Goal: Information Seeking & Learning: Learn about a topic

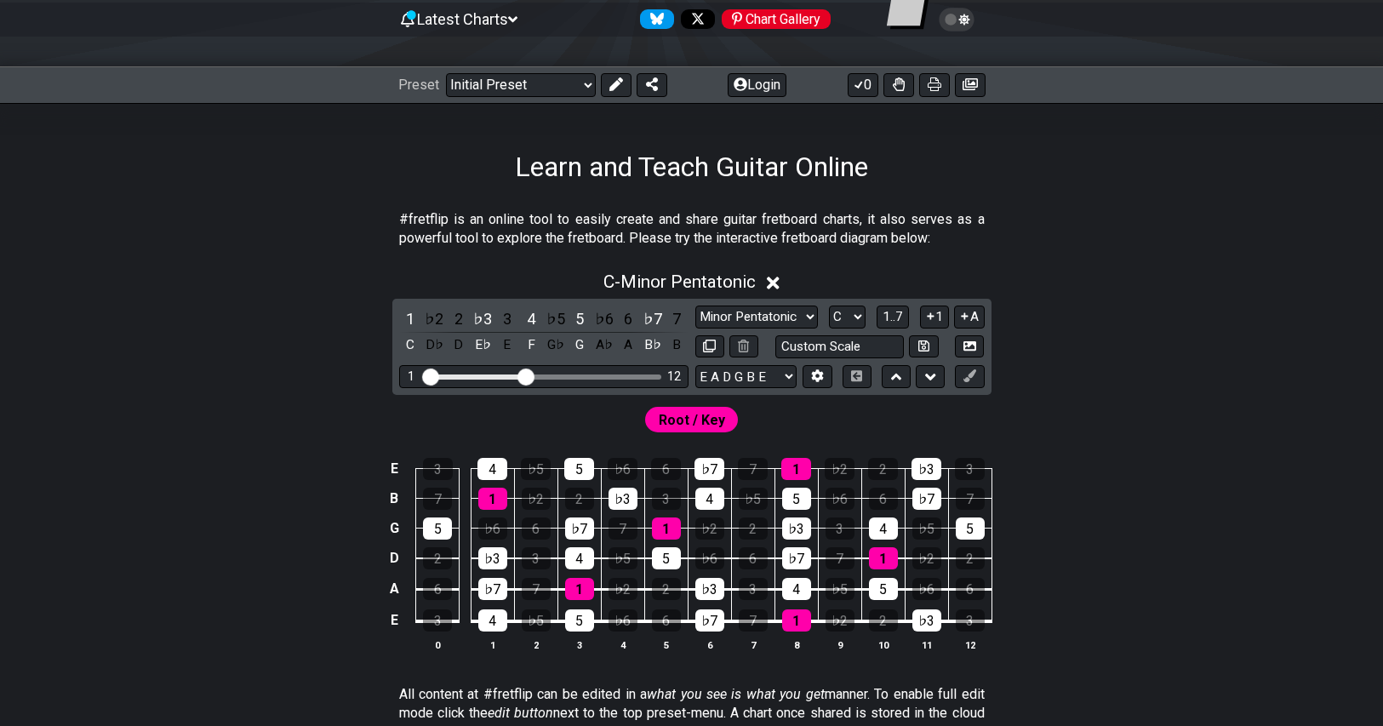
scroll to position [170, 0]
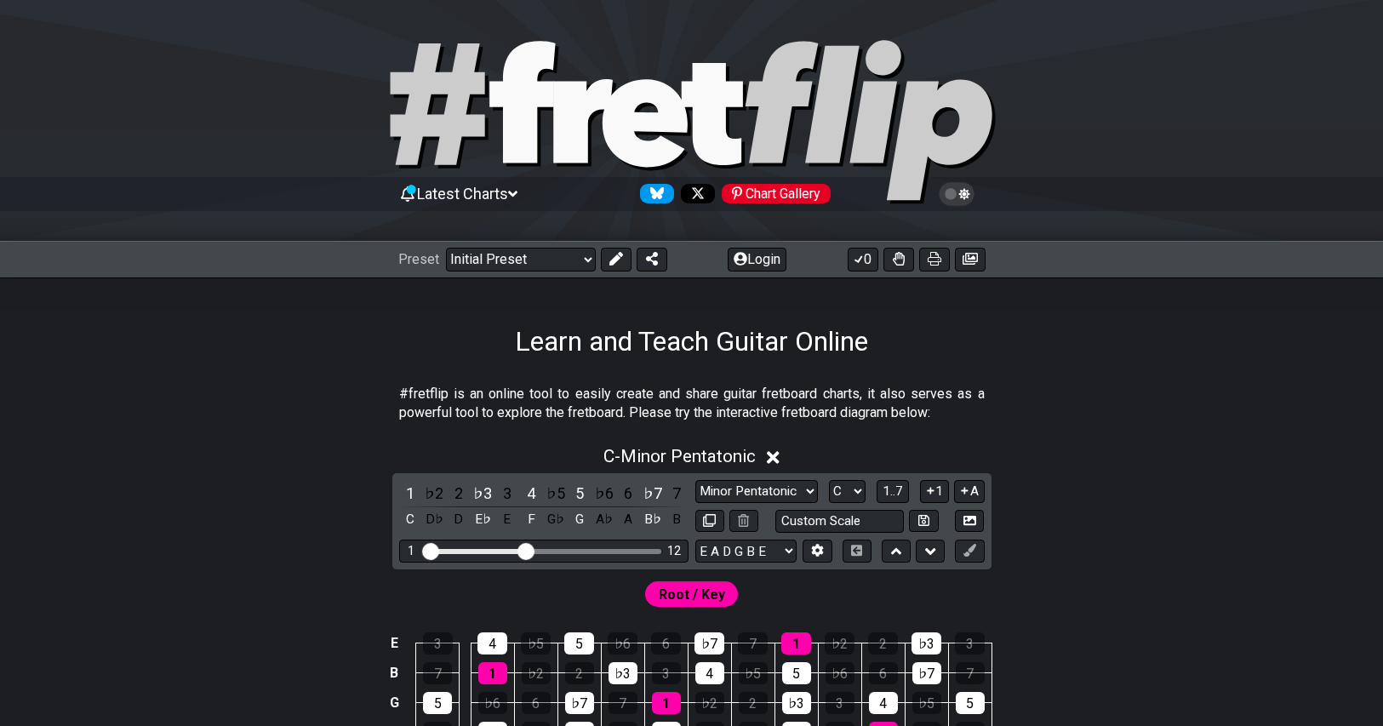
click at [768, 476] on div "1 ♭2 2 ♭3 3 4 ♭5 5 ♭6 6 ♭7 7 C D♭ D E♭ E F G♭ G A♭ A B♭ B Minor Pentatonic Clic…" at bounding box center [691, 521] width 599 height 96
click at [767, 481] on select "Minor Pentatonic Click to edit Minor Pentatonic Major Pentatonic Minor Blues Ma…" at bounding box center [756, 491] width 123 height 23
select select "Major Blues"
click at [695, 480] on select "Minor Pentatonic Click to edit Minor Pentatonic Major Pentatonic Minor Blues Ma…" at bounding box center [756, 491] width 123 height 23
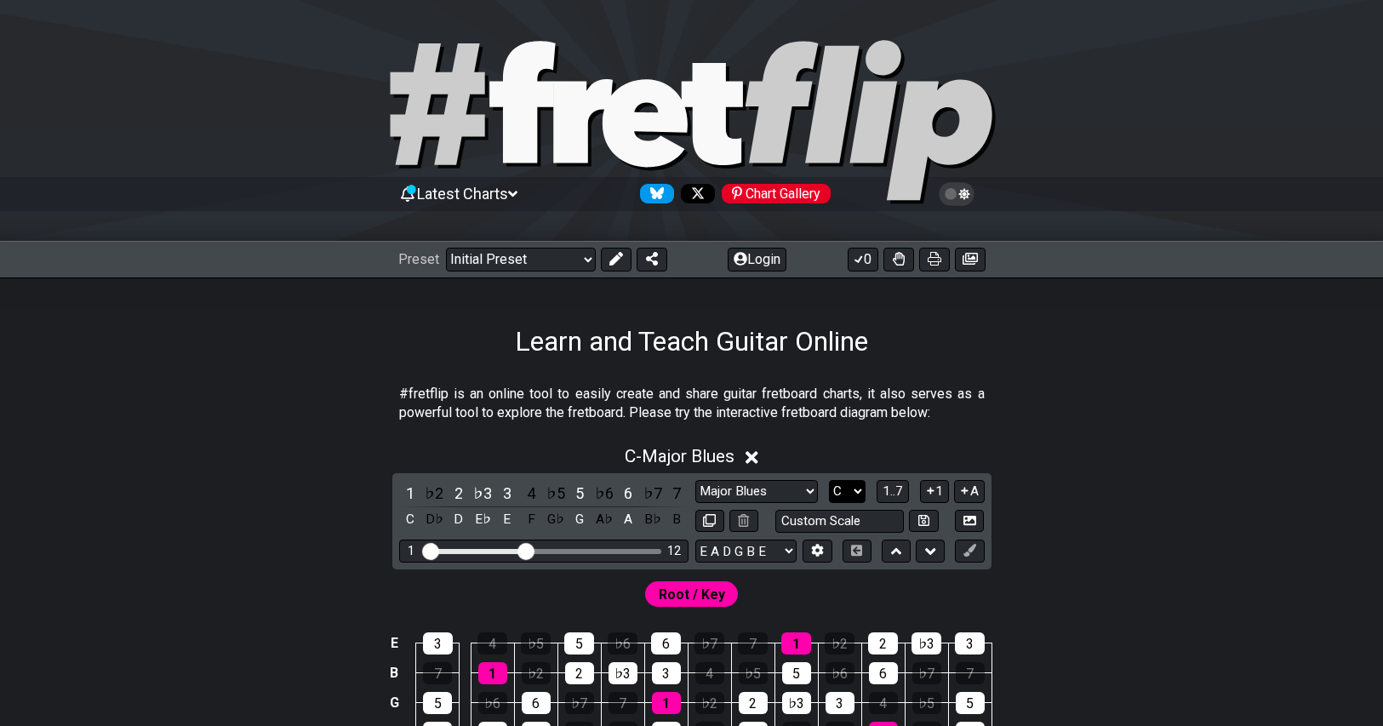
click at [846, 489] on select "A♭ A A♯ B♭ B C C♯ D♭ D D♯ E♭ E F F♯ G♭ G G♯" at bounding box center [847, 491] width 37 height 23
select select "E"
click at [829, 480] on select "A♭ A A♯ B♭ B C C♯ D♭ D D♯ E♭ E F F♯ G♭ G G♯" at bounding box center [847, 491] width 37 height 23
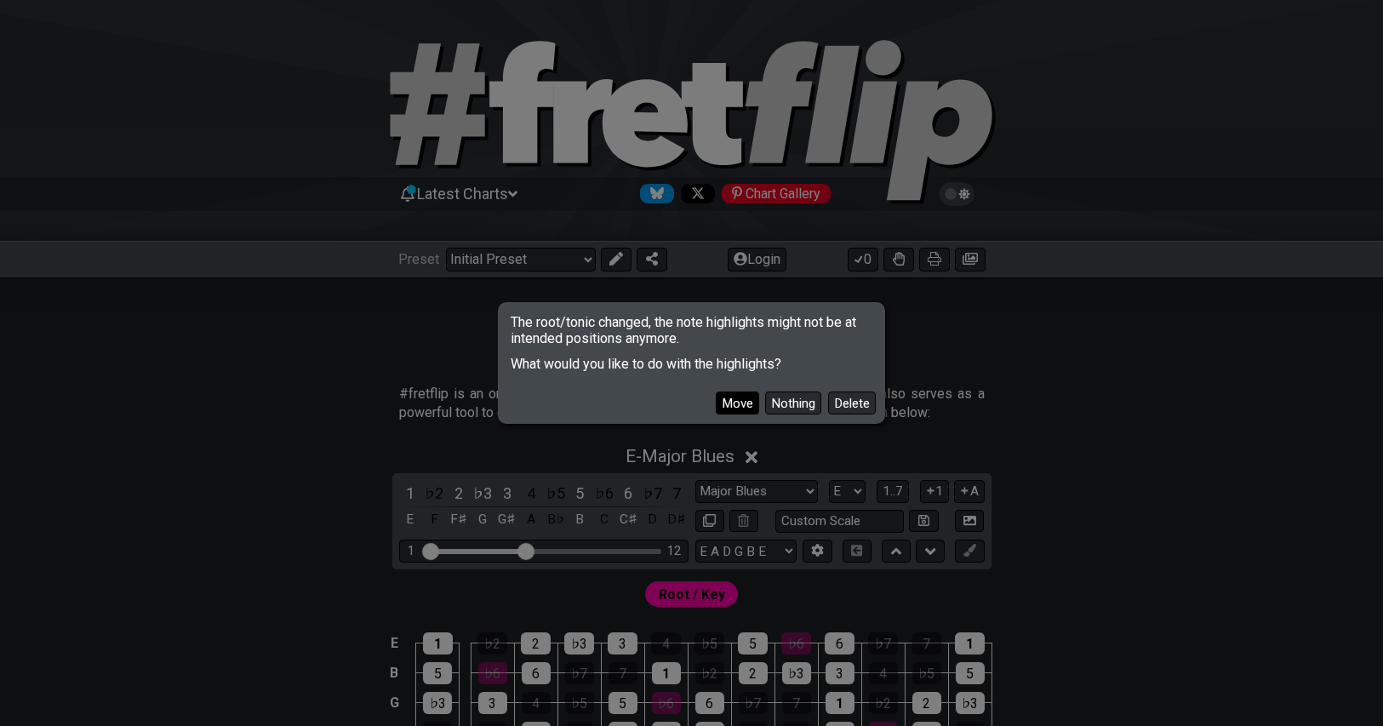
click at [741, 403] on button "Move" at bounding box center [737, 403] width 43 height 23
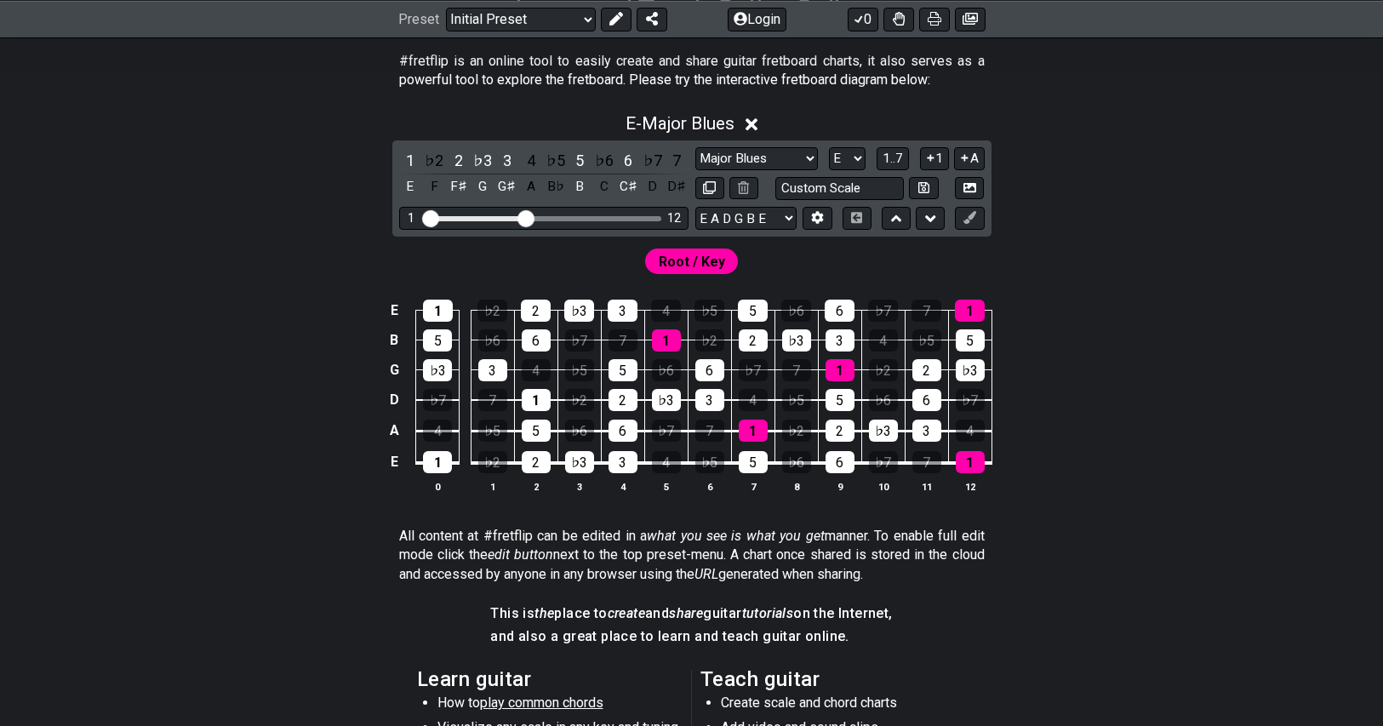
scroll to position [340, 0]
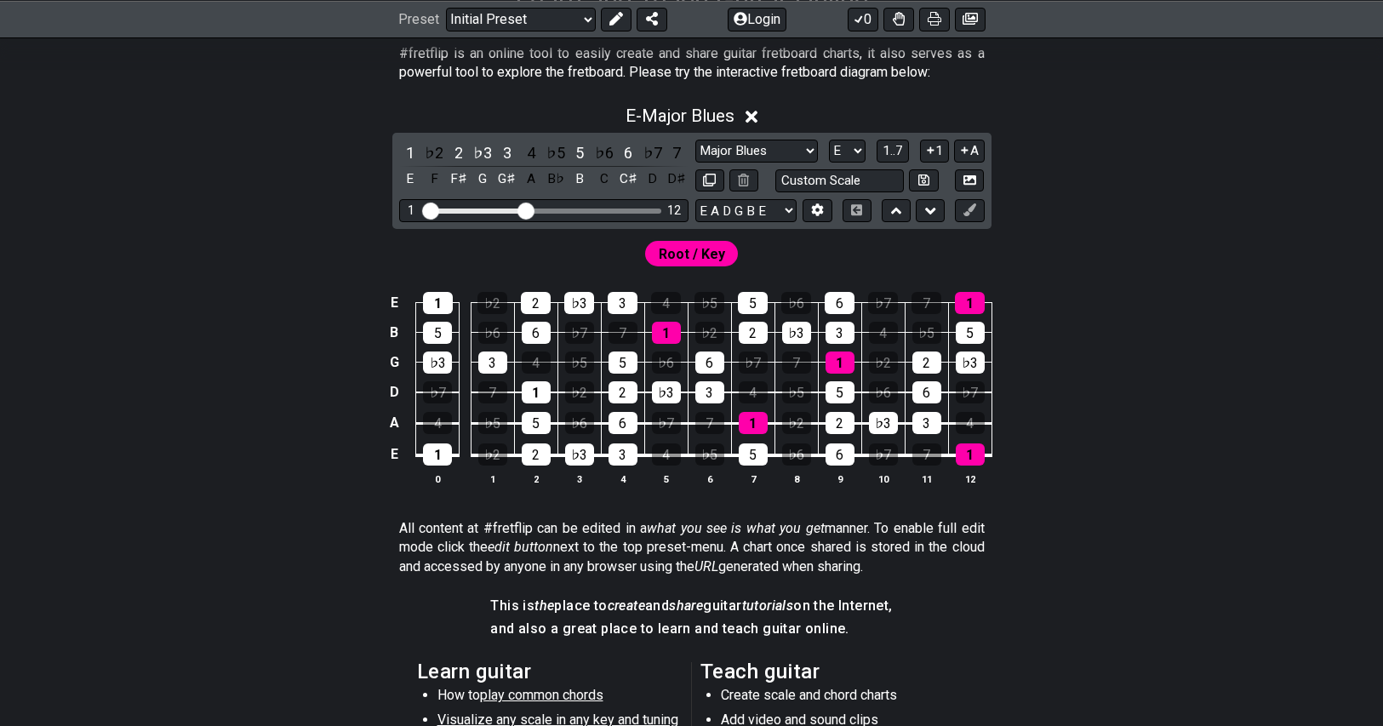
drag, startPoint x: 513, startPoint y: 203, endPoint x: 616, endPoint y: 213, distance: 103.5
click at [616, 213] on div "1 12" at bounding box center [543, 210] width 289 height 23
drag, startPoint x: 525, startPoint y: 206, endPoint x: 602, endPoint y: 218, distance: 77.5
click at [602, 209] on input "Visible fret range" at bounding box center [544, 209] width 242 height 0
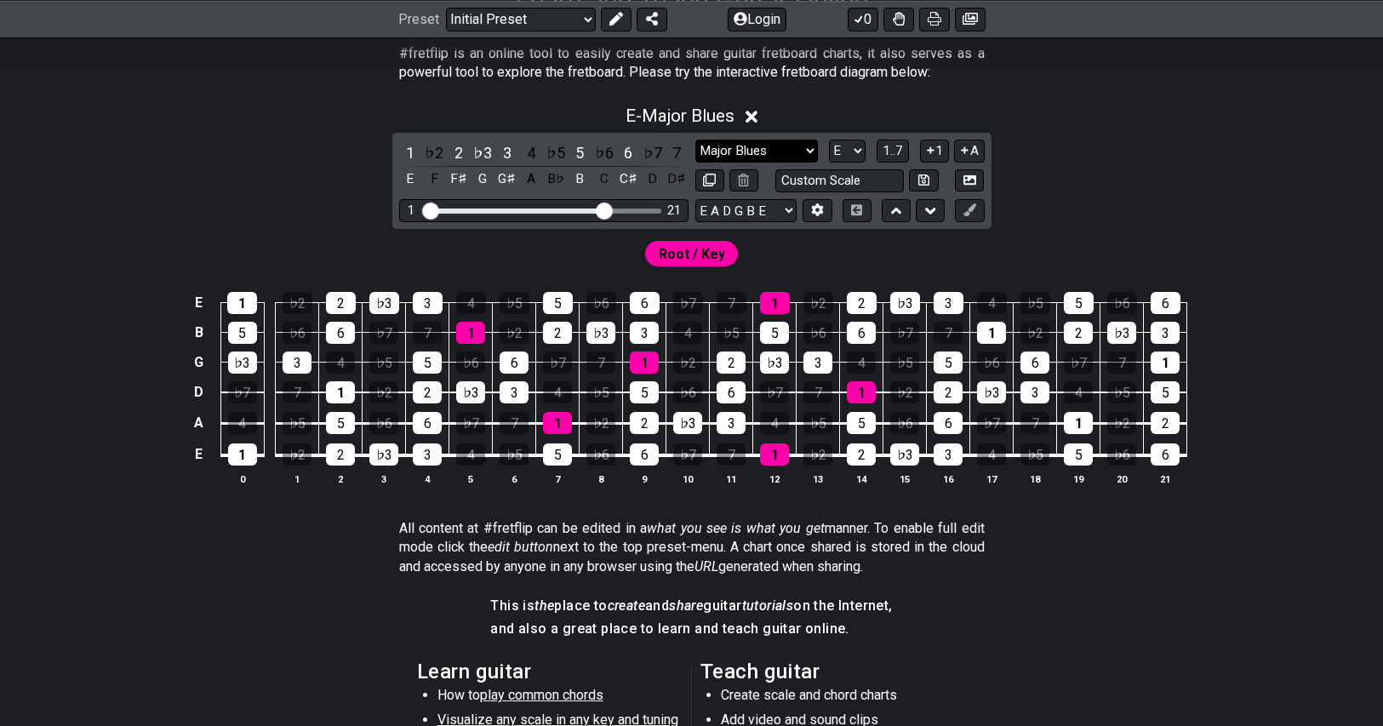
click at [780, 146] on select "Minor Pentatonic Click to edit Minor Pentatonic Major Pentatonic Minor Blues Ma…" at bounding box center [756, 151] width 123 height 23
click at [695, 140] on select "Minor Pentatonic Click to edit Minor Pentatonic Major Pentatonic Minor Blues Ma…" at bounding box center [756, 151] width 123 height 23
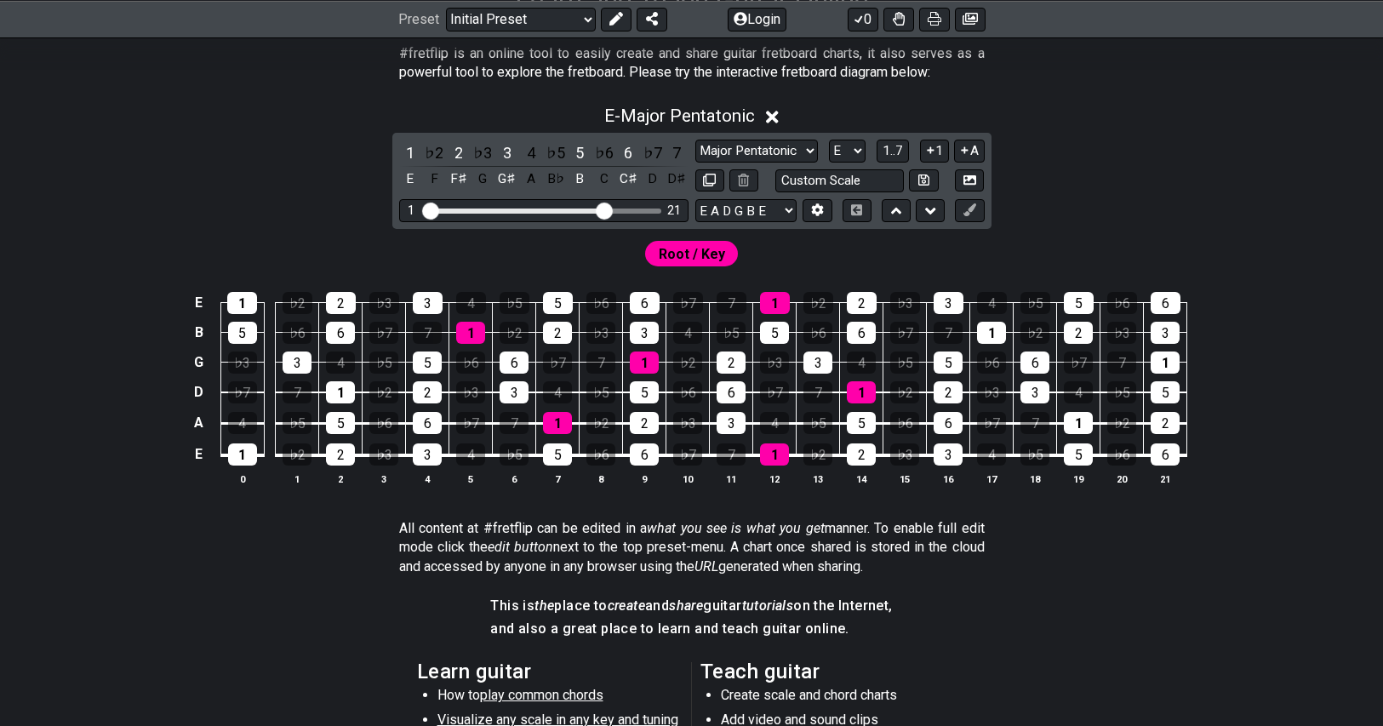
click at [602, 209] on input "Visible fret range" at bounding box center [544, 209] width 242 height 0
click at [759, 151] on select "Minor Pentatonic Click to edit Minor Pentatonic Major Pentatonic Minor Blues Ma…" at bounding box center [756, 151] width 123 height 23
click at [1312, 208] on div "E - Major Pentatonic 1 ♭2 2 ♭3 3 4 ♭5 5 ♭6 6 ♭7 7 E F F♯ G G♯ A B♭ B C C♯ D D♯ …" at bounding box center [692, 302] width 1328 height 414
click at [847, 147] on select "A♭ A A♯ B♭ B C C♯ D♭ D D♯ E♭ E F F♯ G♭ G G♯" at bounding box center [847, 151] width 37 height 23
click at [853, 147] on select "A♭ A A♯ B♭ B C C♯ D♭ D D♯ E♭ E F F♯ G♭ G G♯" at bounding box center [847, 151] width 37 height 23
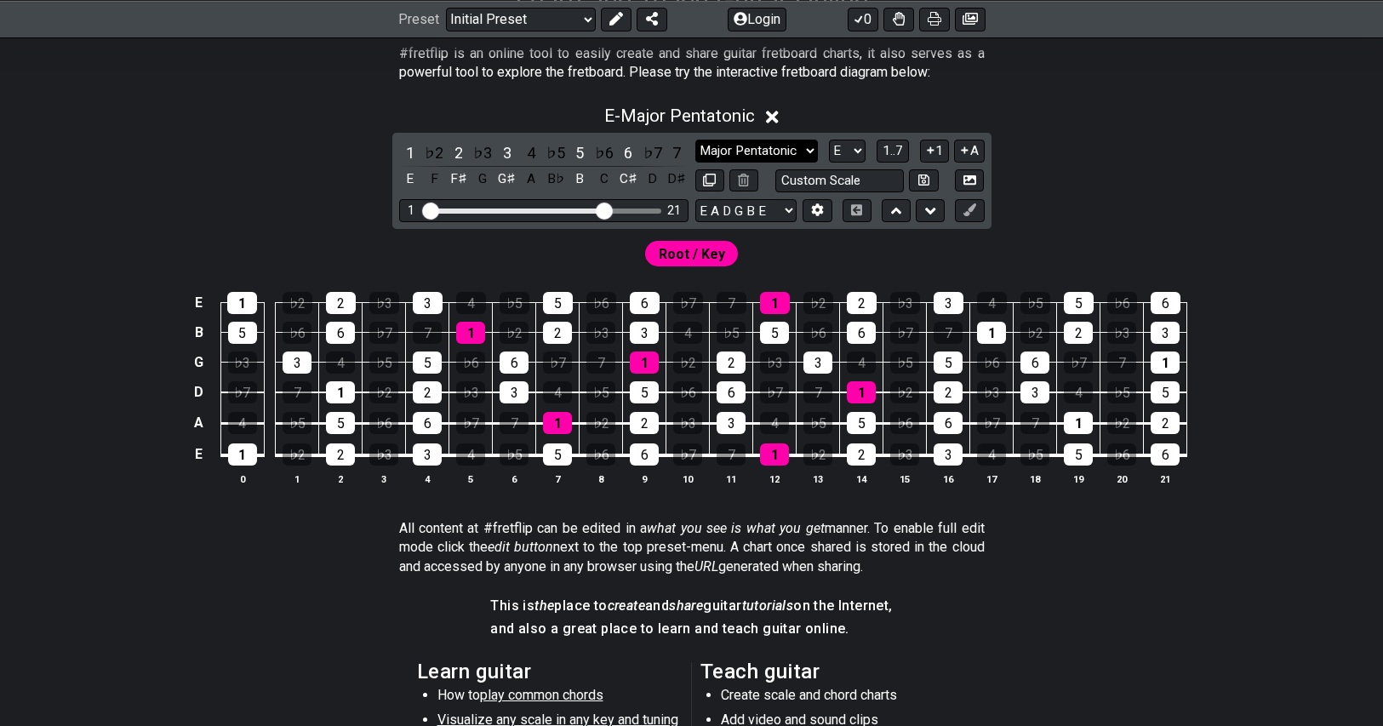
click at [754, 147] on select "Minor Pentatonic Click to edit Minor Pentatonic Major Pentatonic Minor Blues Ma…" at bounding box center [756, 151] width 123 height 23
click at [774, 156] on select "Minor Pentatonic Click to edit Minor Pentatonic Major Pentatonic Minor Blues Ma…" at bounding box center [756, 151] width 123 height 23
click at [695, 140] on select "Minor Pentatonic Click to edit Minor Pentatonic Major Pentatonic Minor Blues Ma…" at bounding box center [756, 151] width 123 height 23
click at [743, 137] on div "1 ♭2 2 ♭3 3 4 ♭5 5 ♭6 6 ♭7 7 E F F♯ G G♯ A B♭ B C C♯ D D♯ Minor Pentatonic Clic…" at bounding box center [691, 181] width 599 height 96
click at [739, 151] on select "Minor Pentatonic Click to edit Minor Pentatonic Major Pentatonic Minor Blues Ma…" at bounding box center [756, 151] width 123 height 23
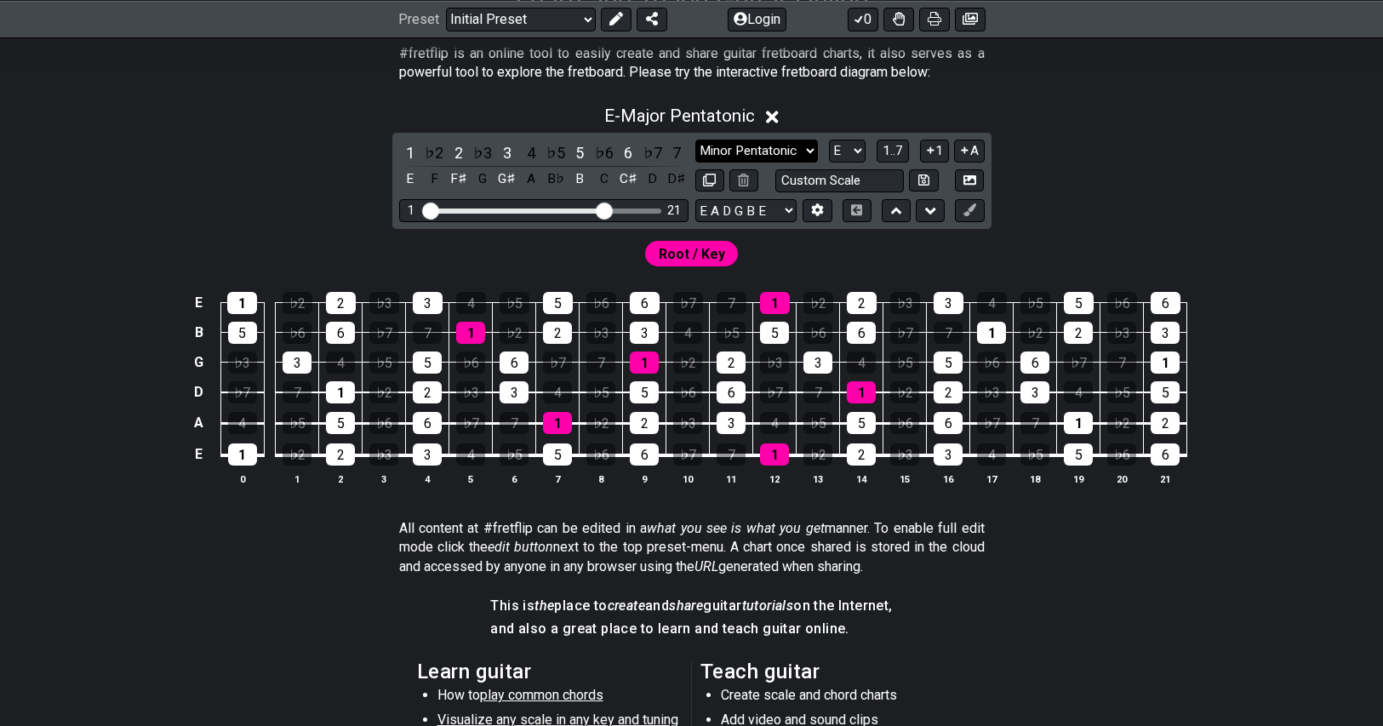
click at [695, 140] on select "Minor Pentatonic Click to edit Minor Pentatonic Major Pentatonic Minor Blues Ma…" at bounding box center [756, 151] width 123 height 23
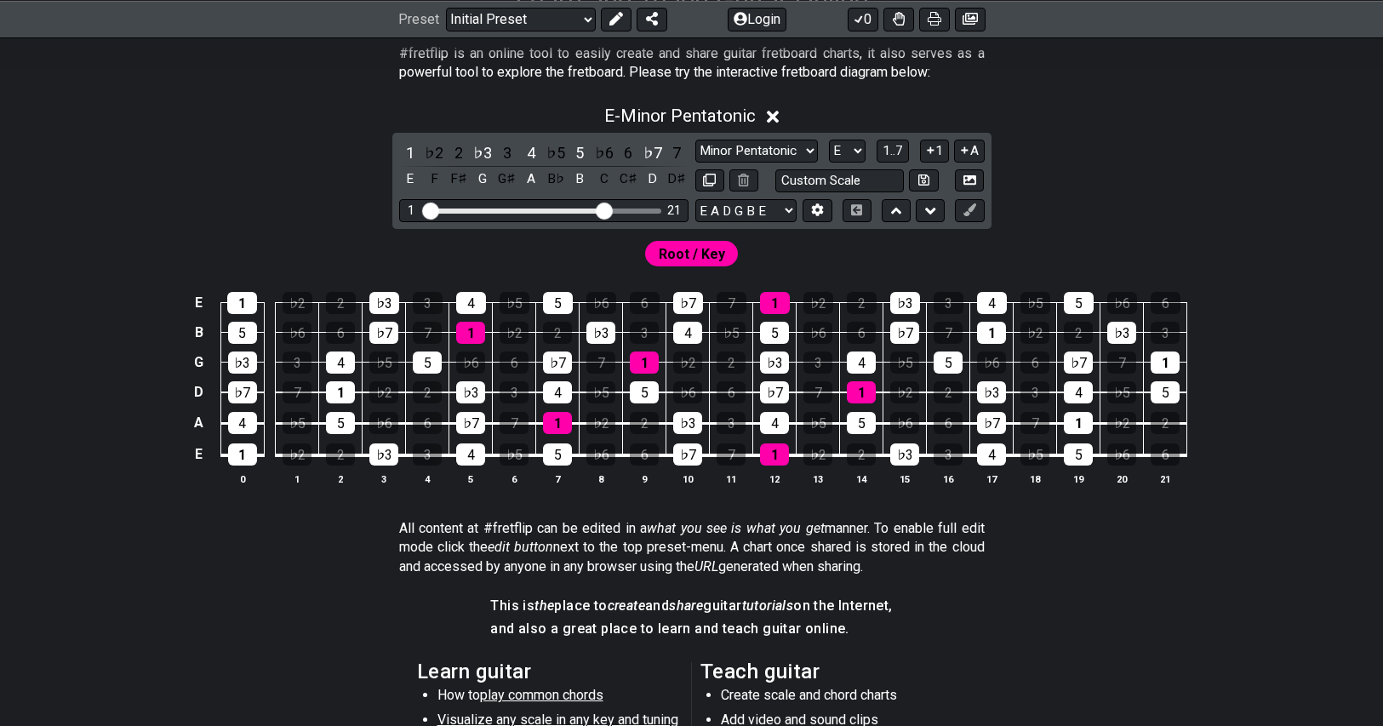
click at [1101, 207] on div "E - Minor Pentatonic 1 ♭2 2 ♭3 3 4 ♭5 5 ♭6 6 ♭7 7 E F F♯ G G♯ A B♭ B C C♯ D D♯ …" at bounding box center [692, 302] width 1328 height 414
click at [718, 163] on div "Minor Pentatonic Click to edit Minor Pentatonic Major Pentatonic Minor Blues Ma…" at bounding box center [839, 166] width 289 height 53
click at [732, 147] on select "Minor Pentatonic Click to edit Minor Pentatonic Major Pentatonic Minor Blues Ma…" at bounding box center [756, 151] width 123 height 23
click at [695, 140] on select "Minor Pentatonic Click to edit Minor Pentatonic Major Pentatonic Minor Blues Ma…" at bounding box center [756, 151] width 123 height 23
click at [758, 149] on select "Minor Pentatonic Click to edit Minor Pentatonic Major Pentatonic Minor Blues Ma…" at bounding box center [756, 151] width 123 height 23
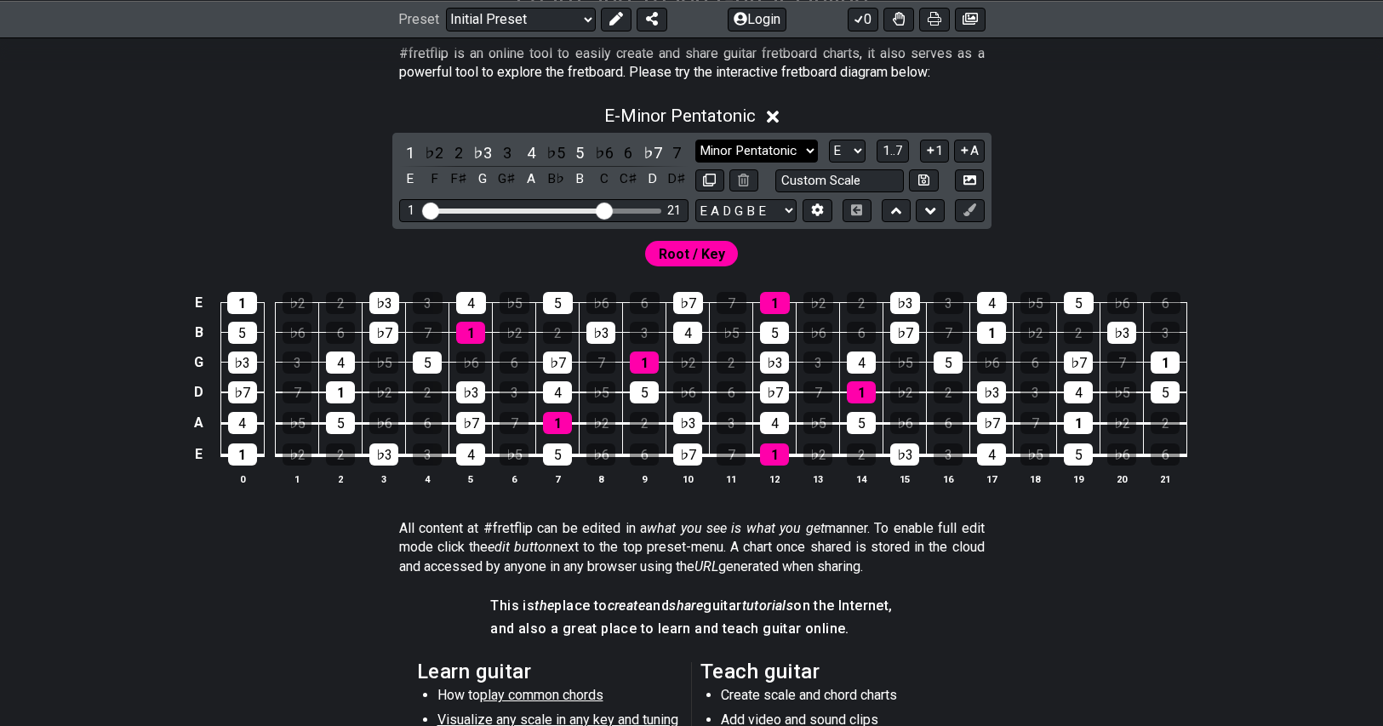
select select "Major Pentatonic"
click at [695, 140] on select "Minor Pentatonic Click to edit Minor Pentatonic Major Pentatonic Minor Blues Ma…" at bounding box center [756, 151] width 123 height 23
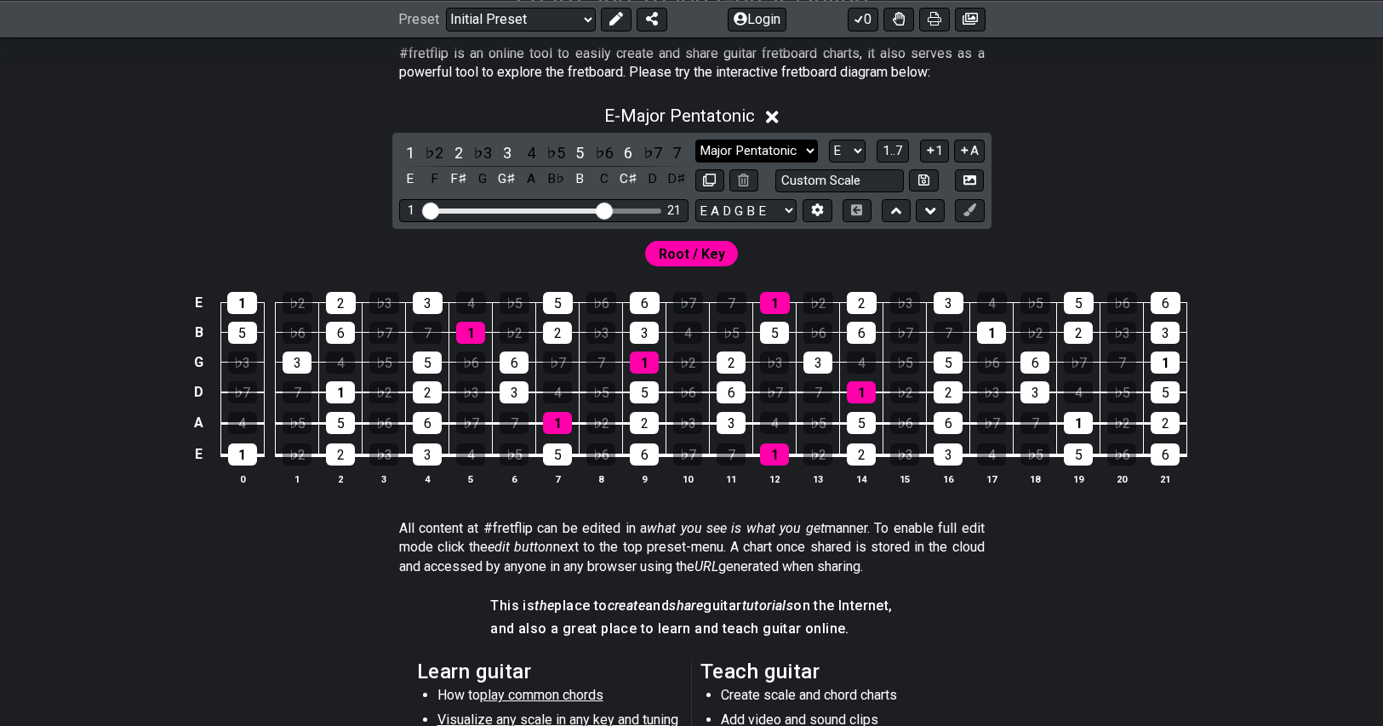
click at [784, 156] on select "Minor Pentatonic Click to edit Minor Pentatonic Major Pentatonic Minor Blues Ma…" at bounding box center [756, 151] width 123 height 23
drag, startPoint x: 783, startPoint y: 151, endPoint x: 792, endPoint y: 152, distance: 9.4
click at [784, 151] on select "Minor Pentatonic Click to edit Minor Pentatonic Major Pentatonic Minor Blues Ma…" at bounding box center [756, 151] width 123 height 23
click at [832, 153] on select "A♭ A A♯ B♭ B C C♯ D♭ D D♯ E♭ E F F♯ G♭ G G♯" at bounding box center [847, 151] width 37 height 23
select select "D"
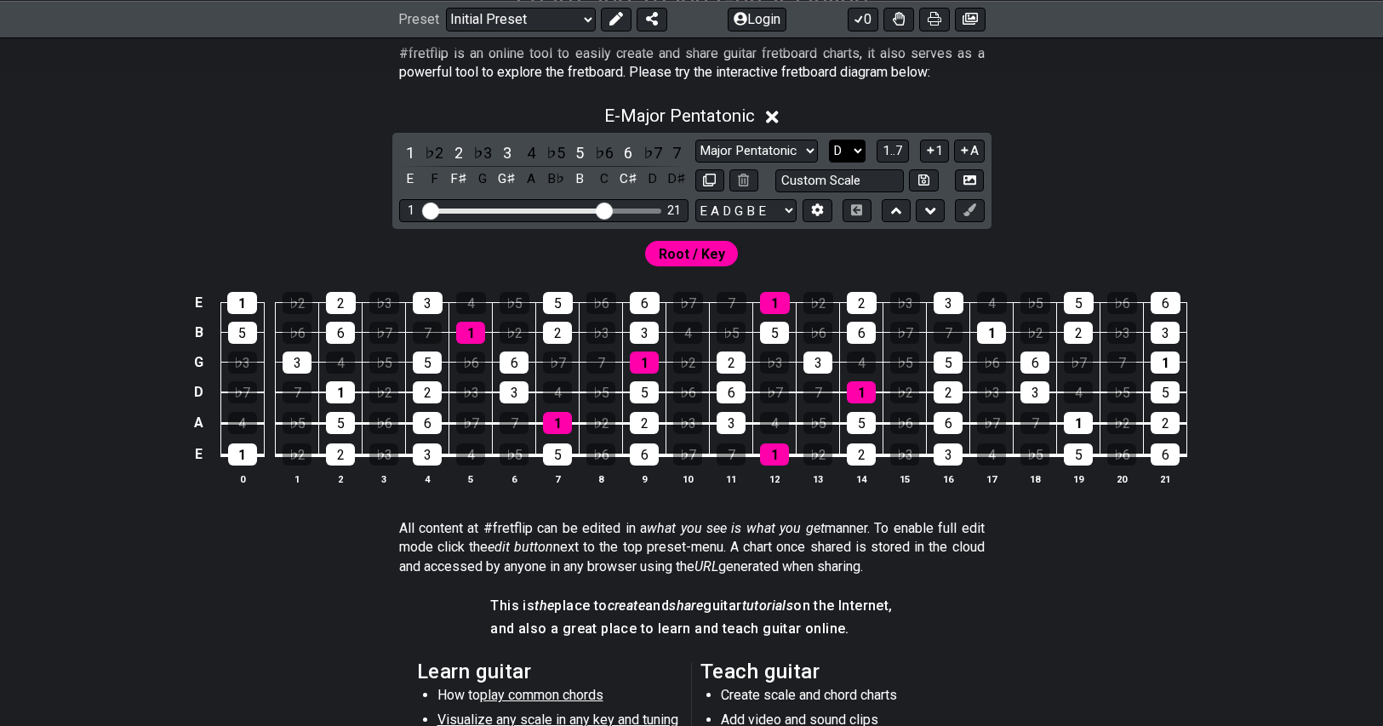
click at [829, 140] on select "A♭ A A♯ B♭ B C C♯ D♭ D D♯ E♭ E F F♯ G♭ G G♯" at bounding box center [847, 151] width 37 height 23
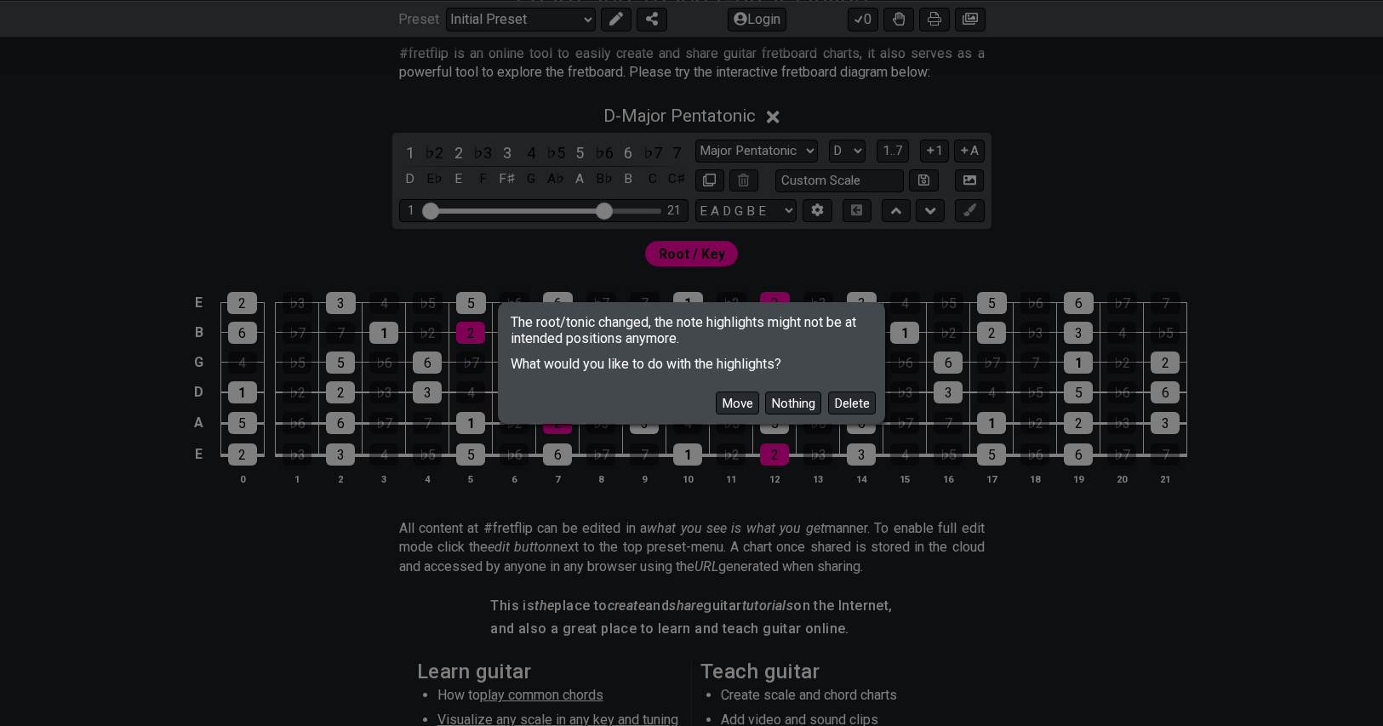
drag, startPoint x: 734, startPoint y: 400, endPoint x: 769, endPoint y: 377, distance: 42.5
click at [733, 400] on button "Move" at bounding box center [737, 403] width 43 height 23
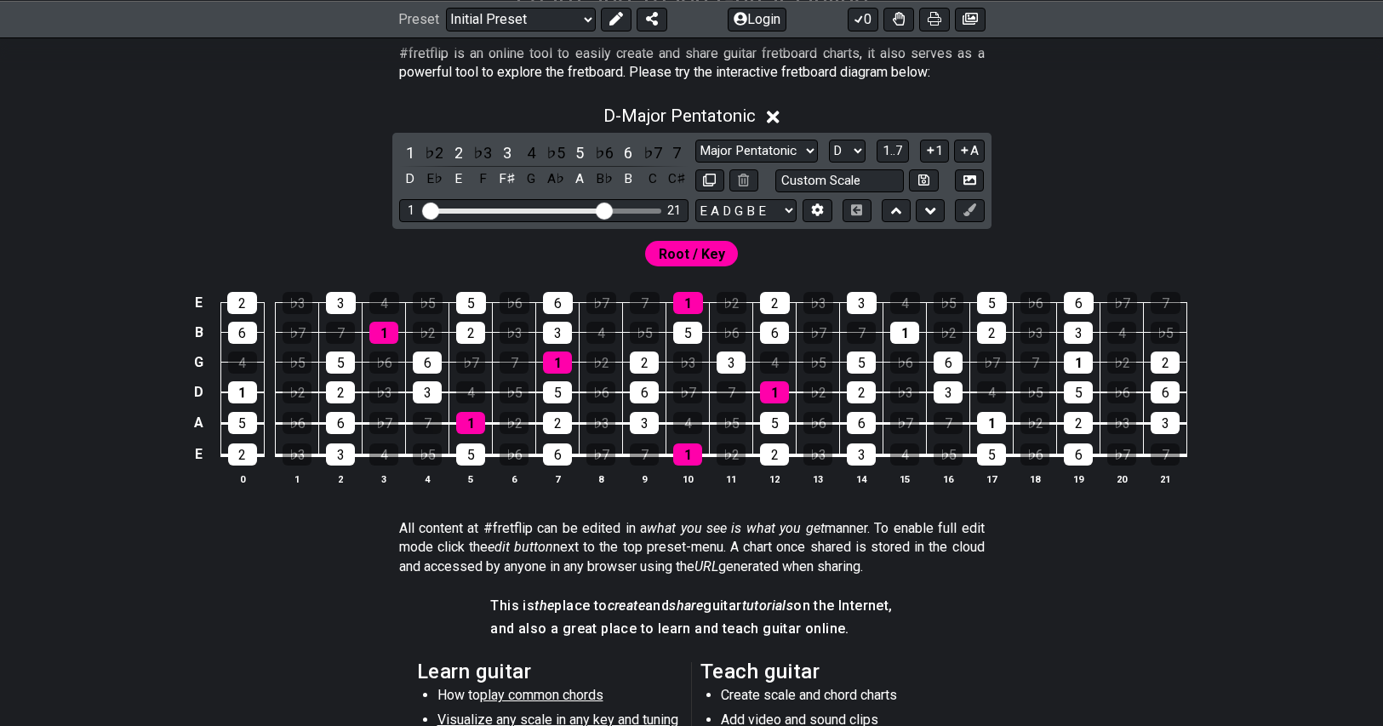
click at [1079, 173] on div "D - Major Pentatonic 1 ♭2 2 ♭3 3 4 ♭5 5 ♭6 6 ♭7 7 D E♭ E F F♯ G A♭ A B♭ B C C♯ …" at bounding box center [692, 302] width 1328 height 414
click at [776, 148] on select "Minor Pentatonic Click to edit Minor Pentatonic Major Pentatonic Minor Blues Ma…" at bounding box center [756, 151] width 123 height 23
click at [695, 140] on select "Minor Pentatonic Click to edit Minor Pentatonic Major Pentatonic Minor Blues Ma…" at bounding box center [756, 151] width 123 height 23
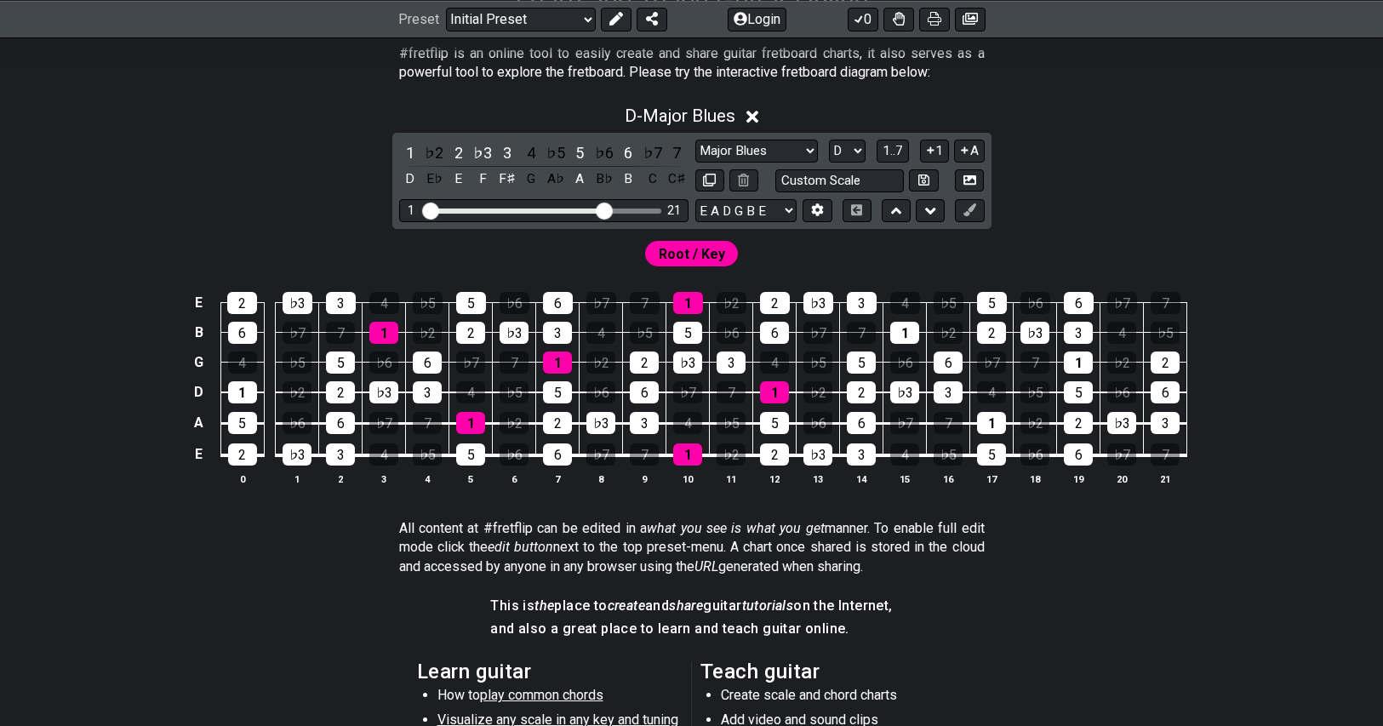
click at [1111, 191] on div "D - Major Blues 1 ♭2 2 ♭3 3 4 ♭5 5 ♭6 6 ♭7 7 D E♭ E F F♯ G A♭ A B♭ B C C♯ Minor…" at bounding box center [692, 302] width 1328 height 414
click at [736, 152] on select "Minor Pentatonic Click to edit Minor Pentatonic Major Pentatonic Minor Blues Ma…" at bounding box center [756, 151] width 123 height 23
click at [695, 140] on select "Minor Pentatonic Click to edit Minor Pentatonic Major Pentatonic Minor Blues Ma…" at bounding box center [756, 151] width 123 height 23
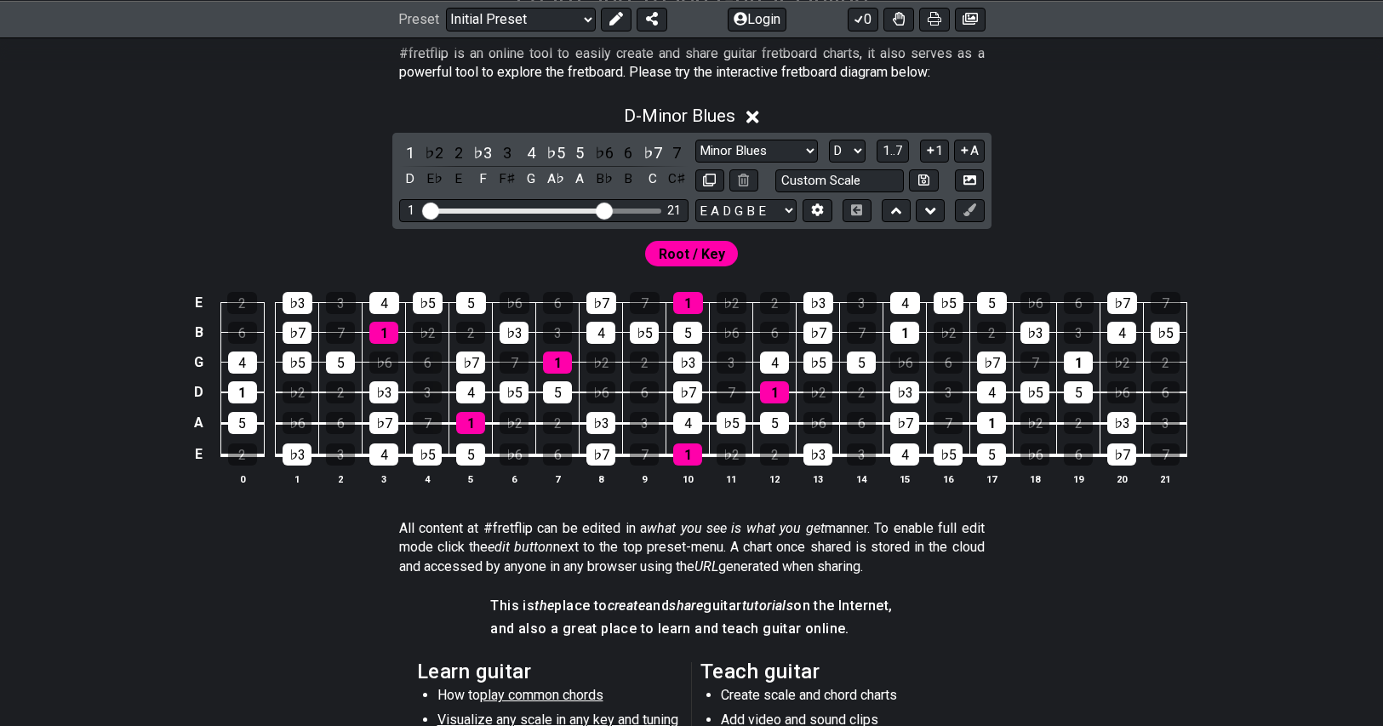
click at [745, 163] on div "Minor Pentatonic Click to edit Minor Pentatonic Major Pentatonic Minor Blues Ma…" at bounding box center [839, 166] width 289 height 53
click at [752, 152] on select "Minor Pentatonic Click to edit Minor Pentatonic Major Pentatonic Minor Blues Ma…" at bounding box center [756, 151] width 123 height 23
click at [695, 140] on select "Minor Pentatonic Click to edit Minor Pentatonic Major Pentatonic Minor Blues Ma…" at bounding box center [756, 151] width 123 height 23
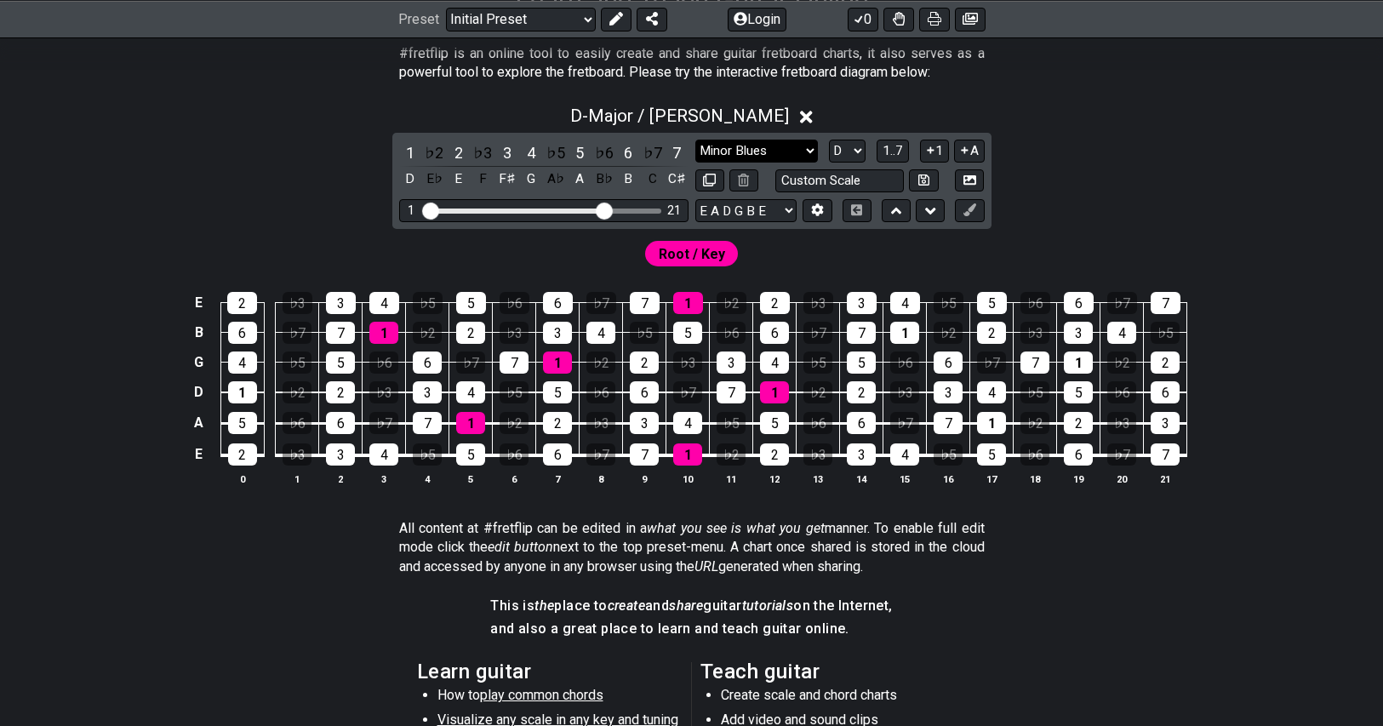
click at [722, 144] on select "Minor Pentatonic Click to edit Minor Pentatonic Major Pentatonic Minor Blues Ma…" at bounding box center [756, 151] width 123 height 23
click at [695, 140] on select "Minor Pentatonic Click to edit Minor Pentatonic Major Pentatonic Minor Blues Ma…" at bounding box center [756, 151] width 123 height 23
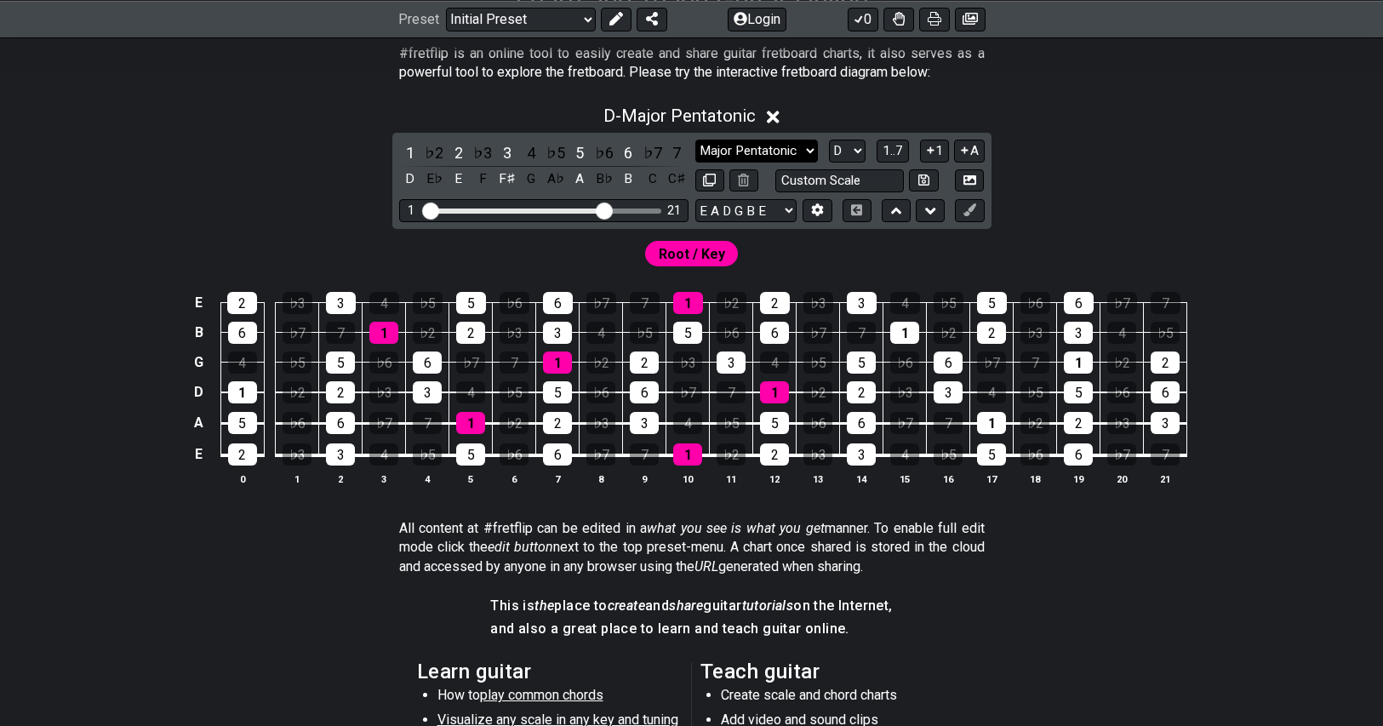
click at [782, 143] on select "Minor Pentatonic Click to edit Minor Pentatonic Major Pentatonic Minor Blues Ma…" at bounding box center [756, 151] width 123 height 23
select select "Minor Pentatonic"
click at [695, 140] on select "Minor Pentatonic Click to edit Minor Pentatonic Major Pentatonic Minor Blues Ma…" at bounding box center [756, 151] width 123 height 23
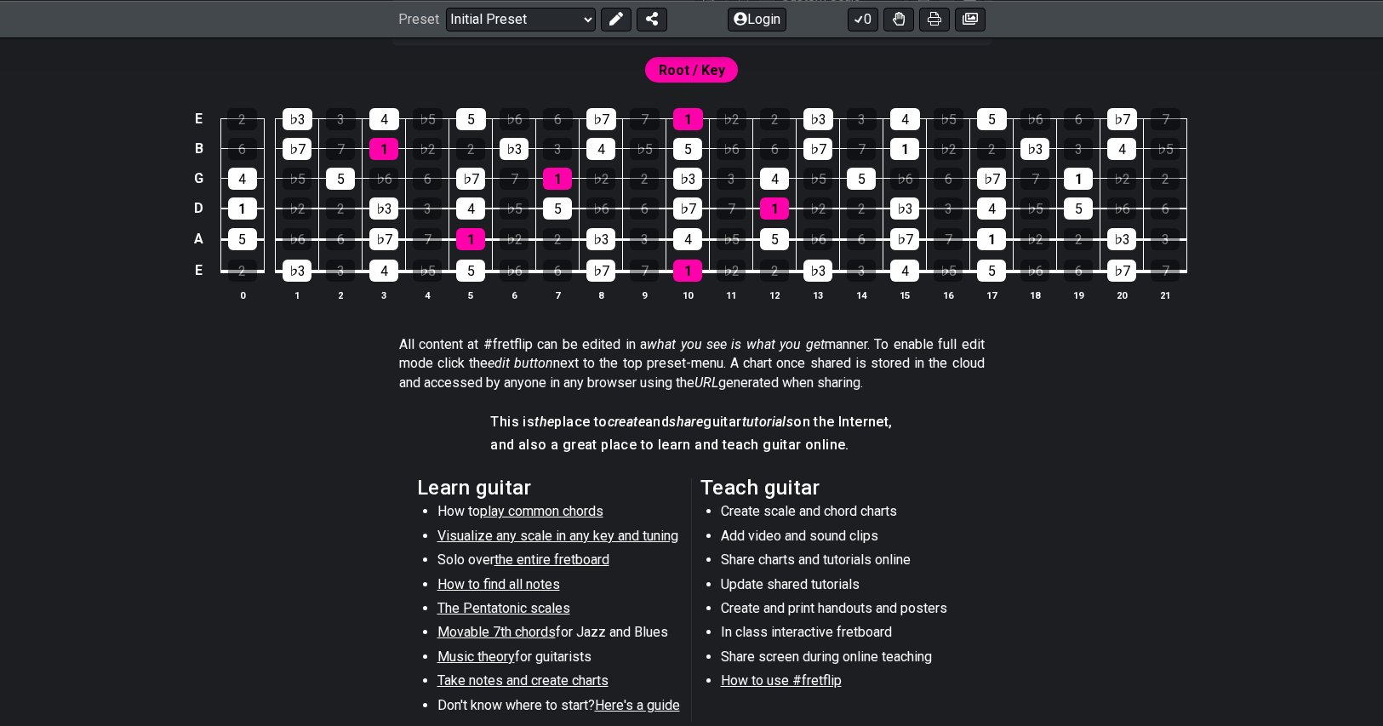
scroll to position [596, 0]
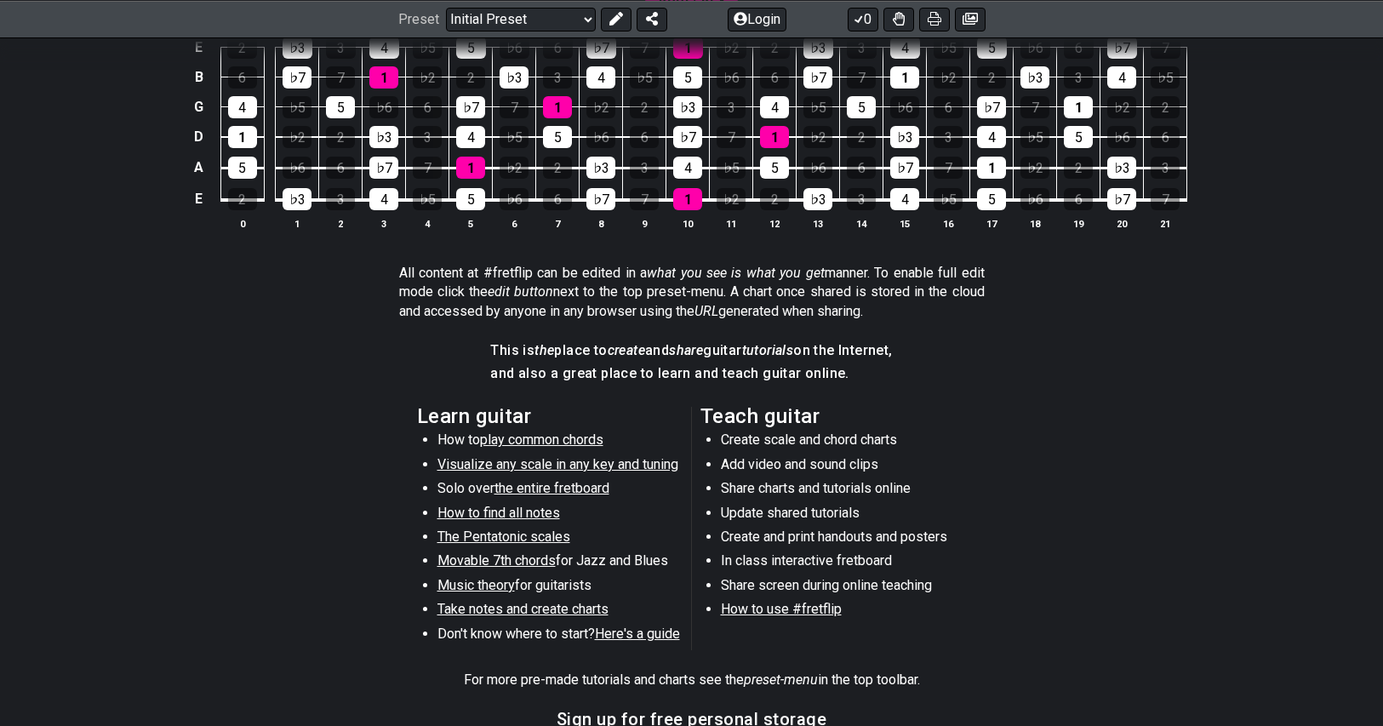
click at [521, 462] on span "Visualize any scale in any key and tuning" at bounding box center [557, 464] width 241 height 16
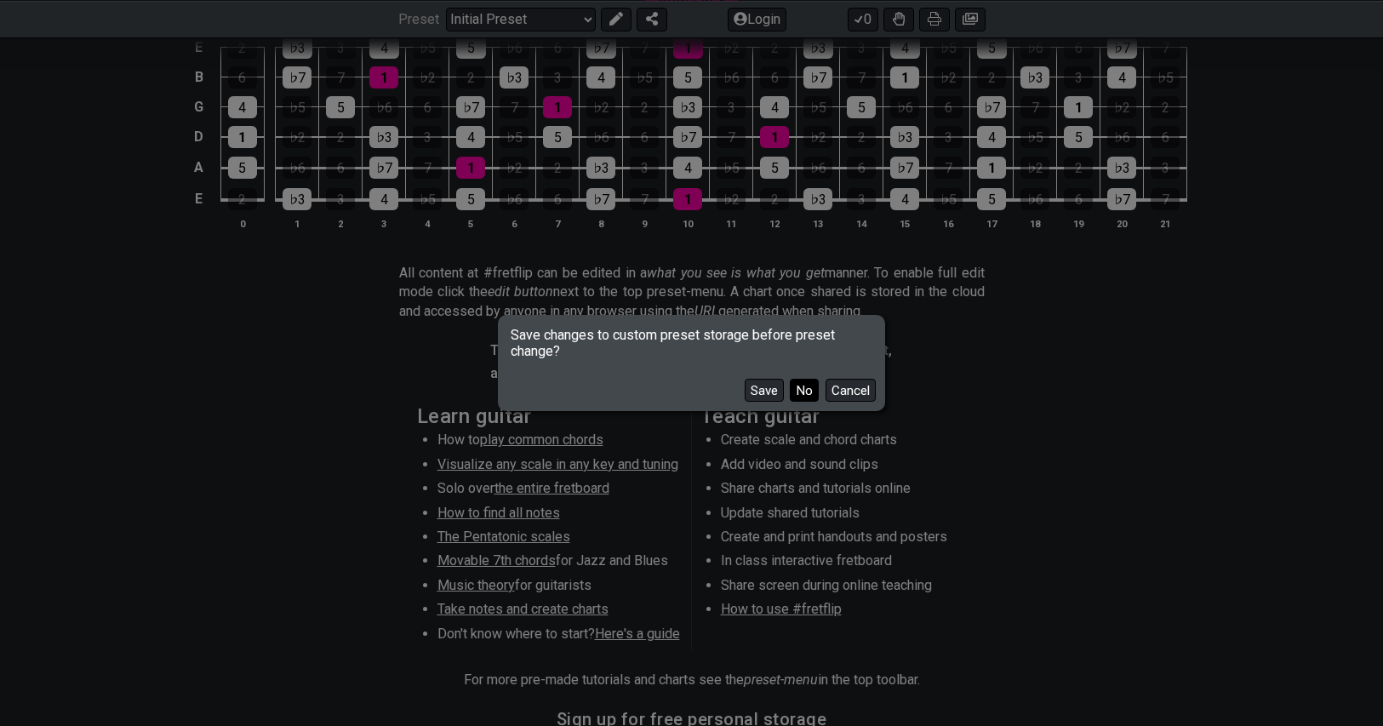
click at [813, 393] on button "No" at bounding box center [804, 390] width 29 height 23
select select "/guitar-scales"
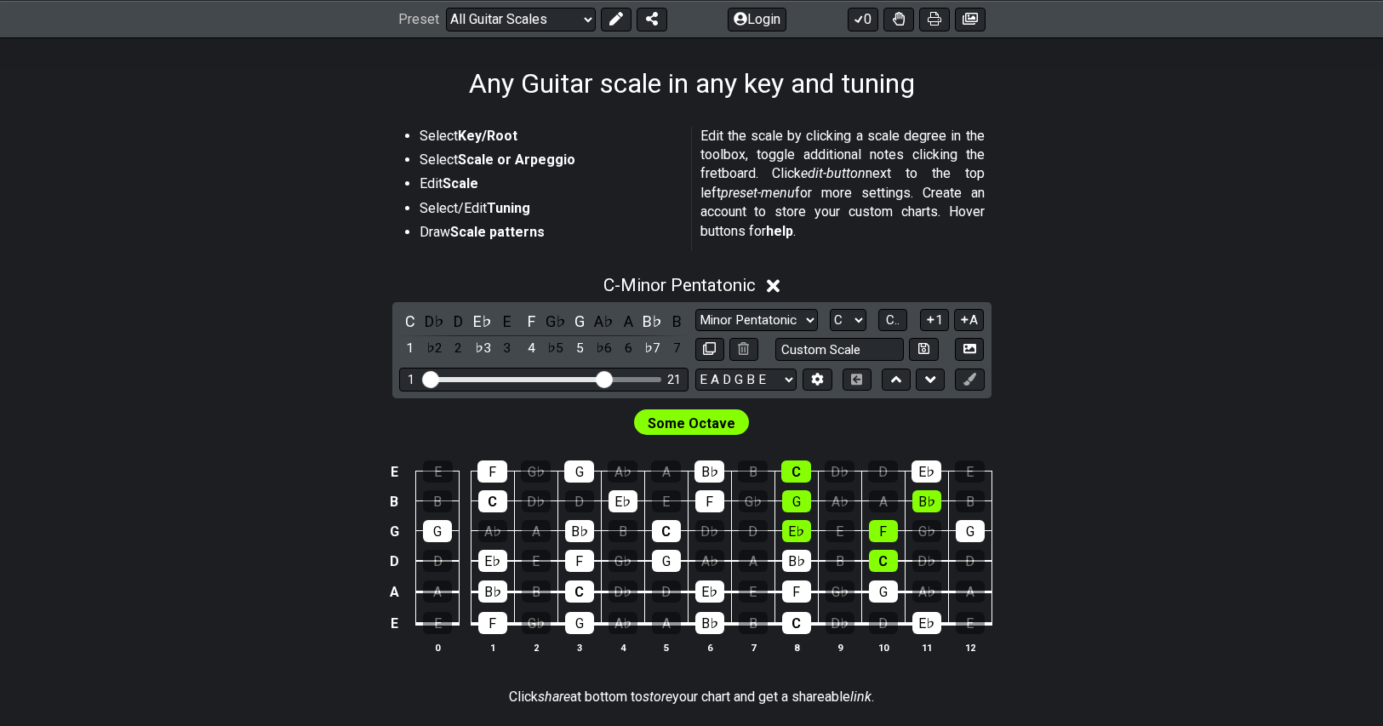
scroll to position [255, 0]
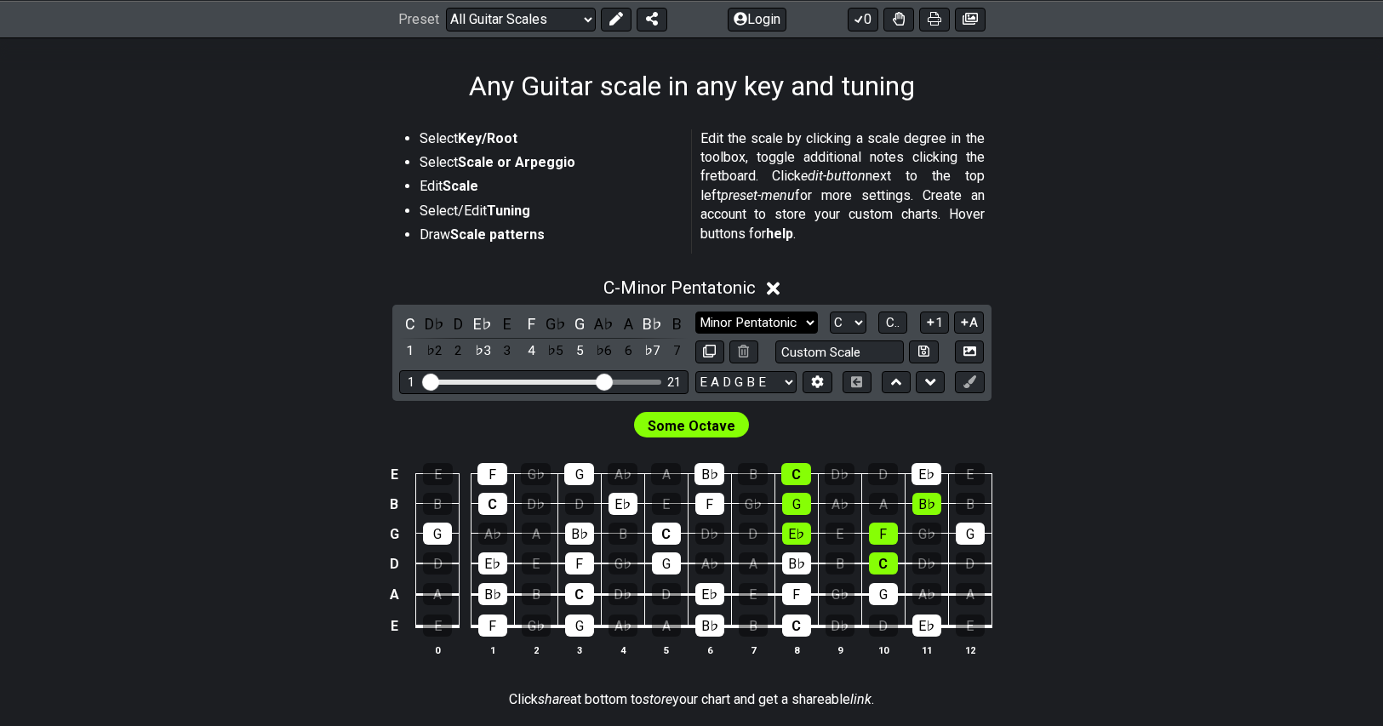
click at [724, 329] on select "Minor Pentatonic Root Minor Pentatonic Major Pentatonic Minor Blues Major Blues…" at bounding box center [756, 323] width 123 height 23
click at [735, 325] on select "Minor Pentatonic Root Minor Pentatonic Major Pentatonic Minor Blues Major Blues…" at bounding box center [756, 323] width 123 height 23
click at [850, 331] on select "A♭ A A♯ B♭ B C C♯ D♭ D D♯ E♭ E F F♯ G♭ G G♯" at bounding box center [848, 323] width 37 height 23
select select "D"
click at [830, 312] on select "A♭ A A♯ B♭ B C C♯ D♭ D D♯ E♭ E F F♯ G♭ G G♯" at bounding box center [848, 323] width 37 height 23
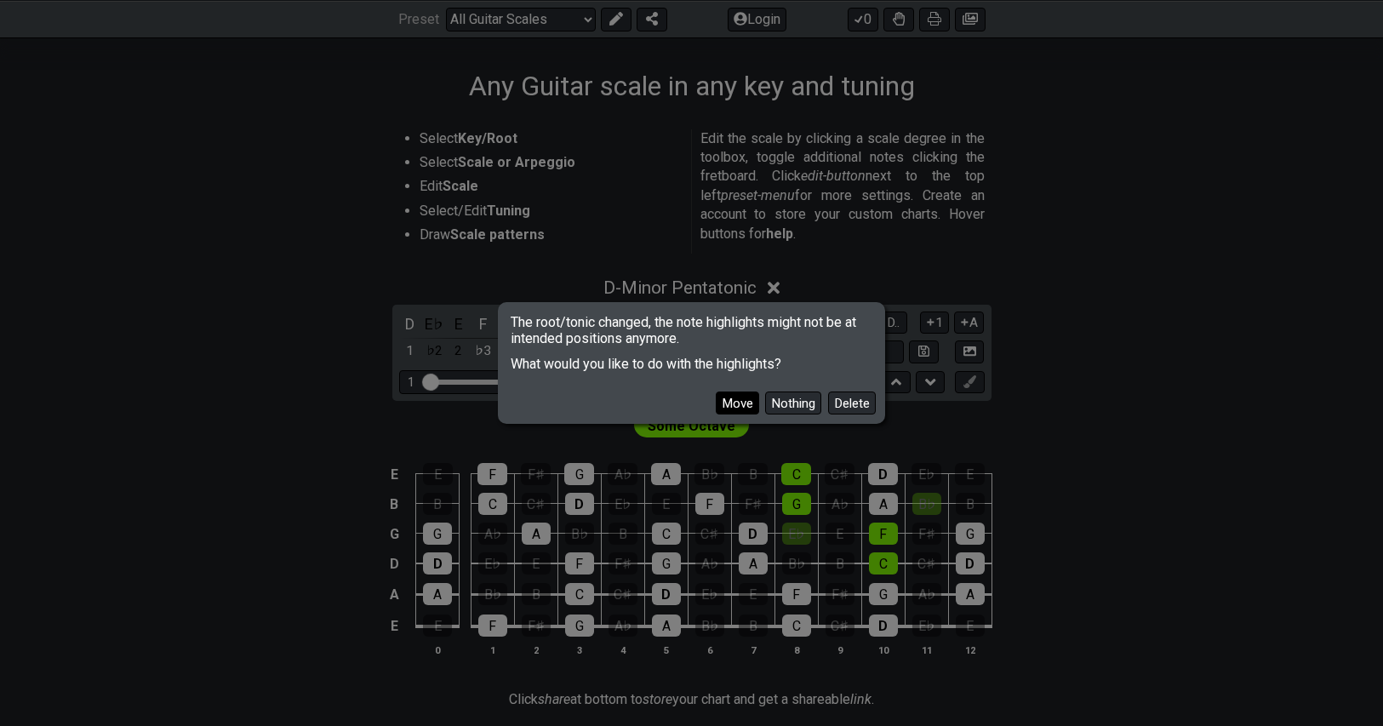
click at [741, 403] on button "Move" at bounding box center [737, 403] width 43 height 23
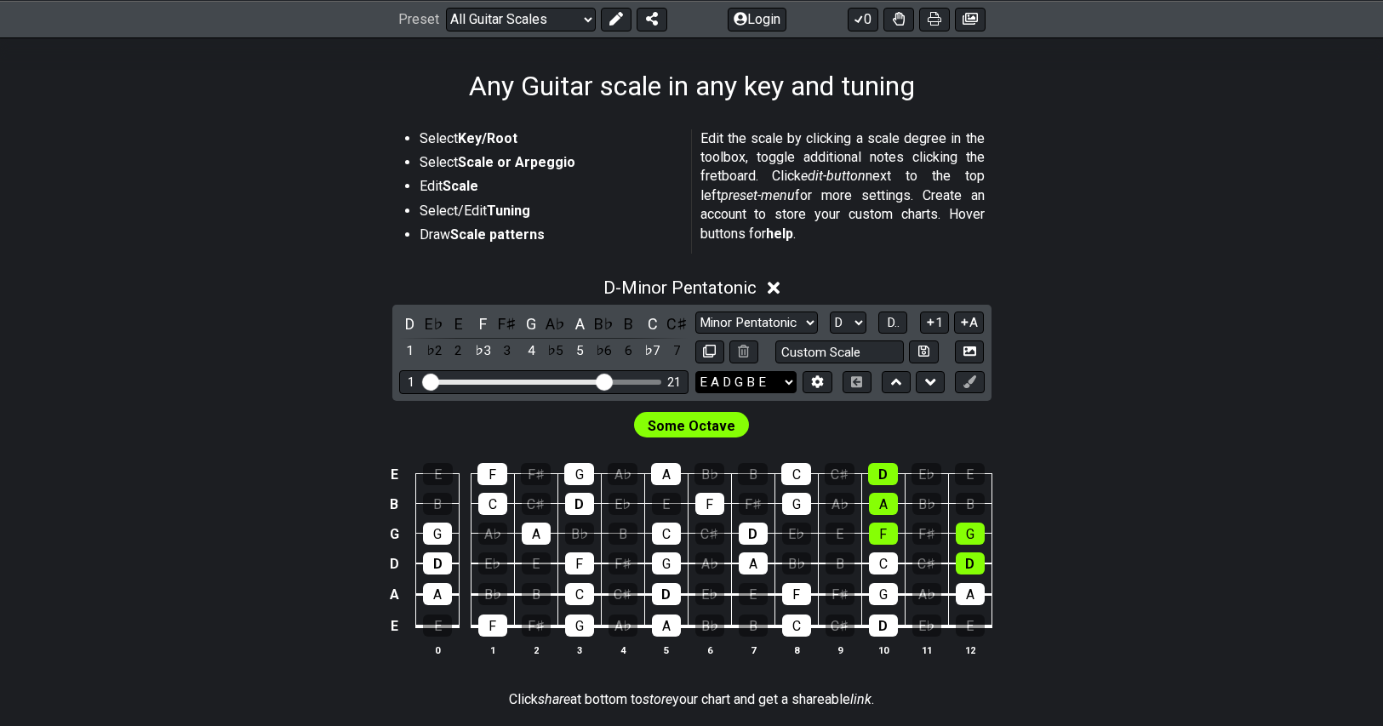
click at [763, 371] on select "E A D G B E E A D G B E E A D G B E B E A D F♯ B A D G C E A D A D G B E E♭ A♭ …" at bounding box center [745, 382] width 101 height 23
click at [761, 374] on select "E A D G B E E A D G B E E A D G B E B E A D F♯ B A D G C E A D A D G B E E♭ A♭ …" at bounding box center [745, 382] width 101 height 23
click at [768, 323] on select "Minor Pentatonic Root Minor Pentatonic Major Pentatonic Minor Blues Major Blues…" at bounding box center [756, 323] width 123 height 23
click at [1121, 364] on div "D - Minor Pentatonic D E♭ E F F♯ G A♭ A B♭ B C C♯ 1 ♭2 2 ♭3 3 4 ♭5 5 ♭6 6 ♭7 7 …" at bounding box center [692, 474] width 1328 height 414
click at [775, 317] on select "Minor Pentatonic Root Minor Pentatonic Major Pentatonic Minor Blues Major Blues…" at bounding box center [756, 323] width 123 height 23
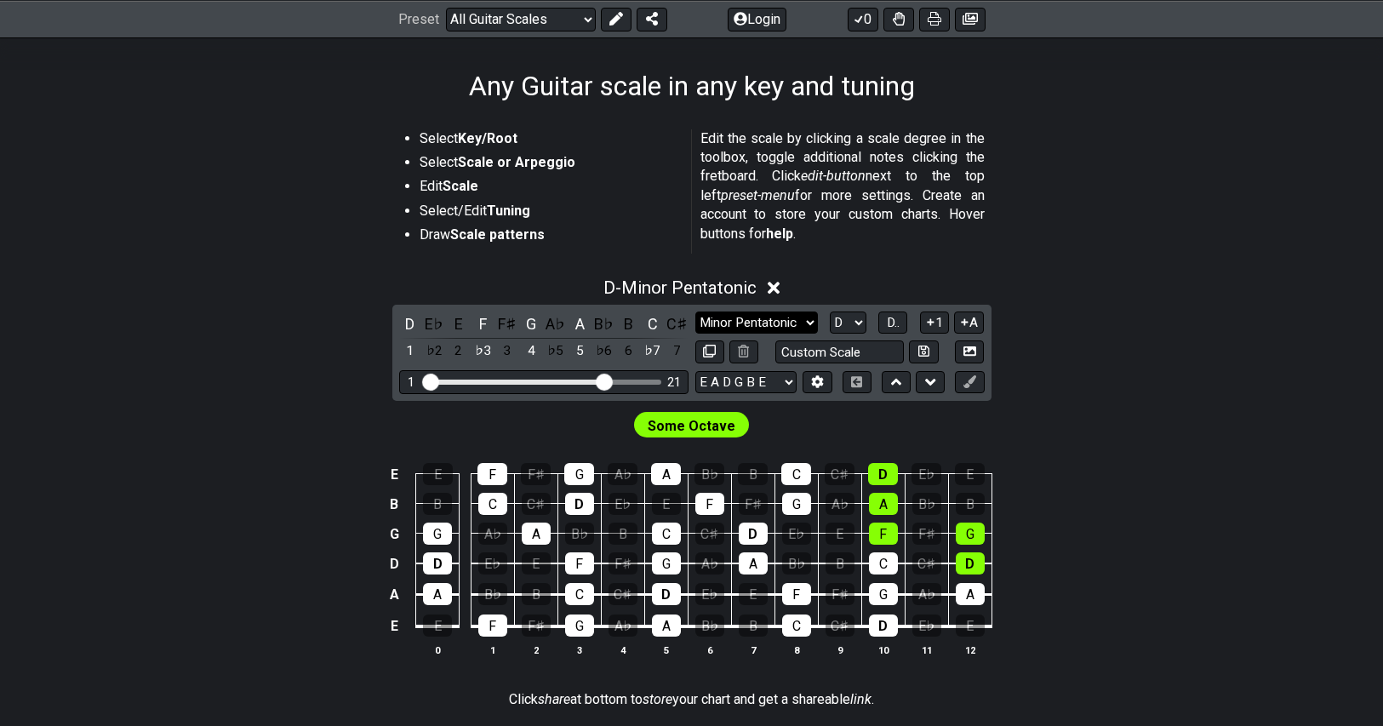
select select "Major Pentatonic"
click at [695, 312] on select "Minor Pentatonic Root Minor Pentatonic Major Pentatonic Minor Blues Major Blues…" at bounding box center [756, 323] width 123 height 23
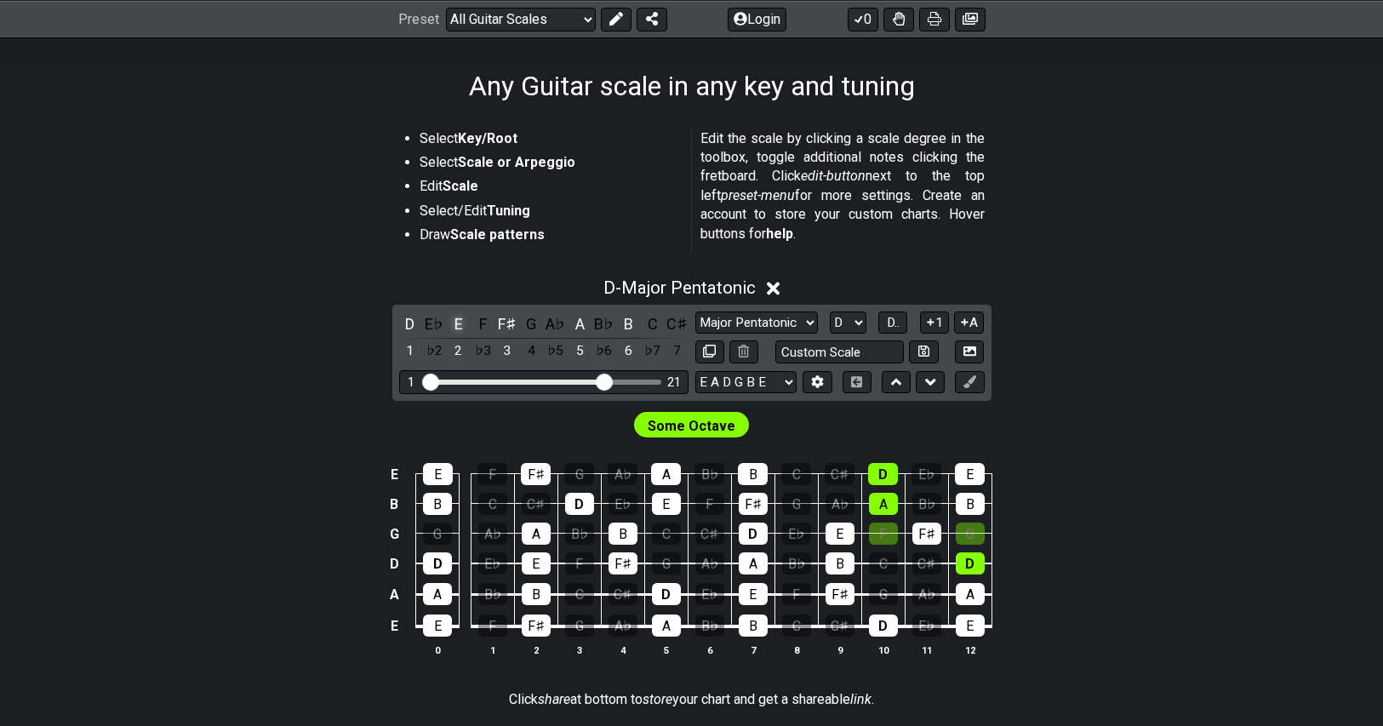
click at [461, 326] on div "E" at bounding box center [459, 323] width 22 height 23
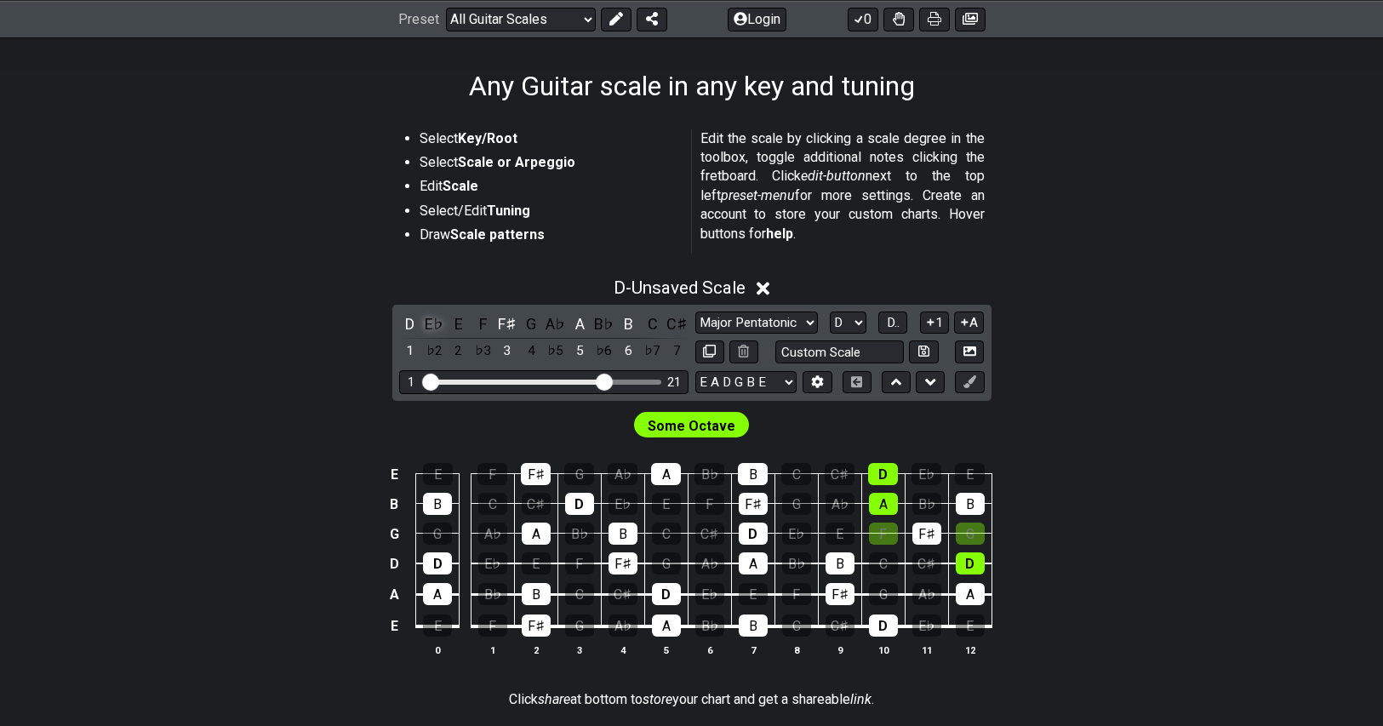
click at [432, 324] on div "E♭" at bounding box center [434, 323] width 22 height 23
click at [603, 323] on div "B♭" at bounding box center [604, 323] width 22 height 23
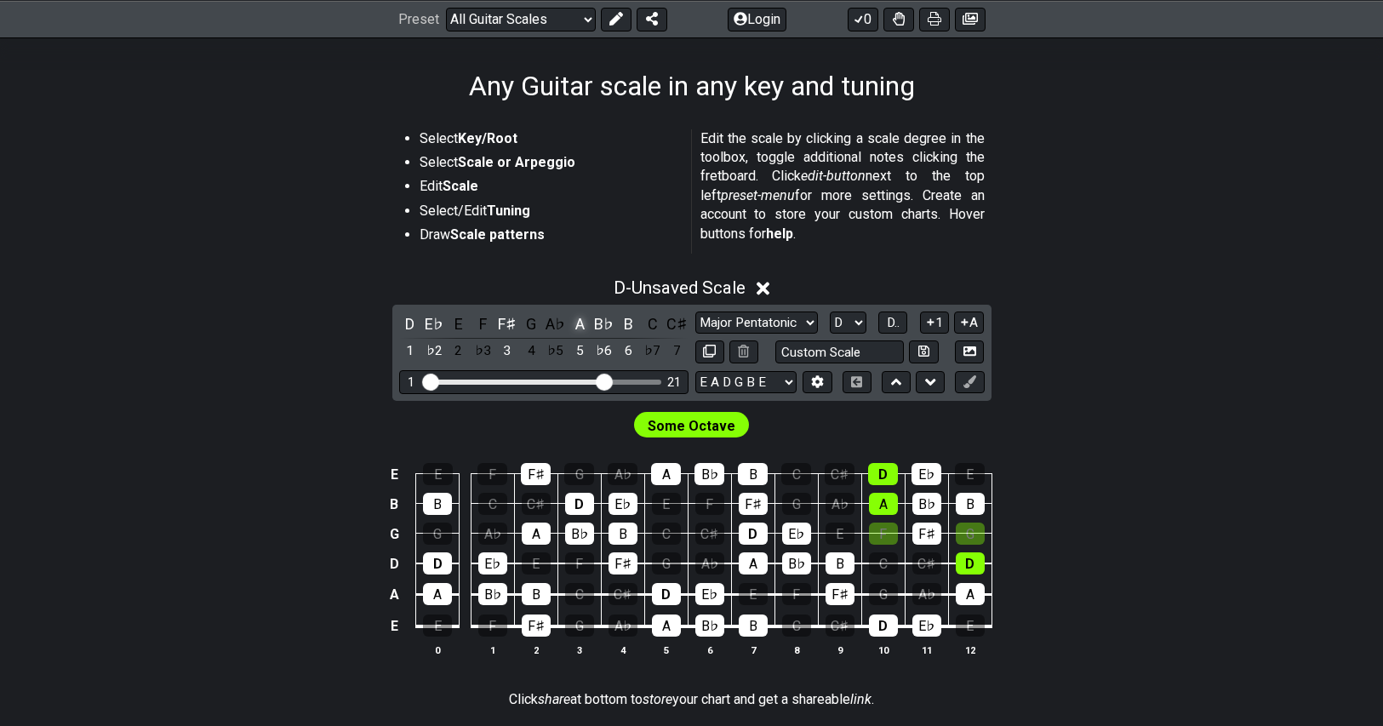
click at [575, 321] on div "A" at bounding box center [580, 323] width 22 height 23
click at [437, 329] on div "E♭" at bounding box center [434, 323] width 22 height 23
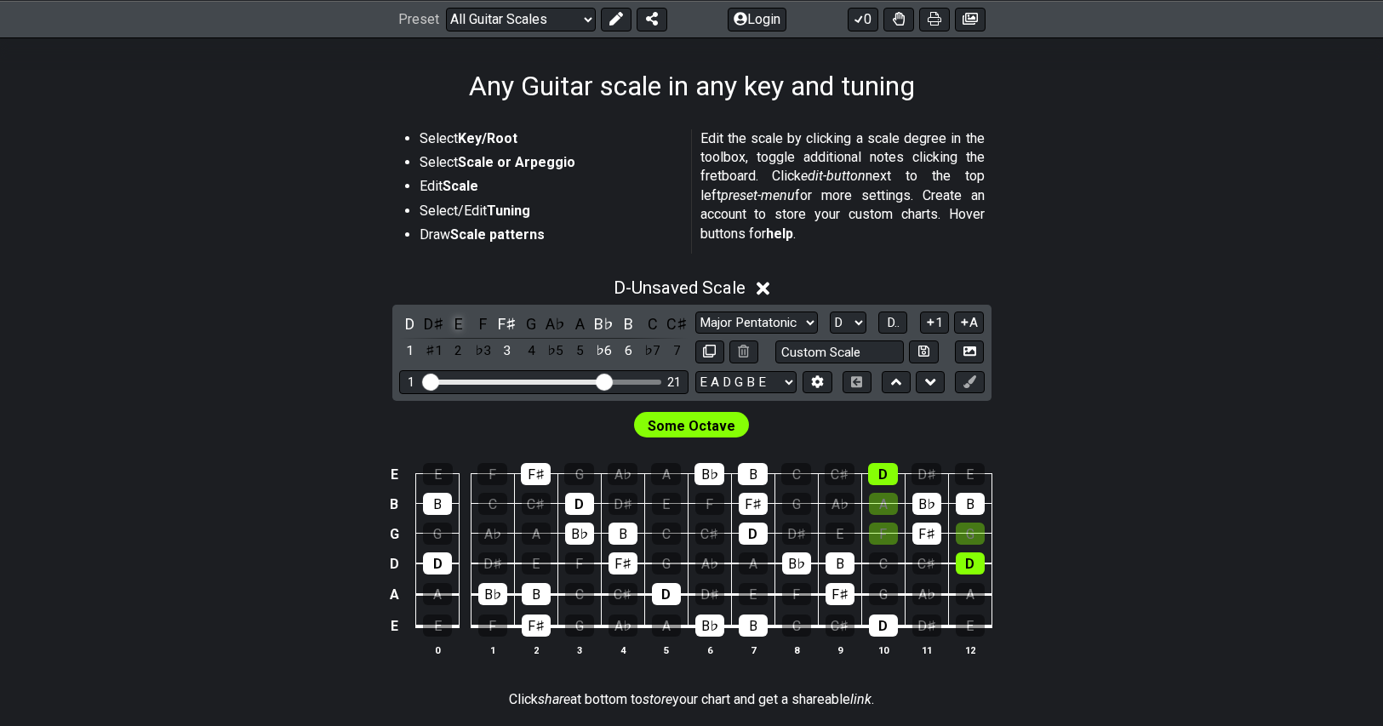
click at [457, 324] on div "E" at bounding box center [459, 323] width 22 height 23
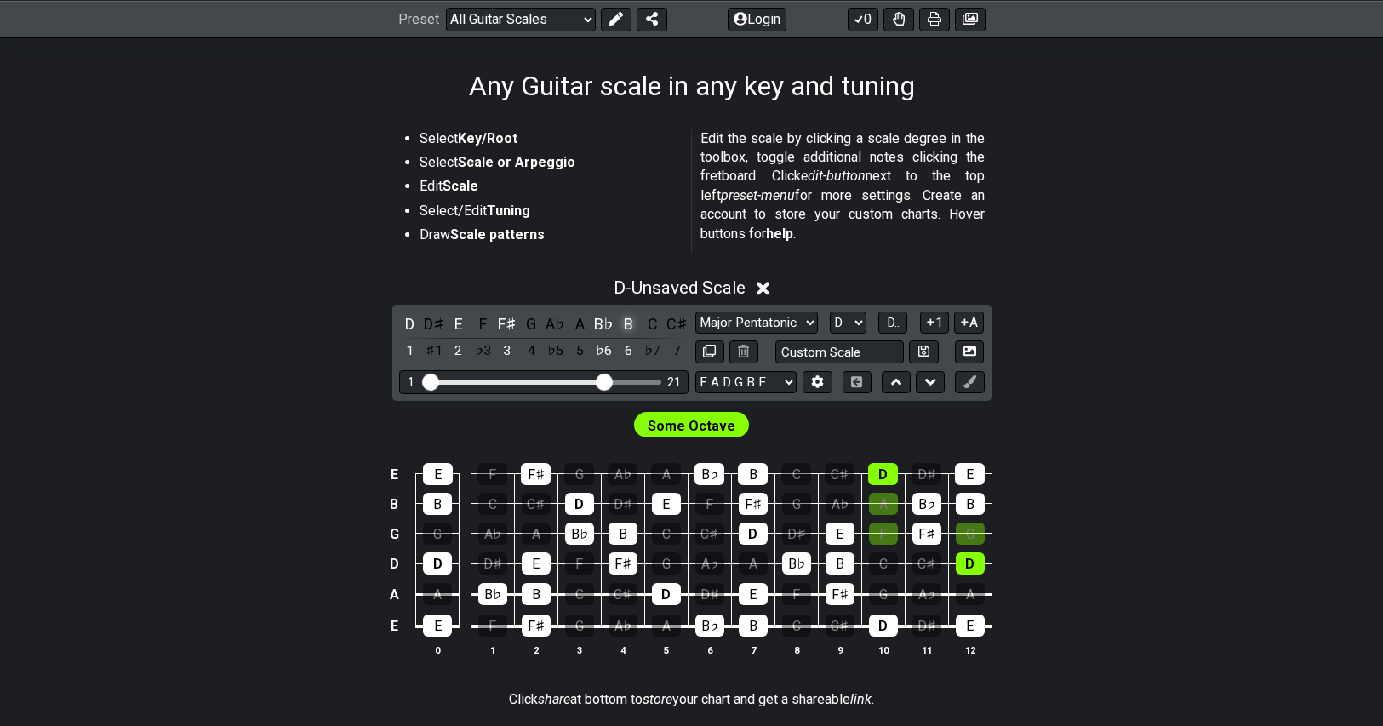
click at [630, 324] on div "B" at bounding box center [628, 323] width 22 height 23
click at [600, 324] on div "B♭" at bounding box center [604, 323] width 22 height 23
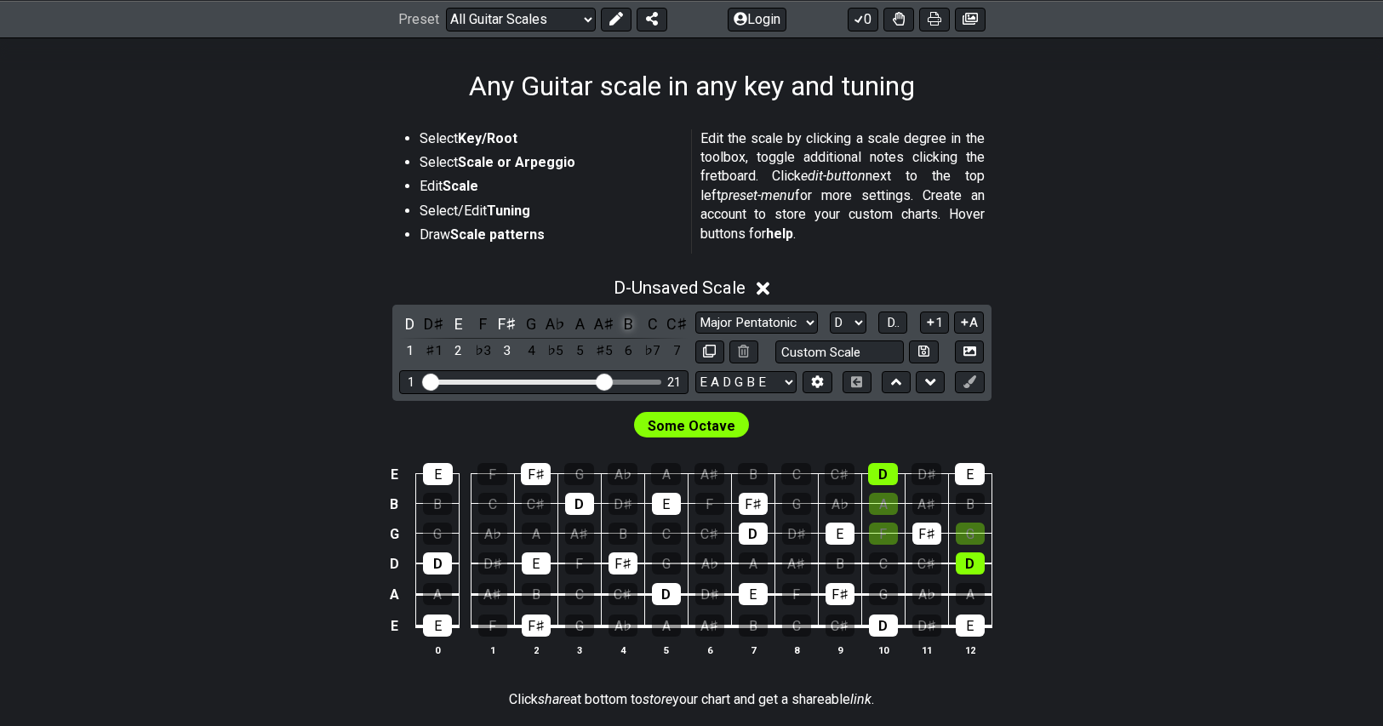
click at [638, 325] on div "B" at bounding box center [628, 323] width 22 height 23
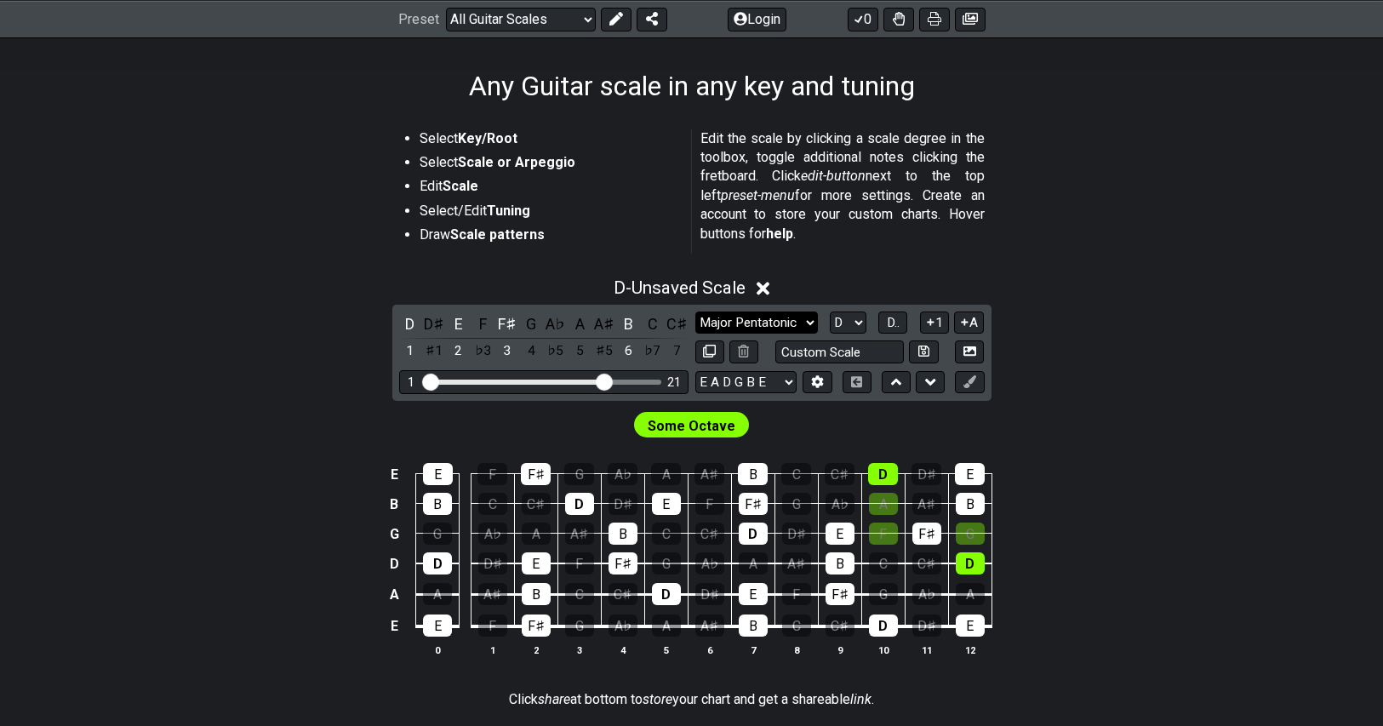
click at [754, 317] on select "Minor Pentatonic Root Minor Pentatonic Major Pentatonic Minor Blues Major Blues…" at bounding box center [756, 323] width 123 height 23
drag, startPoint x: 754, startPoint y: 317, endPoint x: 764, endPoint y: 317, distance: 10.2
click at [754, 317] on select "Minor Pentatonic Root Minor Pentatonic Major Pentatonic Minor Blues Major Blues…" at bounding box center [756, 323] width 123 height 23
click at [866, 315] on select "A♭ A A♯ B♭ B C C♯ D♭ D D♯ E♭ E F F♯ G♭ G G♯" at bounding box center [848, 323] width 37 height 23
select select "Db"
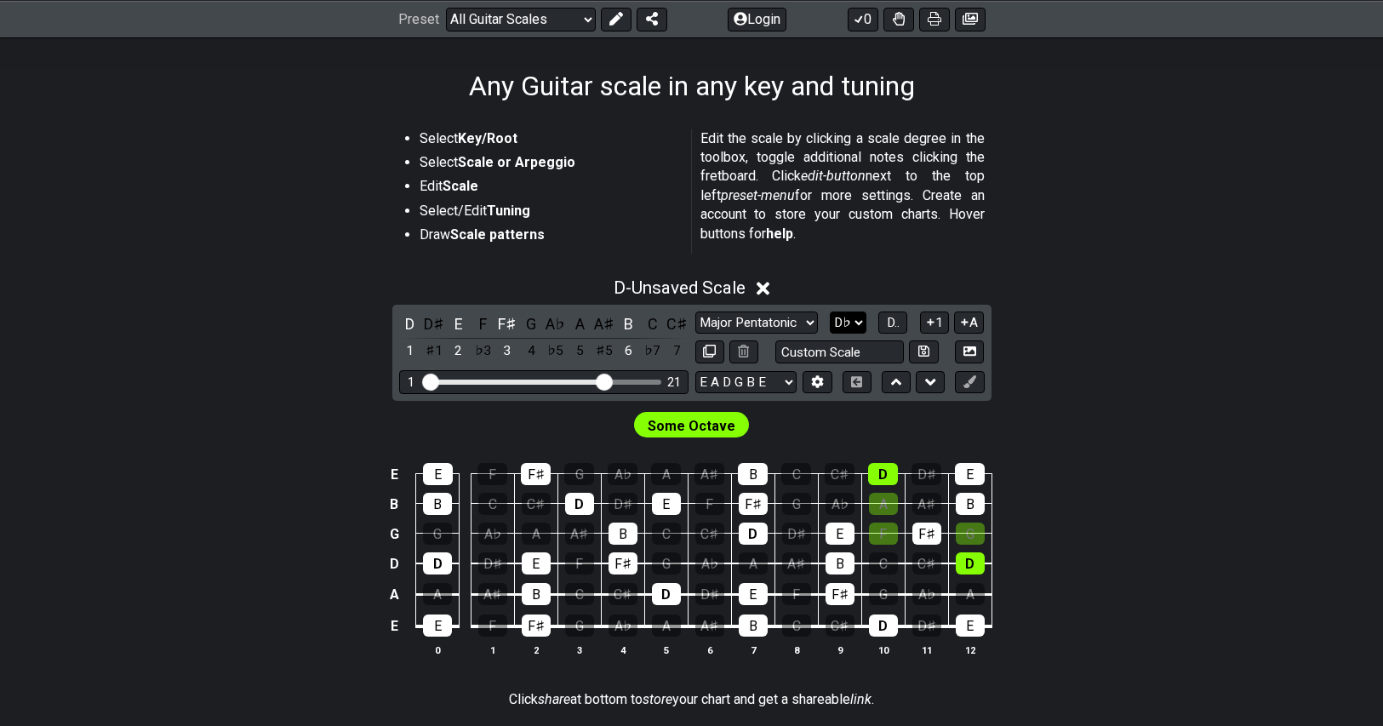
click at [830, 312] on select "A♭ A A♯ B♭ B C C♯ D♭ D D♯ E♭ E F F♯ G♭ G G♯" at bounding box center [848, 323] width 37 height 23
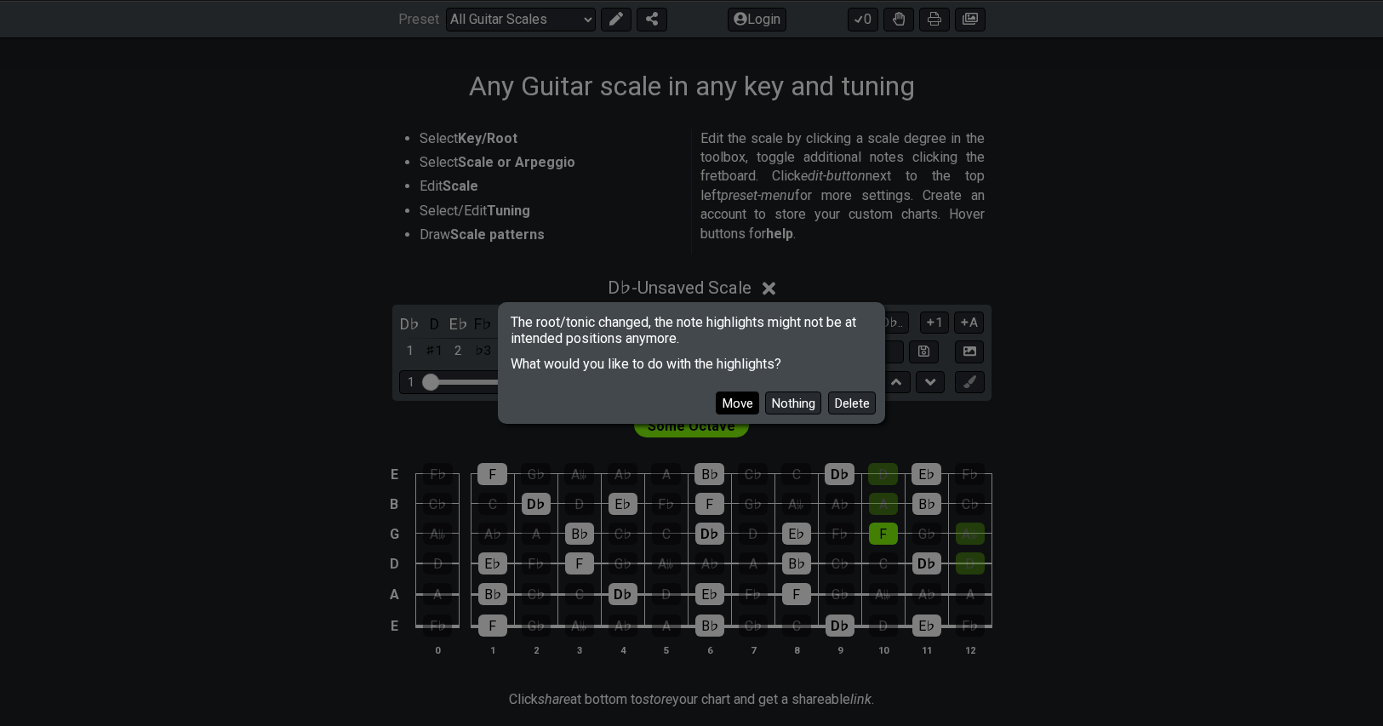
click at [732, 397] on button "Move" at bounding box center [737, 403] width 43 height 23
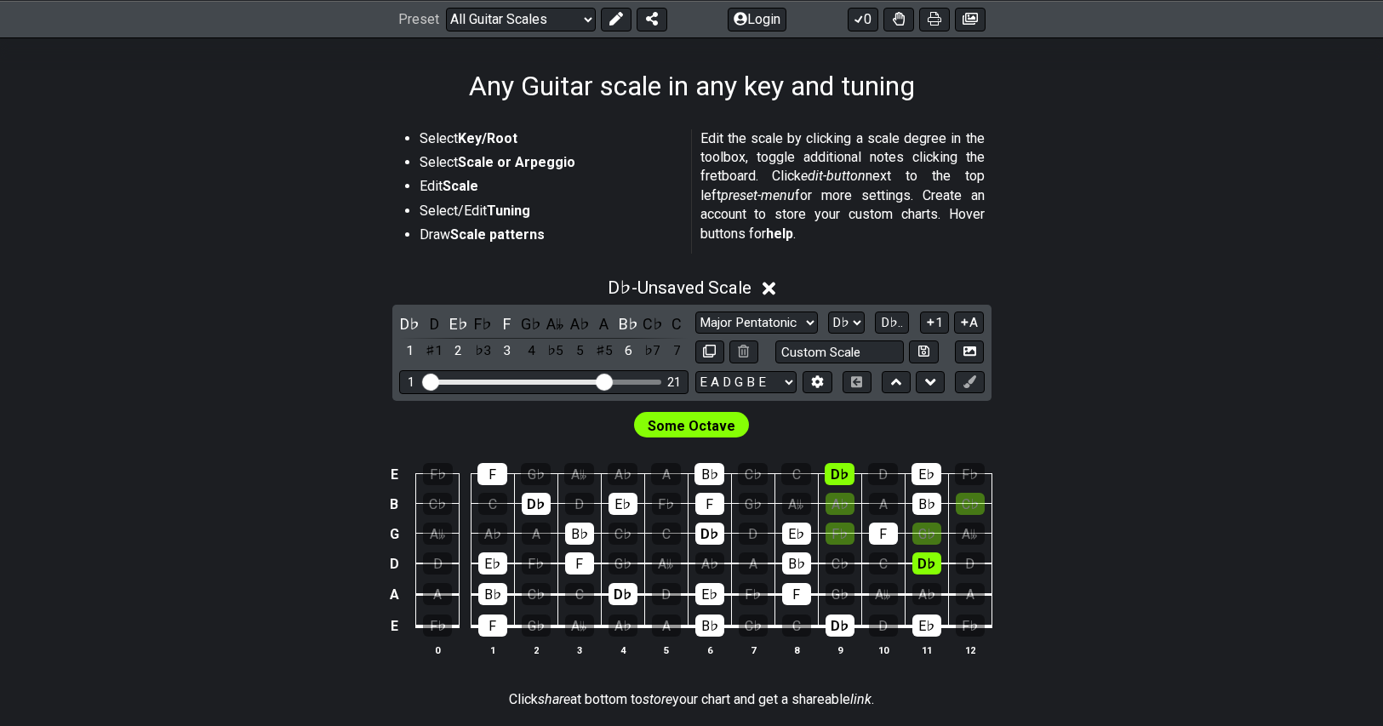
click at [1247, 215] on section "Select Key/Root Select Scale or Arpeggio Edit Scale Select/Edit Tuning Draw Sca…" at bounding box center [692, 195] width 1328 height 145
click at [774, 317] on select "Minor Pentatonic Root Minor Pentatonic Major Pentatonic Minor Blues Major Blues…" at bounding box center [756, 323] width 123 height 23
select select "Minor Blues"
click at [695, 312] on select "Minor Pentatonic Root Minor Pentatonic Major Pentatonic Minor Blues Major Blues…" at bounding box center [756, 323] width 123 height 23
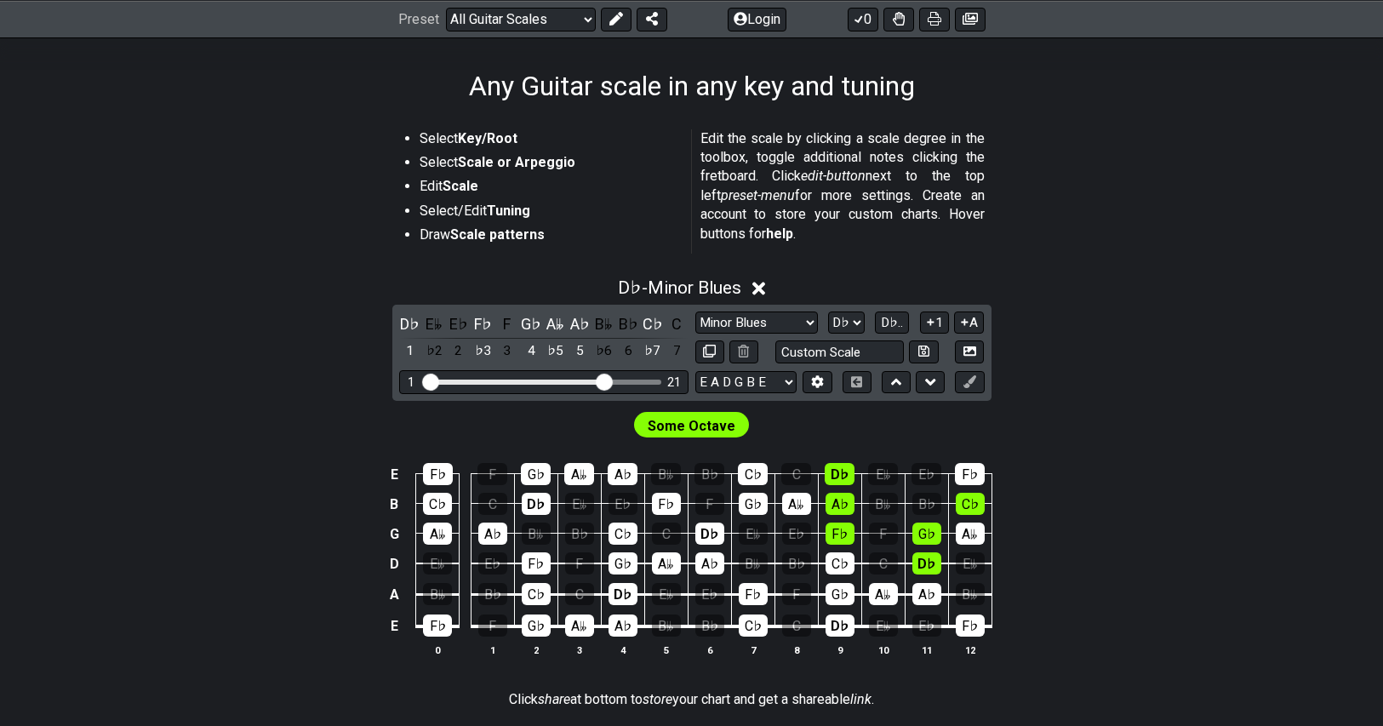
click at [1186, 361] on div "D♭ - Minor Blues D♭ E𝄫 E♭ F♭ F G♭ A𝄫 A♭ B𝄫 B♭ C♭ C 1 ♭2 2 ♭3 3 4 ♭5 5 ♭6 6 ♭7 7…" at bounding box center [692, 474] width 1328 height 414
click at [834, 316] on select "A♭ A A♯ B♭ B C C♯ D♭ D D♯ E♭ E F F♯ G♭ G G♯" at bounding box center [846, 323] width 37 height 23
select select "D"
click at [830, 312] on select "A♭ A A♯ B♭ B C C♯ D♭ D D♯ E♭ E F F♯ G♭ G G♯" at bounding box center [846, 323] width 37 height 23
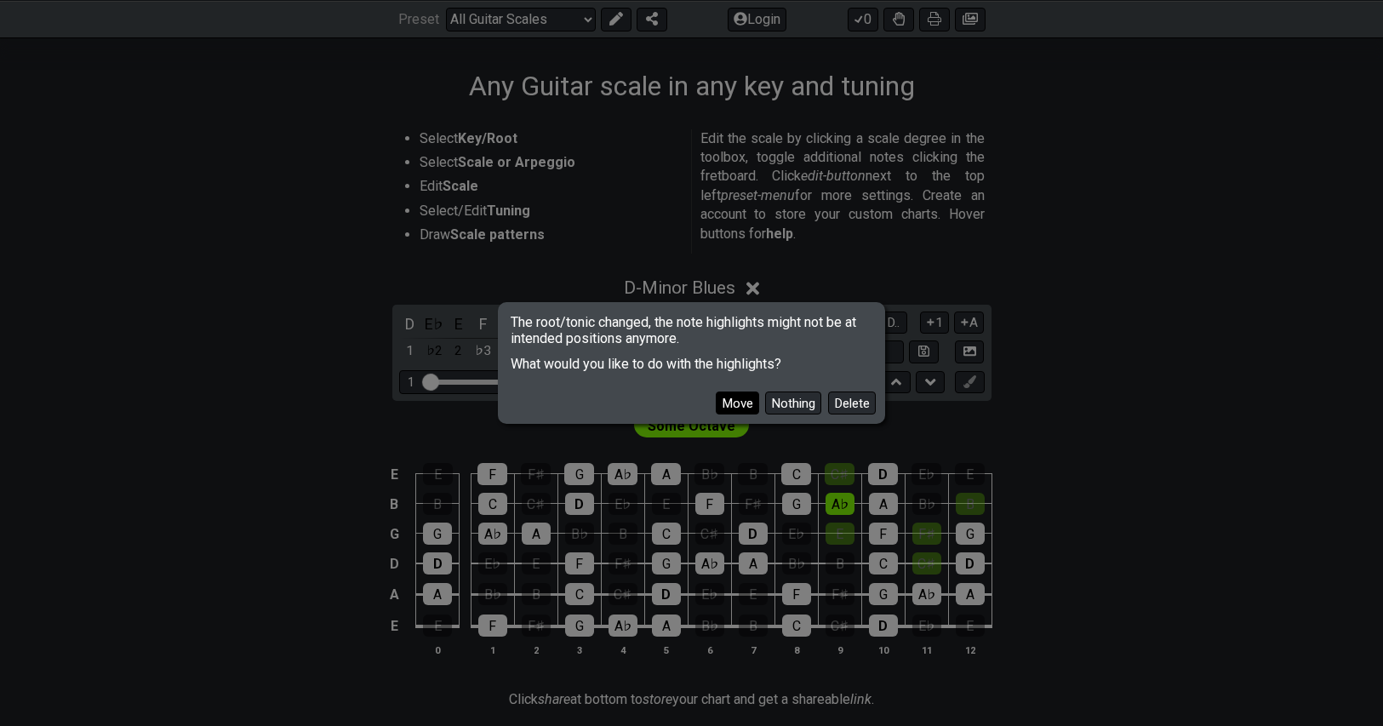
click at [736, 405] on button "Move" at bounding box center [737, 403] width 43 height 23
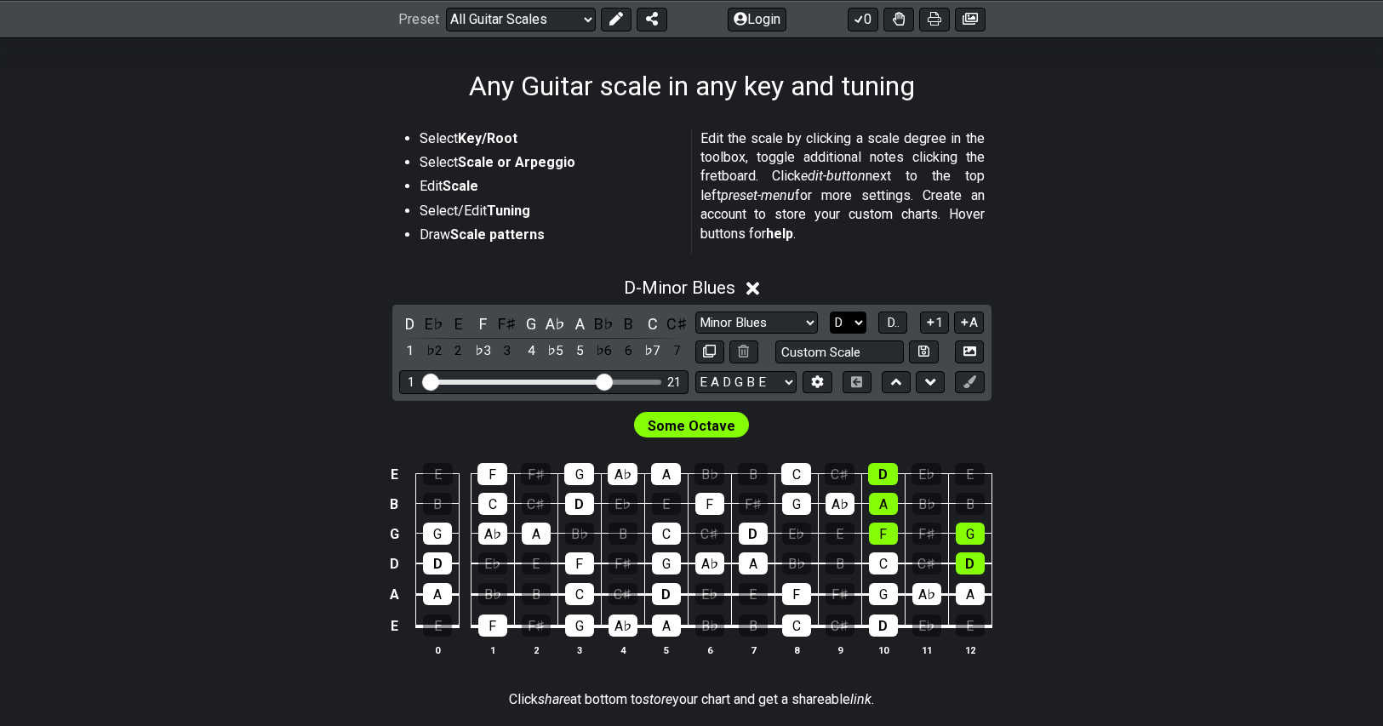
click at [853, 323] on select "A♭ A A♯ B♭ B C C♯ D♭ D D♯ E♭ E F F♯ G♭ G G♯" at bounding box center [848, 323] width 37 height 23
click at [906, 326] on button "D.." at bounding box center [892, 323] width 29 height 23
click at [901, 319] on span "1..7" at bounding box center [893, 322] width 20 height 15
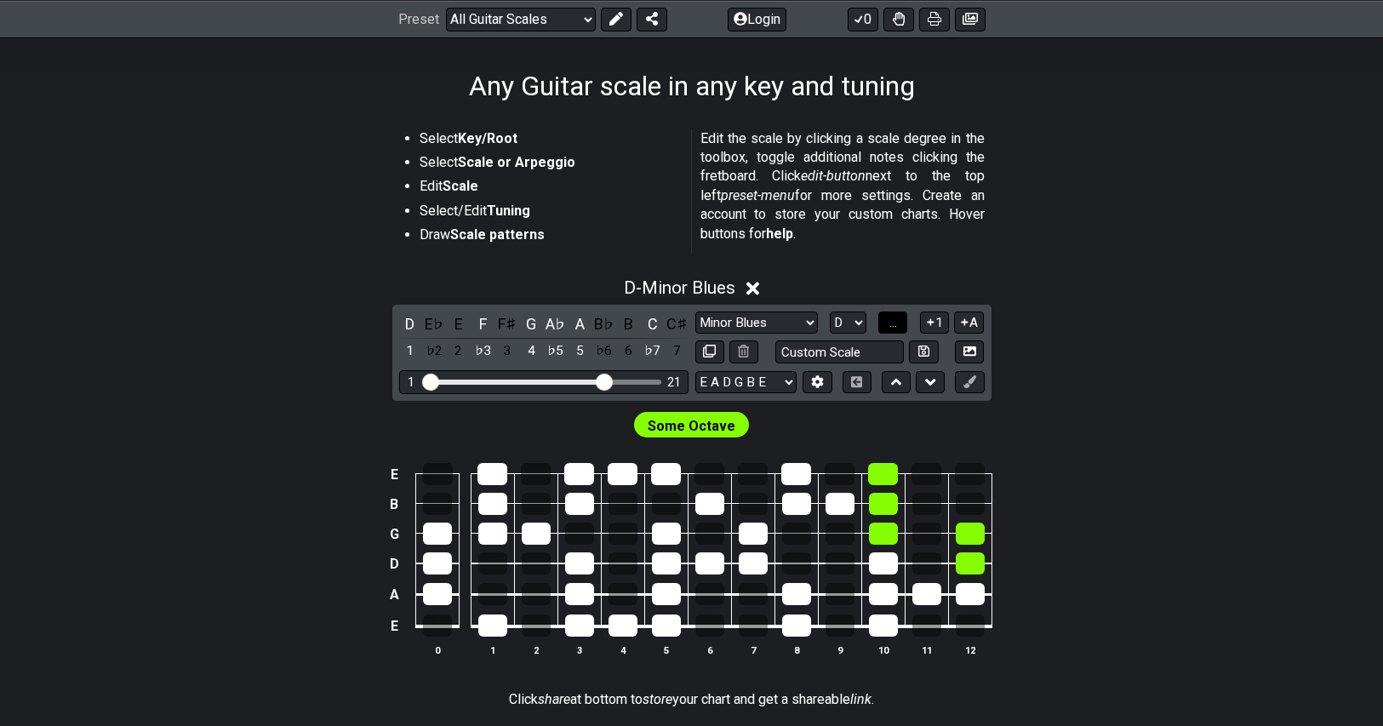
click at [896, 326] on span "..." at bounding box center [893, 322] width 8 height 15
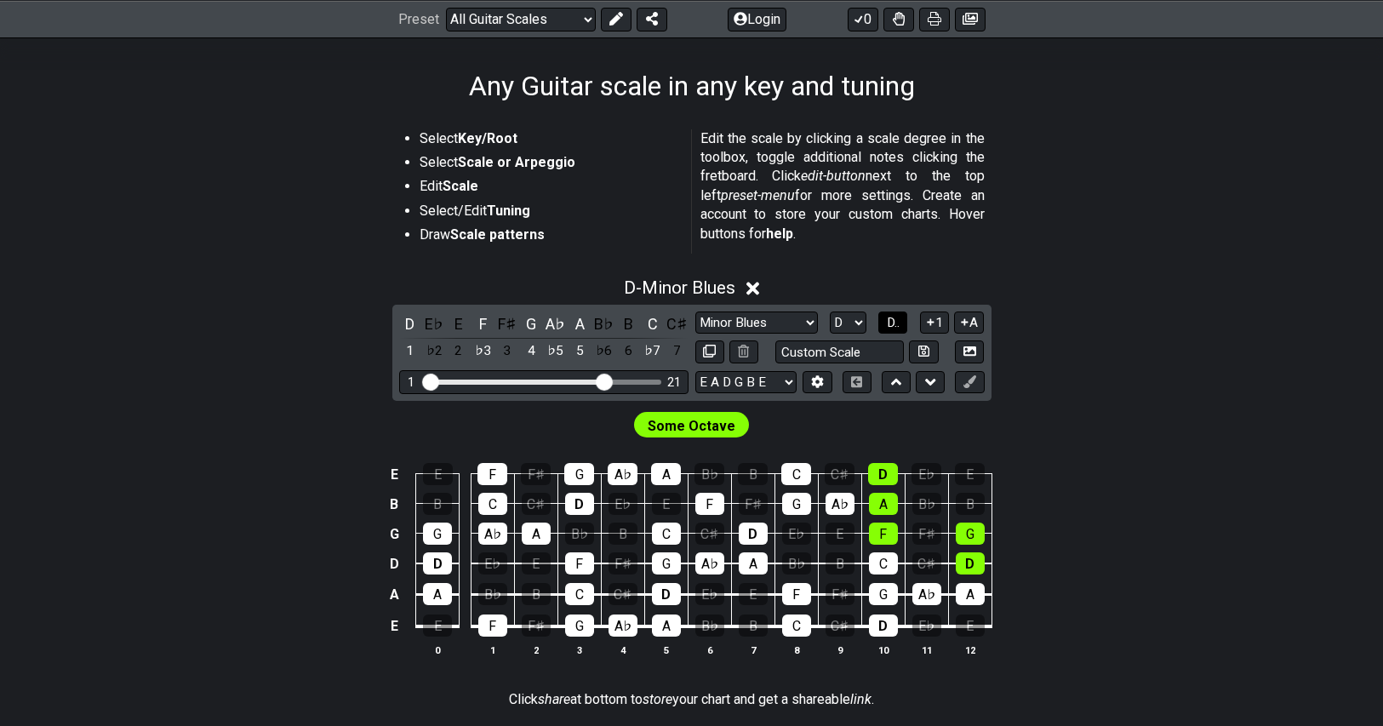
click at [897, 326] on span "D.." at bounding box center [893, 322] width 13 height 15
click at [897, 326] on span "1..7" at bounding box center [893, 322] width 20 height 15
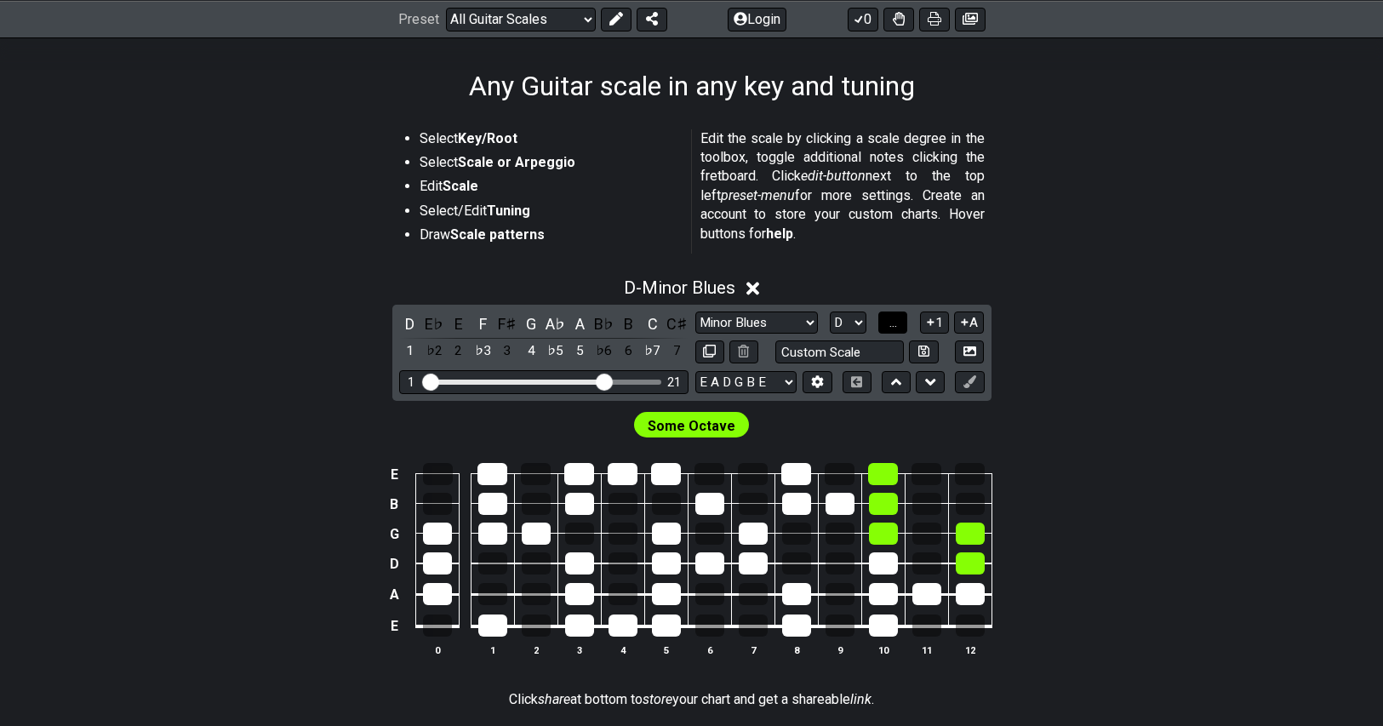
click at [897, 327] on span "..." at bounding box center [893, 322] width 8 height 15
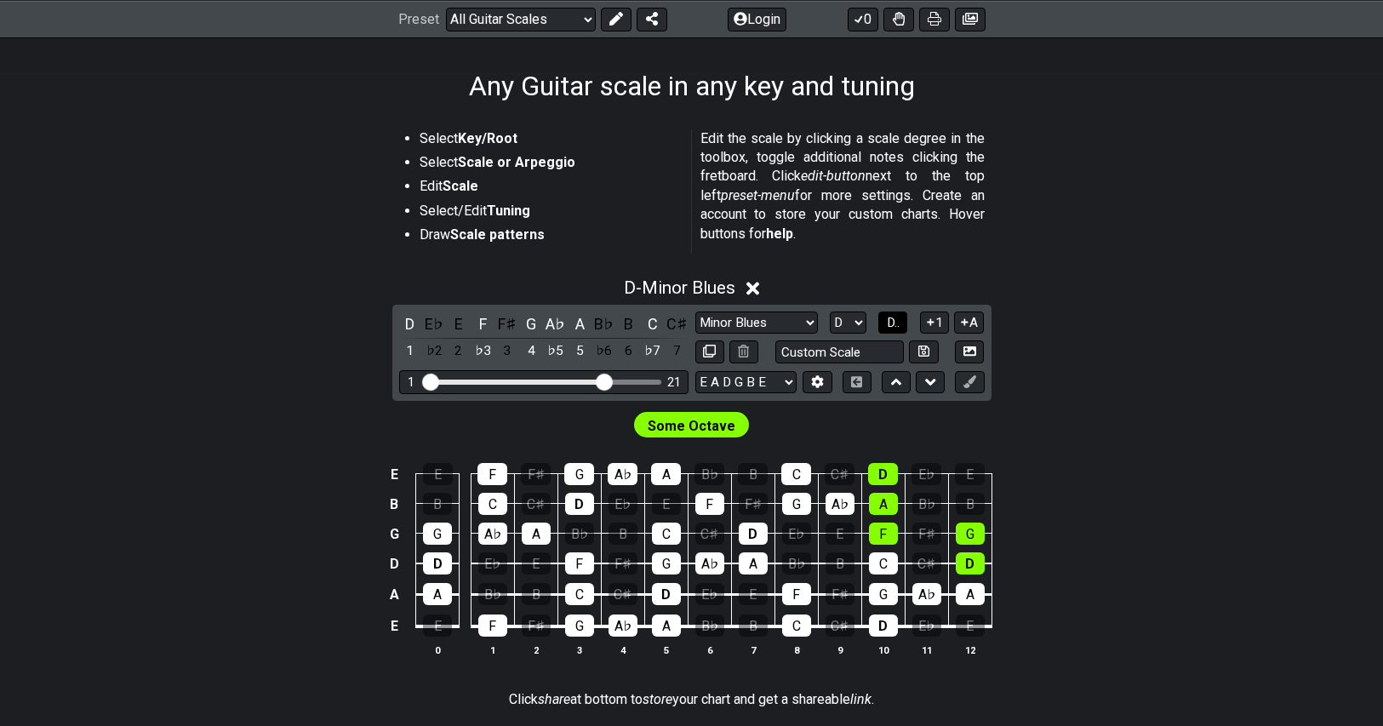
click at [897, 327] on span "D.." at bounding box center [893, 322] width 13 height 15
click at [897, 327] on span "1..7" at bounding box center [893, 322] width 20 height 15
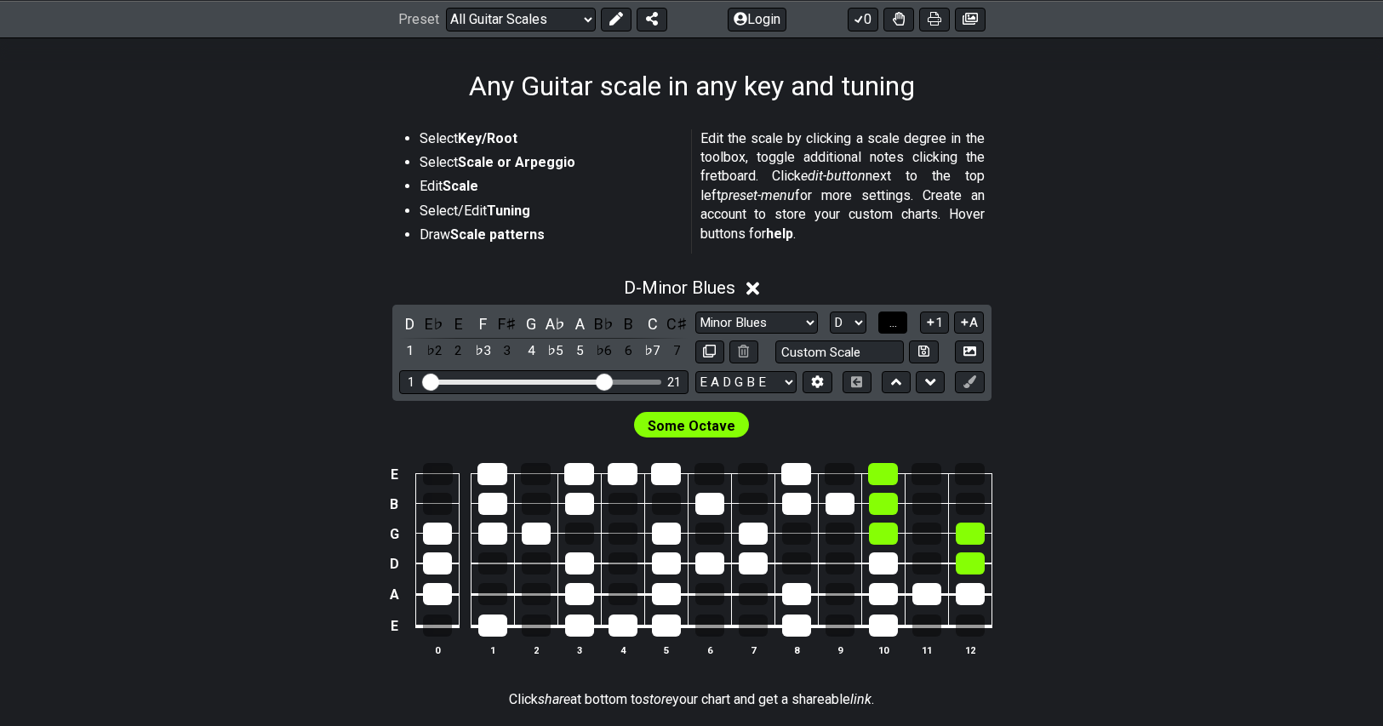
click at [897, 327] on span "..." at bounding box center [893, 322] width 8 height 15
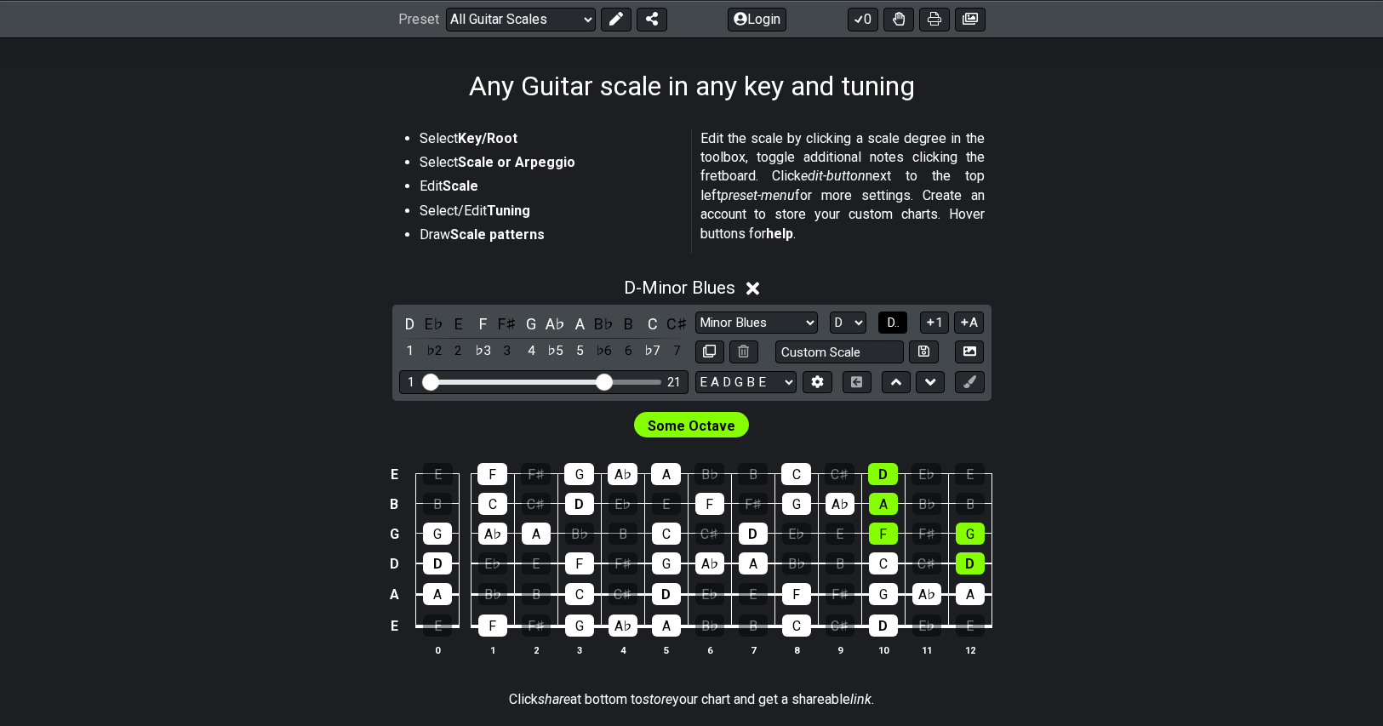
click at [897, 327] on span "D.." at bounding box center [893, 322] width 13 height 15
click at [897, 327] on span "1..7" at bounding box center [893, 322] width 20 height 15
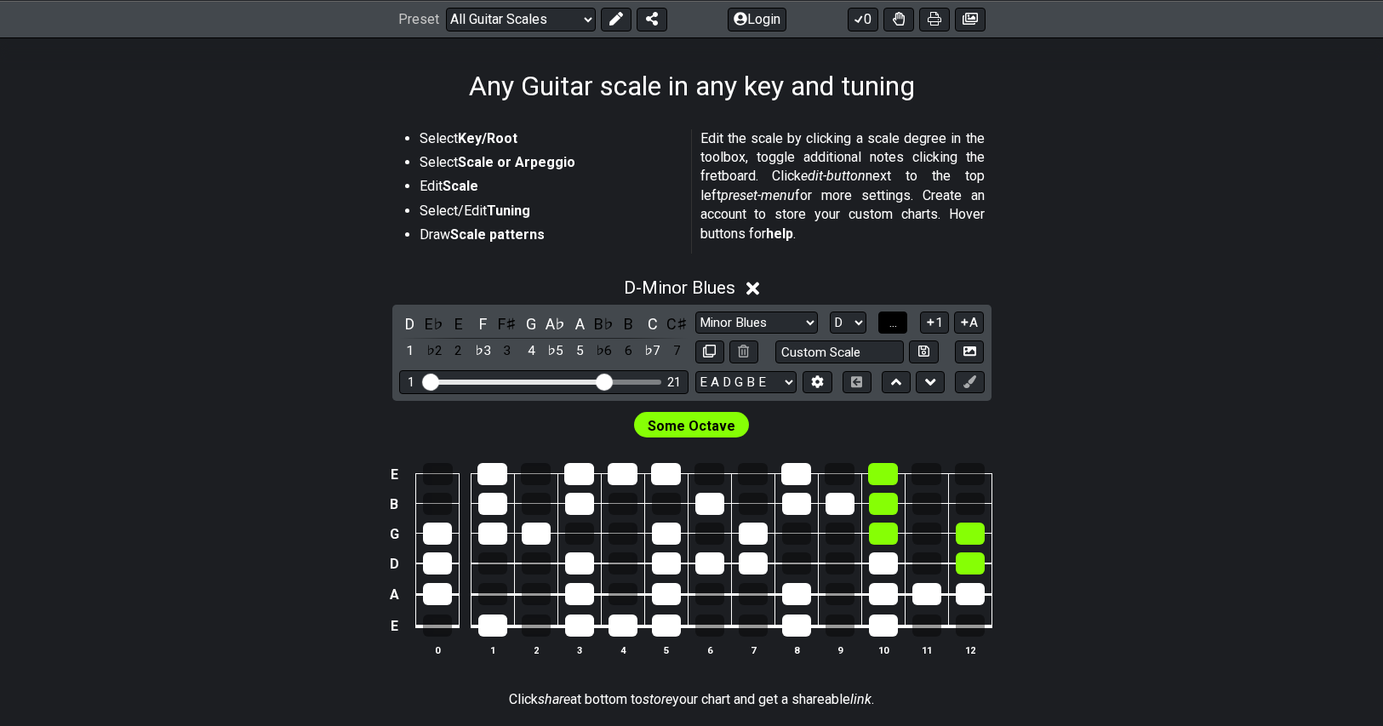
click at [900, 317] on button "..." at bounding box center [892, 323] width 29 height 23
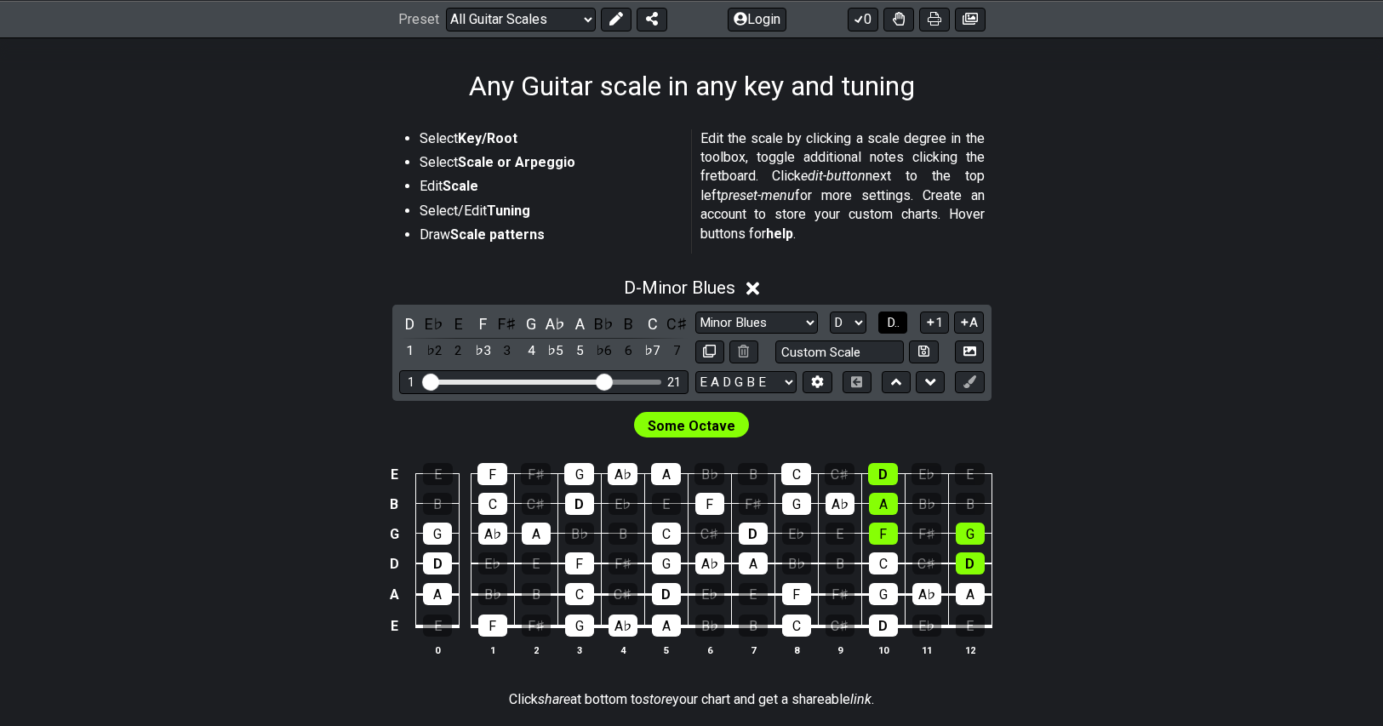
click at [898, 324] on span "D.." at bounding box center [893, 322] width 13 height 15
click at [898, 324] on span "1..7" at bounding box center [893, 322] width 20 height 15
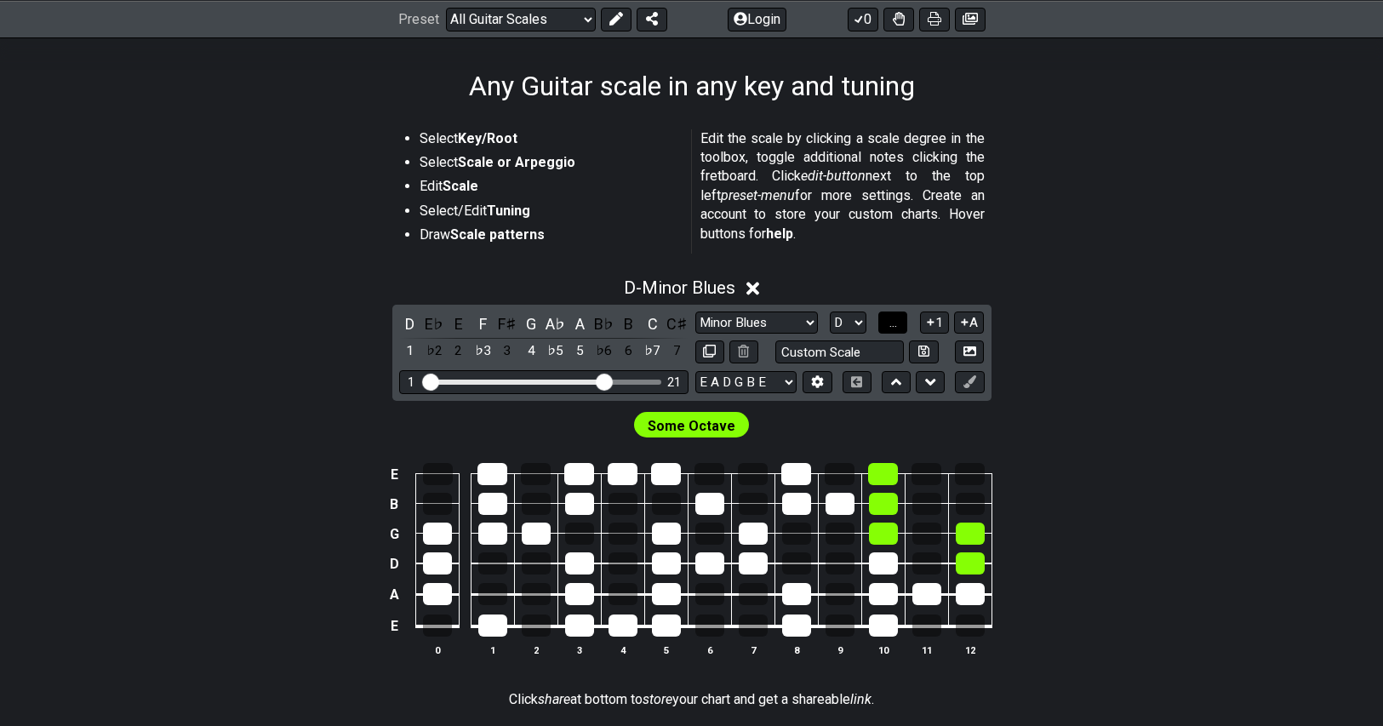
click at [897, 324] on span "..." at bounding box center [893, 322] width 8 height 15
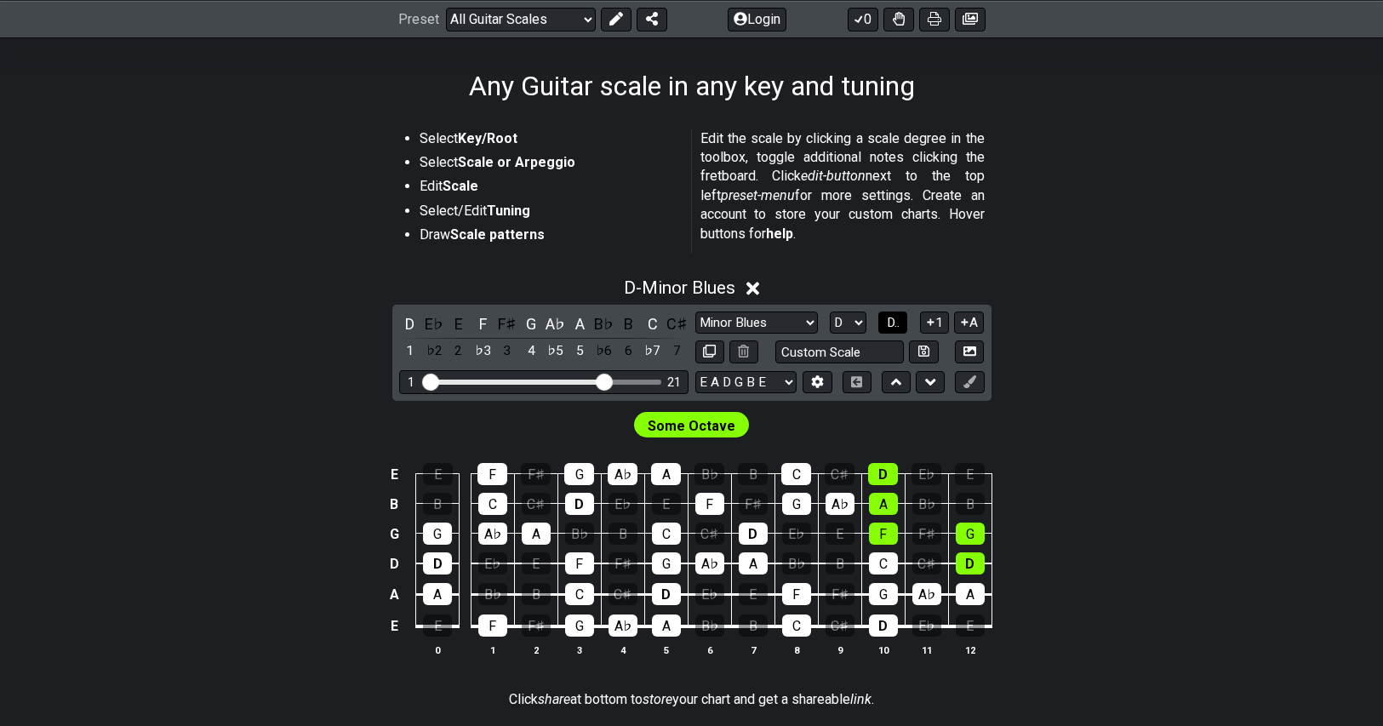
click at [898, 324] on span "D.." at bounding box center [893, 322] width 13 height 15
click at [898, 324] on span "1..7" at bounding box center [893, 322] width 20 height 15
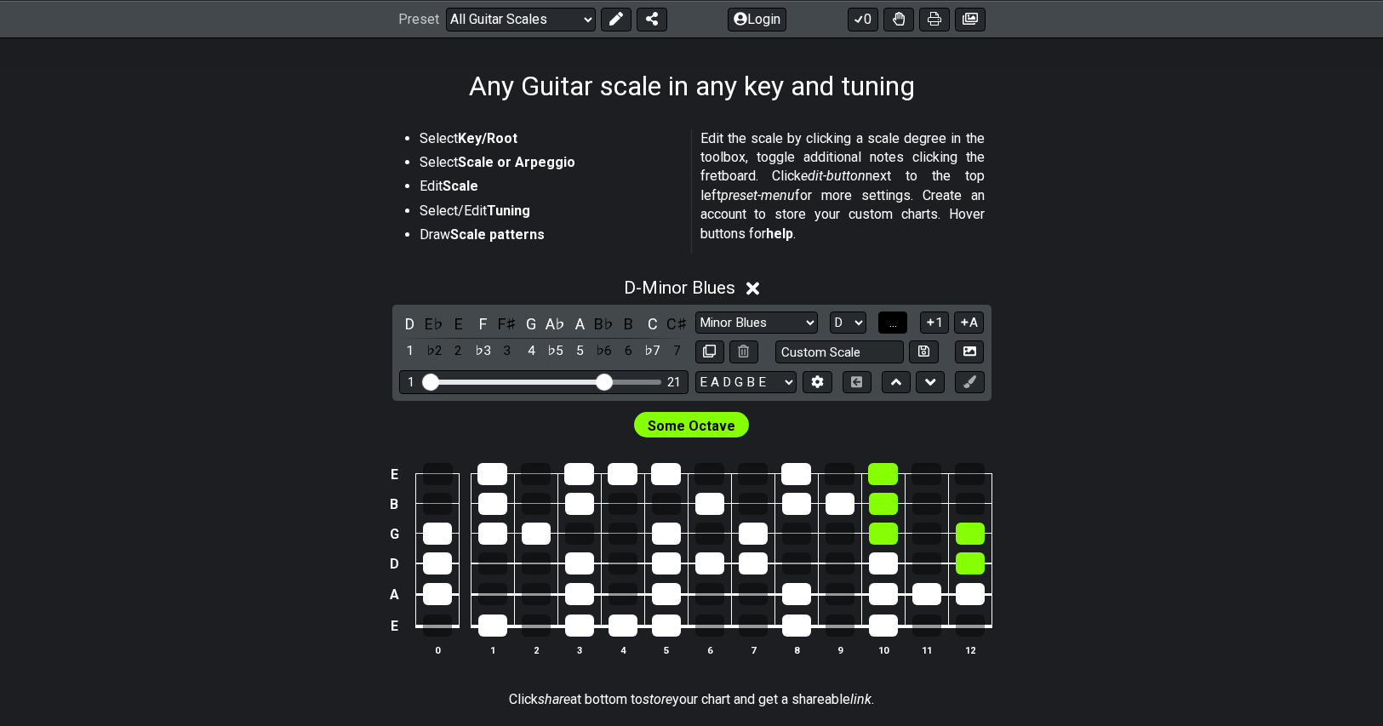
click at [897, 324] on span "..." at bounding box center [893, 322] width 8 height 15
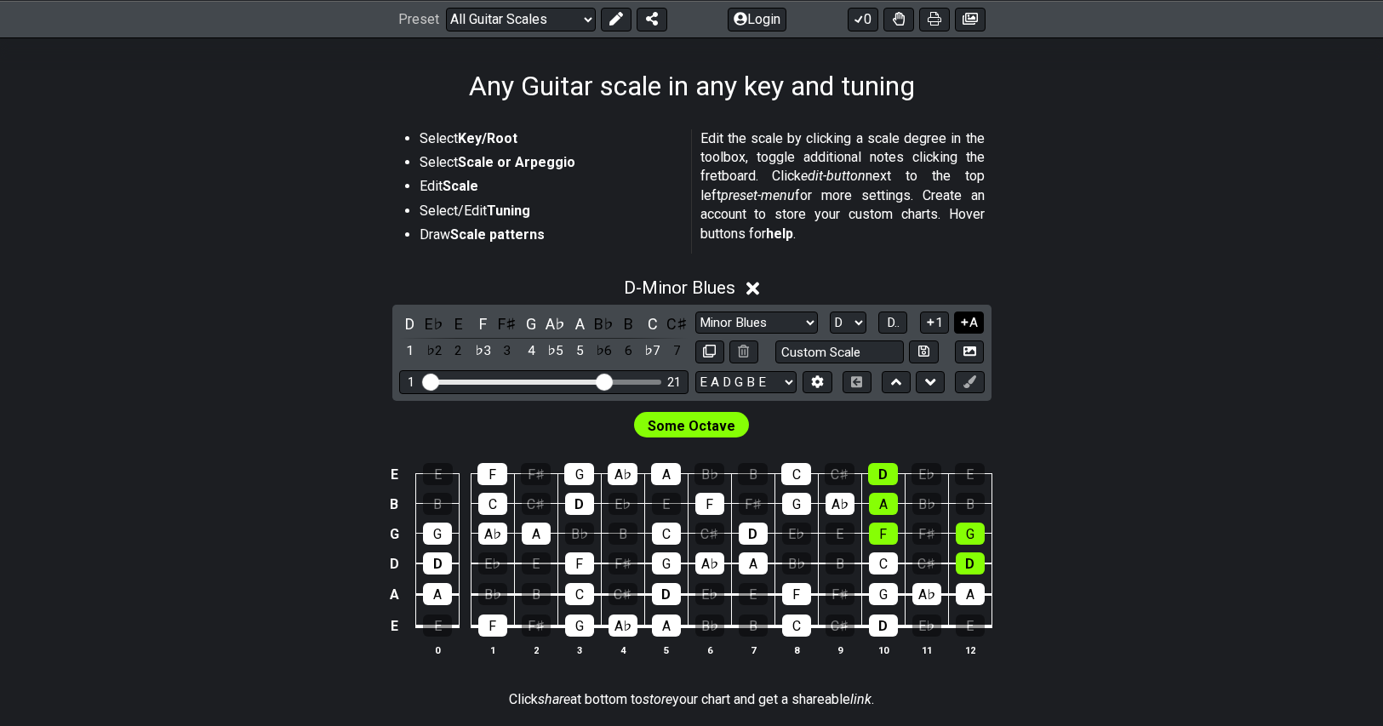
click at [974, 323] on button "A" at bounding box center [969, 323] width 30 height 23
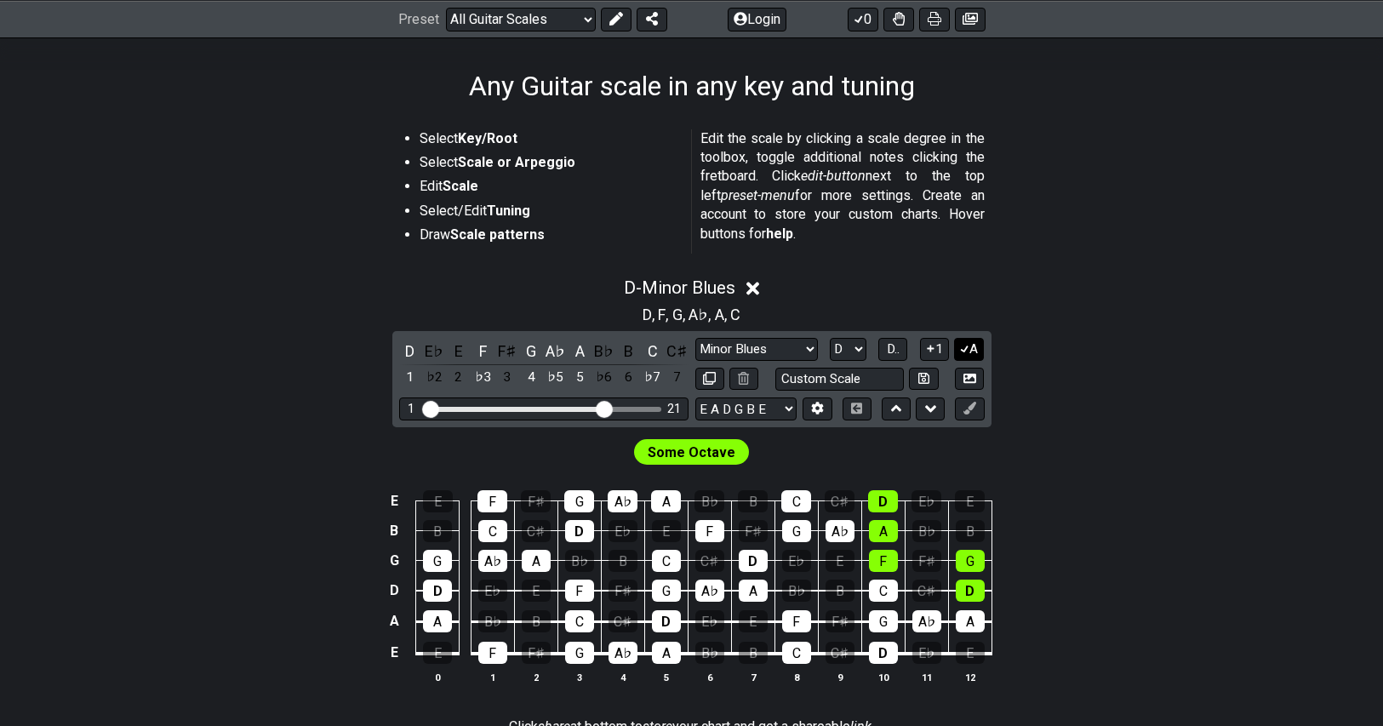
click at [972, 347] on button "A" at bounding box center [969, 349] width 30 height 23
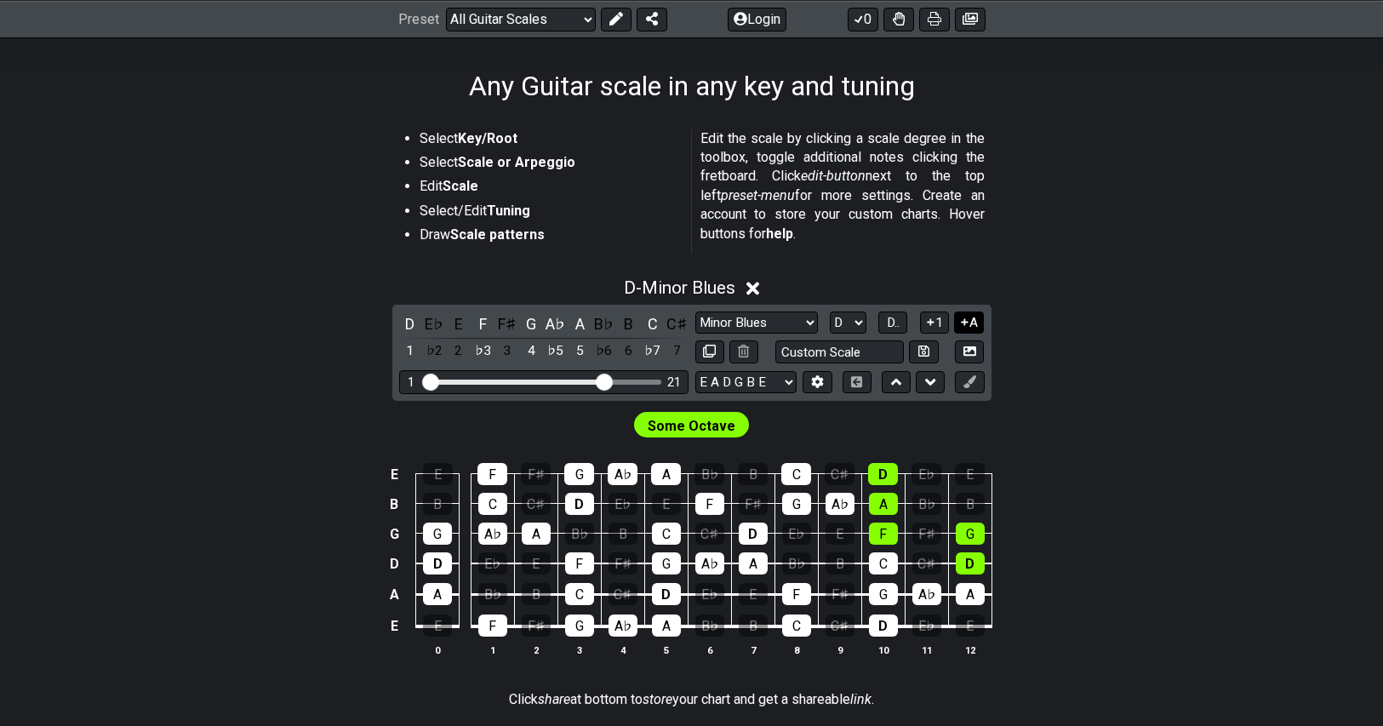
click at [980, 323] on button "A" at bounding box center [969, 323] width 30 height 23
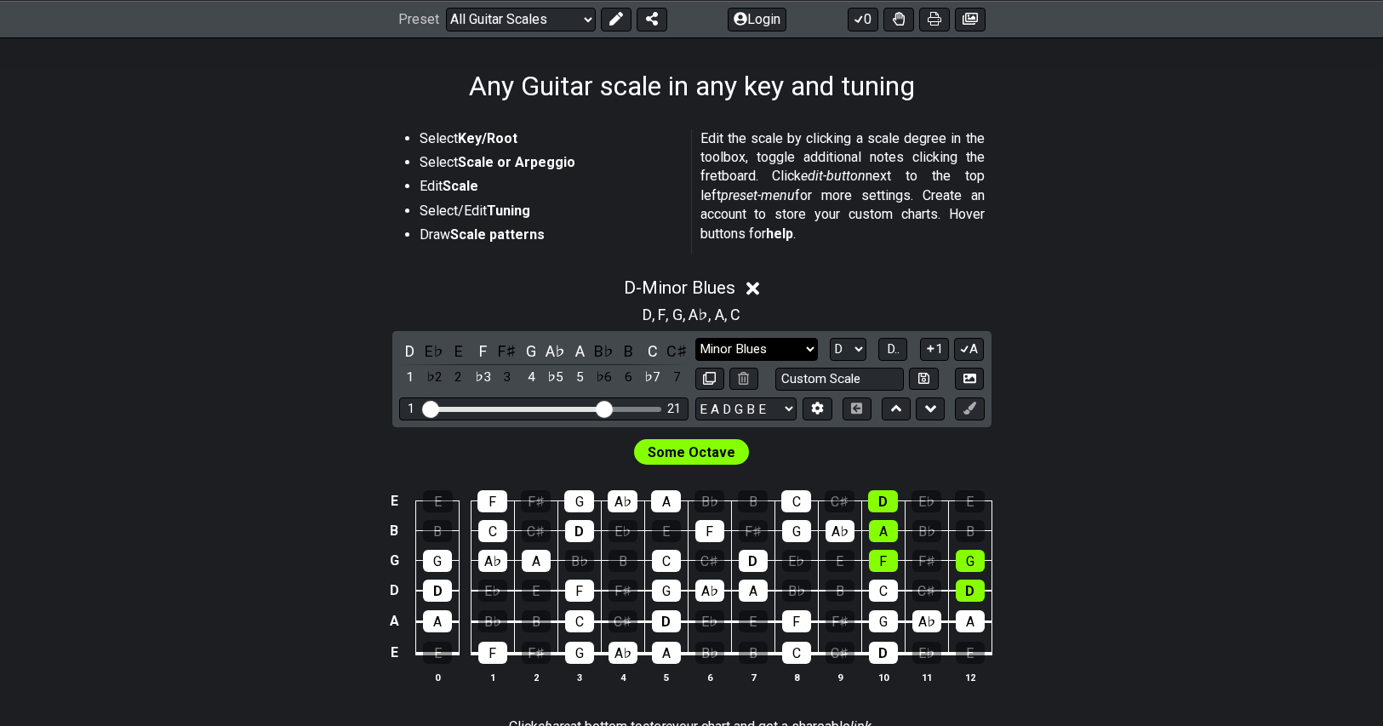
click at [744, 350] on select "Minor Pentatonic Root Minor Pentatonic Major Pentatonic Minor Blues Major Blues…" at bounding box center [756, 349] width 123 height 23
click at [695, 338] on select "Minor Pentatonic Root Minor Pentatonic Major Pentatonic Minor Blues Major Blues…" at bounding box center [756, 349] width 123 height 23
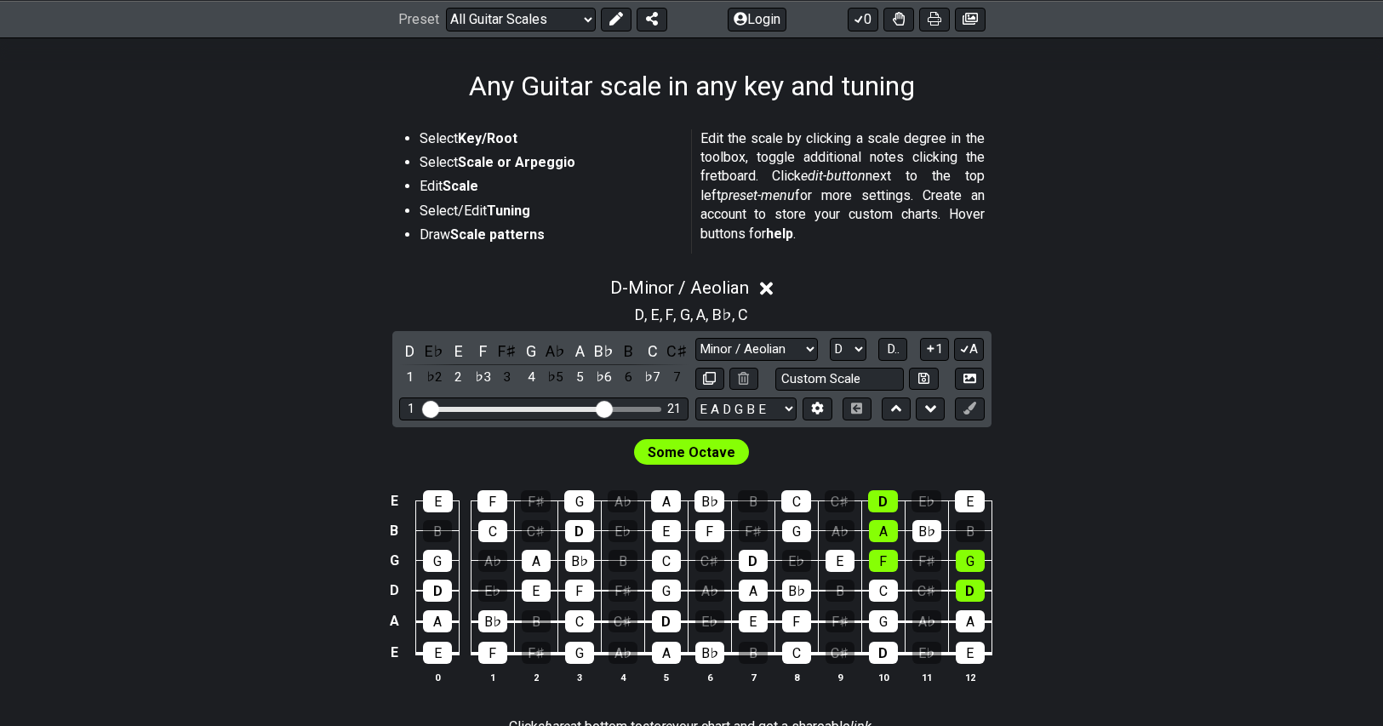
click at [1213, 357] on div "D - Minor / Aeolian D , E , F , G , A , B♭ , C D E♭ E F F♯ G A♭ A B♭ B C C♯ 1 ♭…" at bounding box center [692, 487] width 1328 height 440
click at [460, 352] on div "E" at bounding box center [459, 351] width 22 height 23
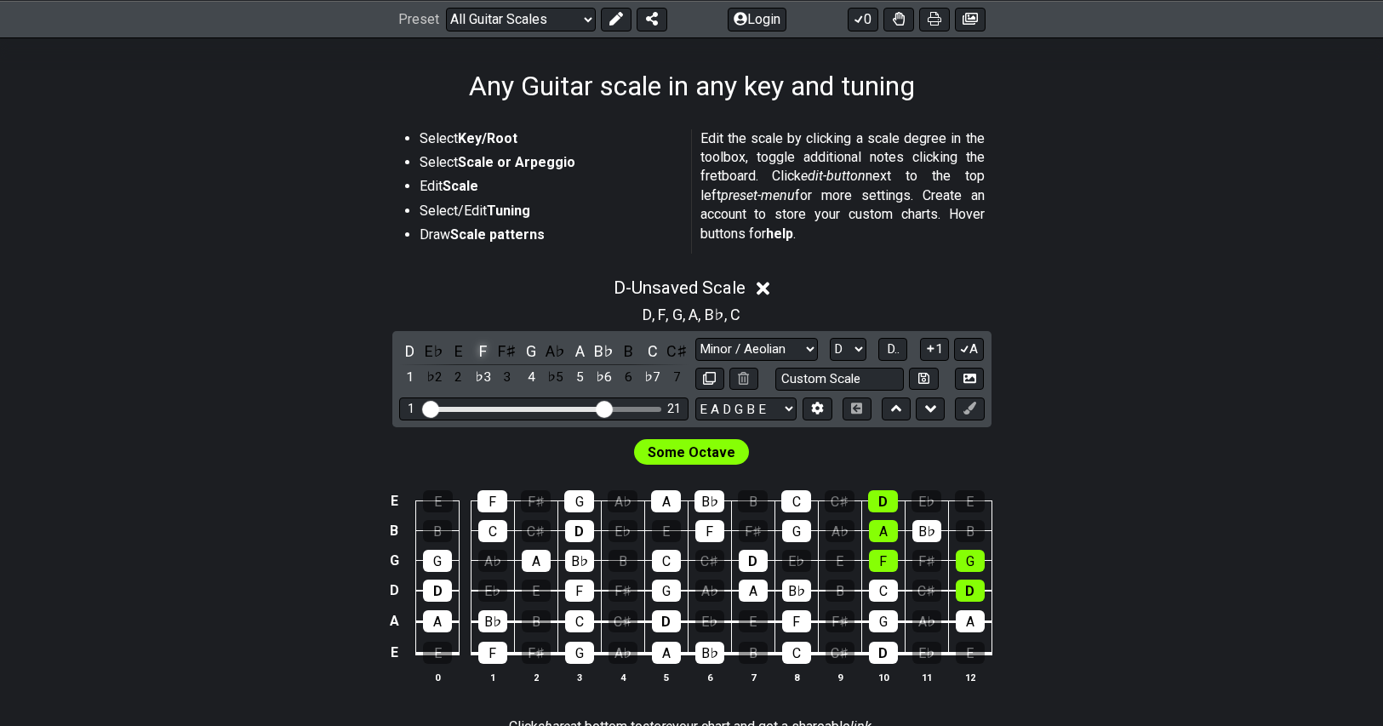
click at [483, 351] on div "F" at bounding box center [483, 351] width 22 height 23
click at [461, 350] on div "E" at bounding box center [459, 351] width 22 height 23
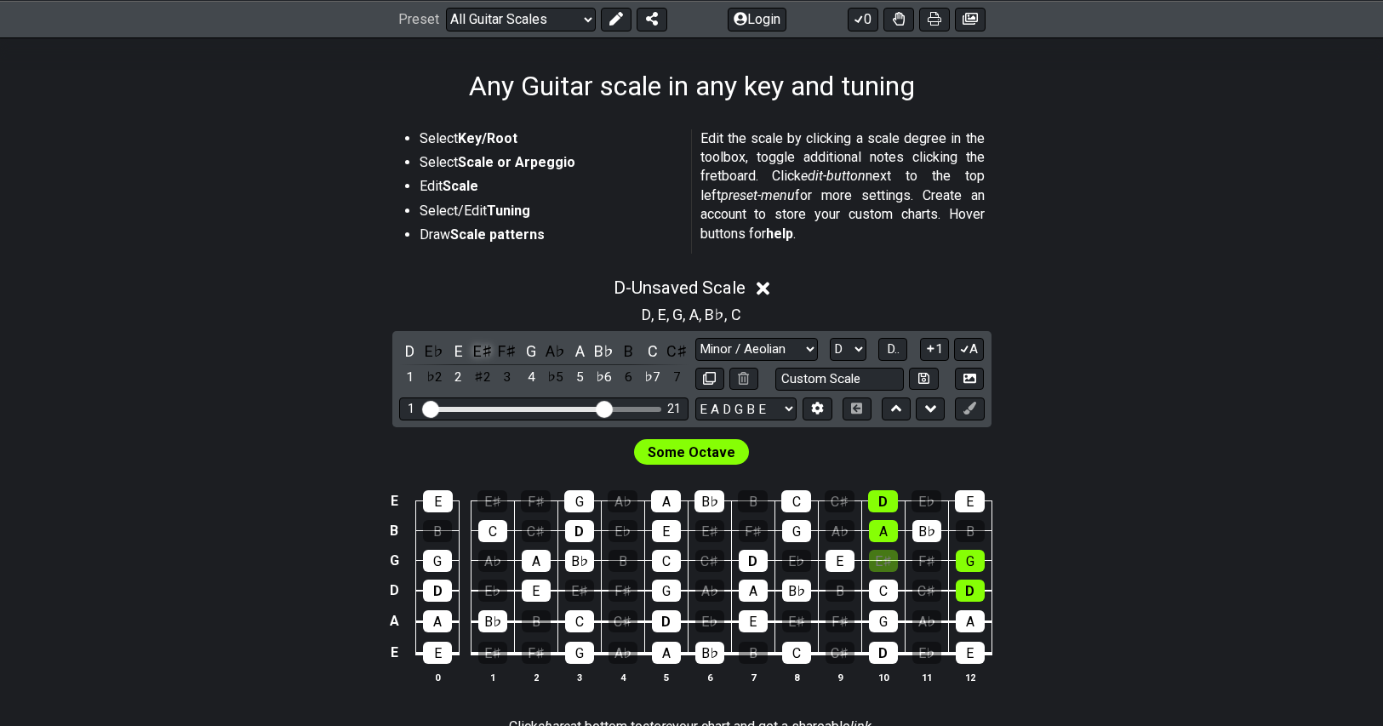
click at [483, 350] on div "E♯" at bounding box center [483, 351] width 22 height 23
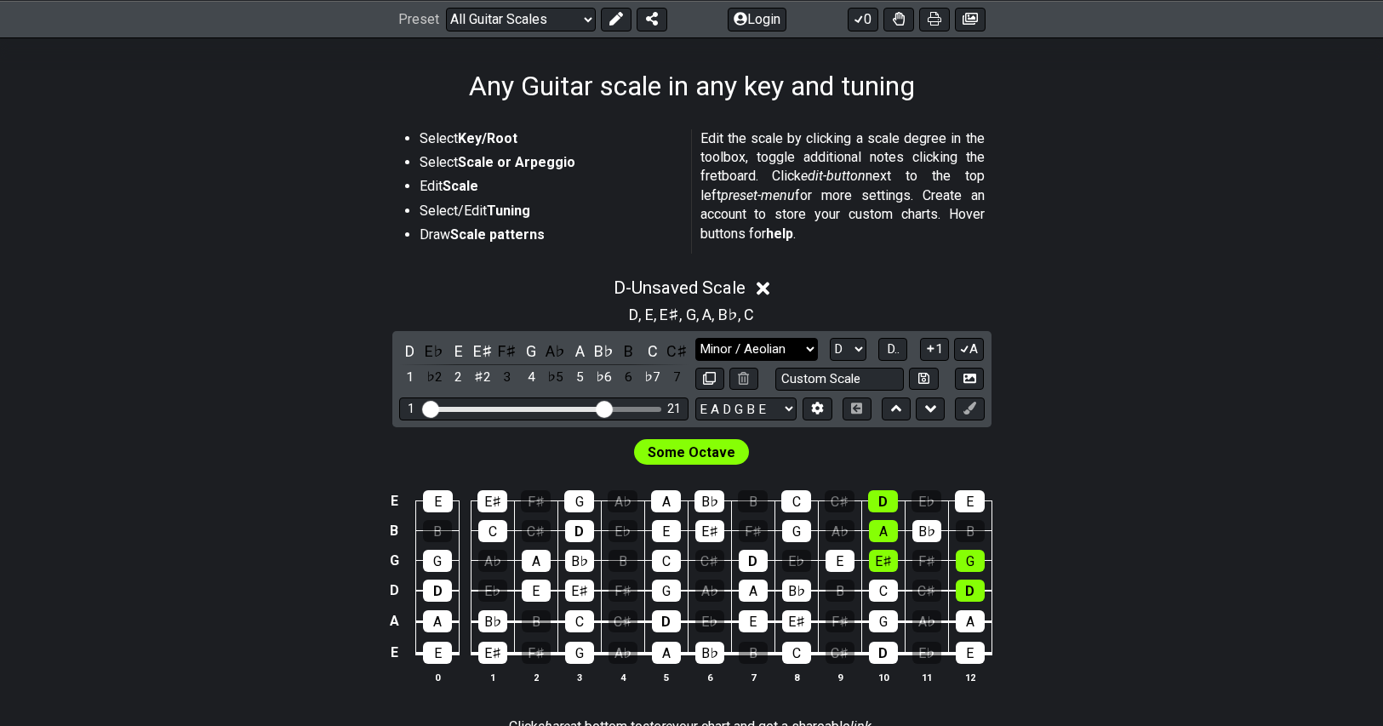
click at [761, 346] on select "Minor Pentatonic Root Minor Pentatonic Major Pentatonic Minor Blues Major Blues…" at bounding box center [756, 349] width 123 height 23
click at [695, 338] on select "Minor Pentatonic Root Minor Pentatonic Major Pentatonic Minor Blues Major Blues…" at bounding box center [756, 349] width 123 height 23
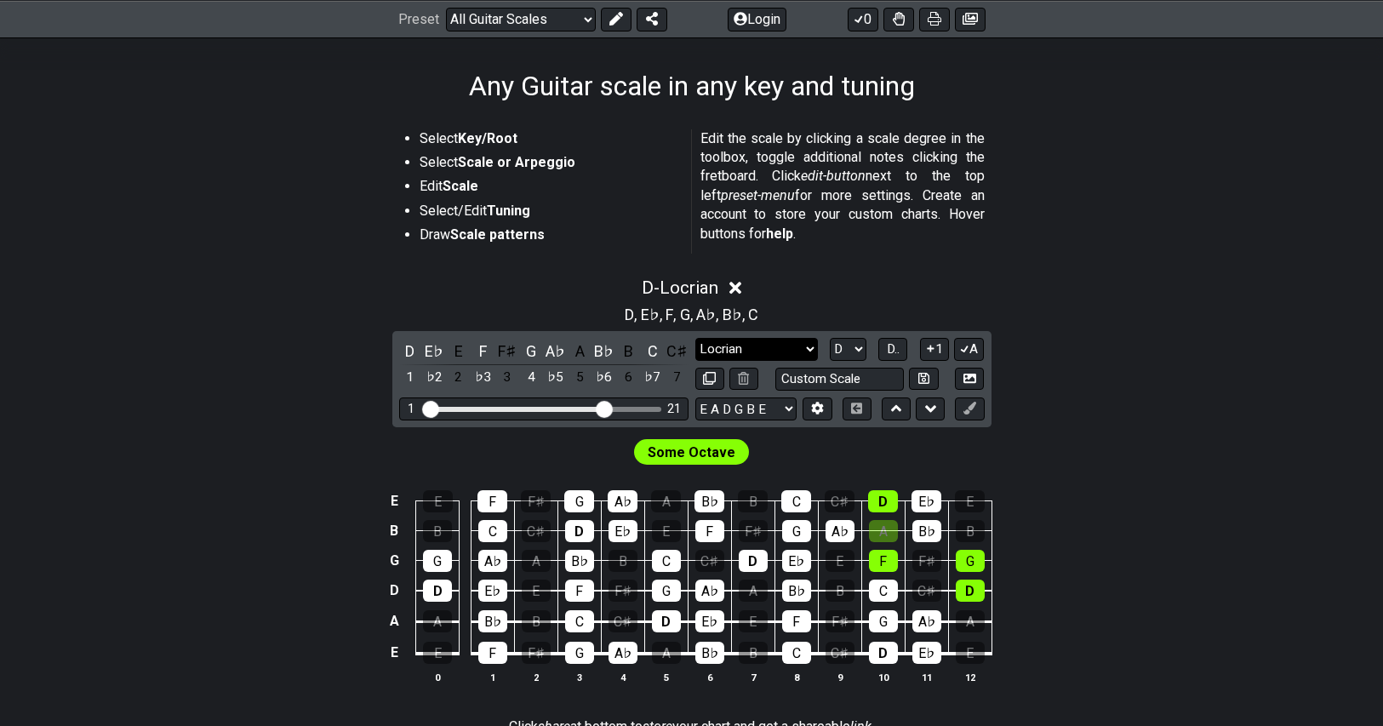
click at [769, 341] on select "Minor Pentatonic Root Minor Pentatonic Major Pentatonic Minor Blues Major Blues…" at bounding box center [756, 349] width 123 height 23
select select "Minor / Aeolian"
click at [695, 338] on select "Minor Pentatonic Root Minor Pentatonic Major Pentatonic Minor Blues Major Blues…" at bounding box center [756, 349] width 123 height 23
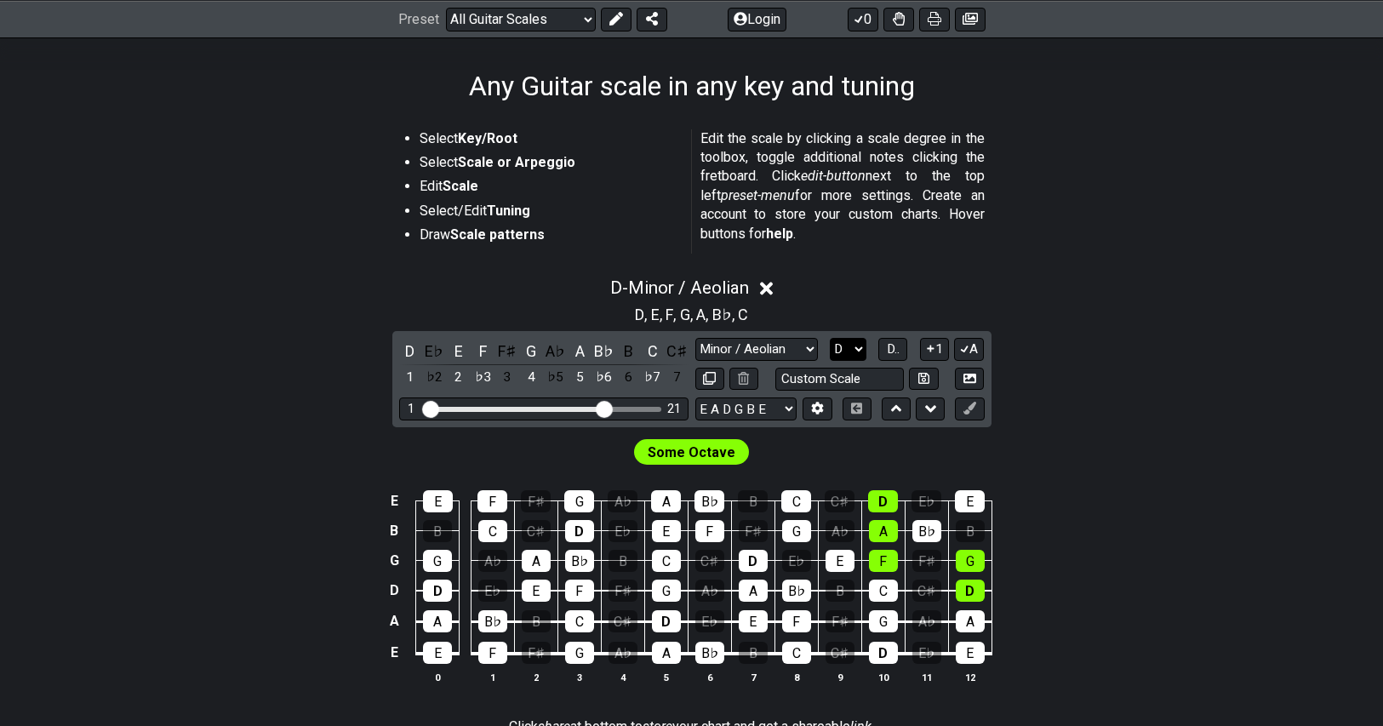
click at [853, 351] on select "A♭ A A♯ B♭ B C C♯ D♭ D D♯ E♭ E F F♯ G♭ G G♯" at bounding box center [848, 349] width 37 height 23
click at [853, 346] on select "A♭ A A♯ B♭ B C C♯ D♭ D D♯ E♭ E F F♯ G♭ G G♯" at bounding box center [848, 349] width 37 height 23
click at [848, 374] on input "text" at bounding box center [839, 379] width 129 height 23
type input "Custom Scale"
click at [1193, 363] on div "D - Minor / Aeolian D , E , F , G , A , B♭ , C D E♭ E F F♯ G A♭ A B♭ B C C♯ 1 ♭…" at bounding box center [692, 487] width 1328 height 440
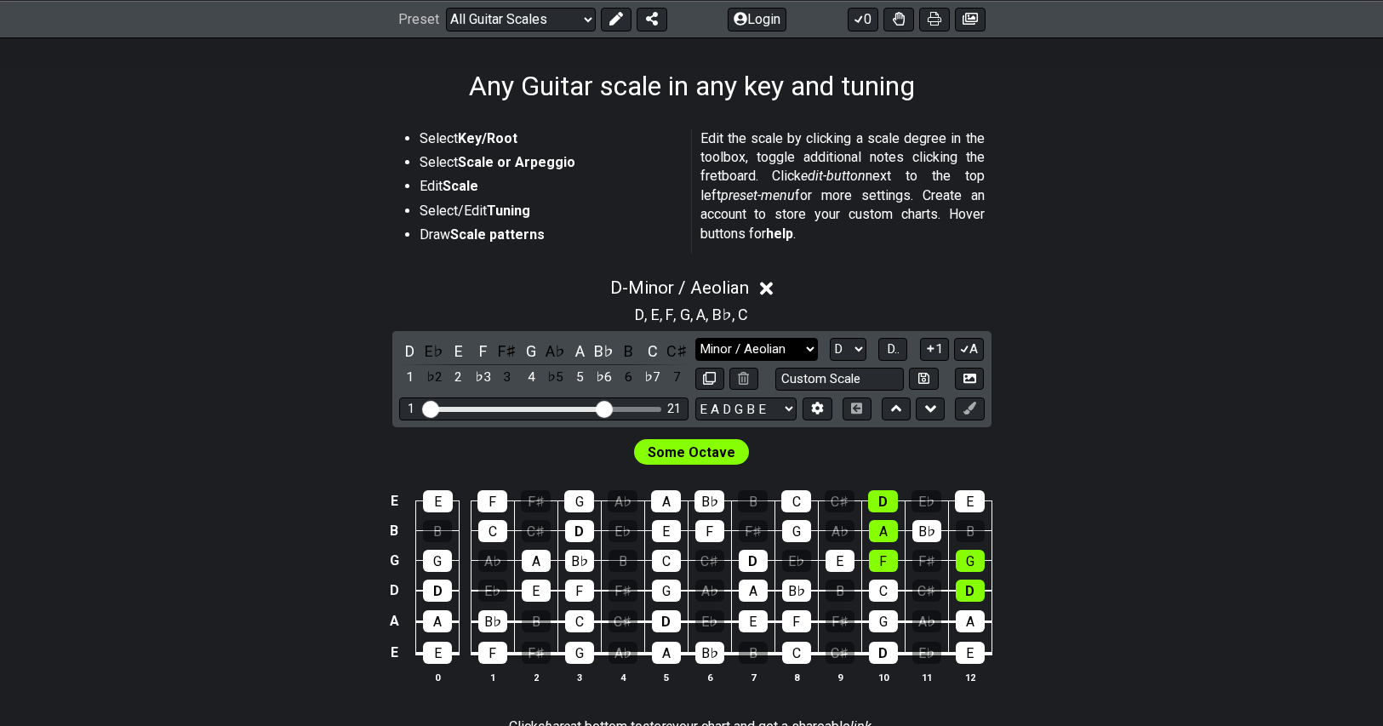
click at [768, 341] on select "Minor Pentatonic Root Minor Pentatonic Major Pentatonic Minor Blues Major Blues…" at bounding box center [756, 349] width 123 height 23
click at [1146, 350] on div "D - Minor / Aeolian D , E , F , G , A , B♭ , C D E♭ E F F♯ G A♭ A B♭ B C C♯ 1 ♭…" at bounding box center [692, 487] width 1328 height 440
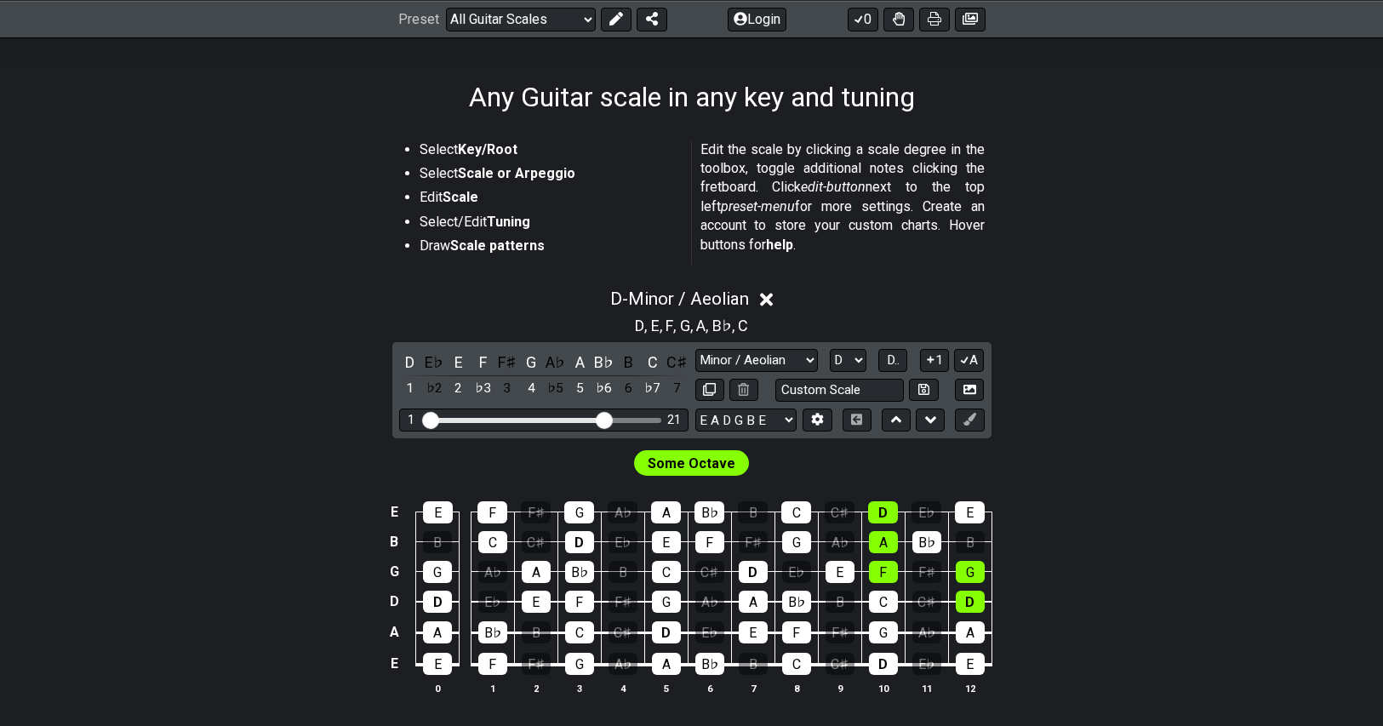
scroll to position [255, 0]
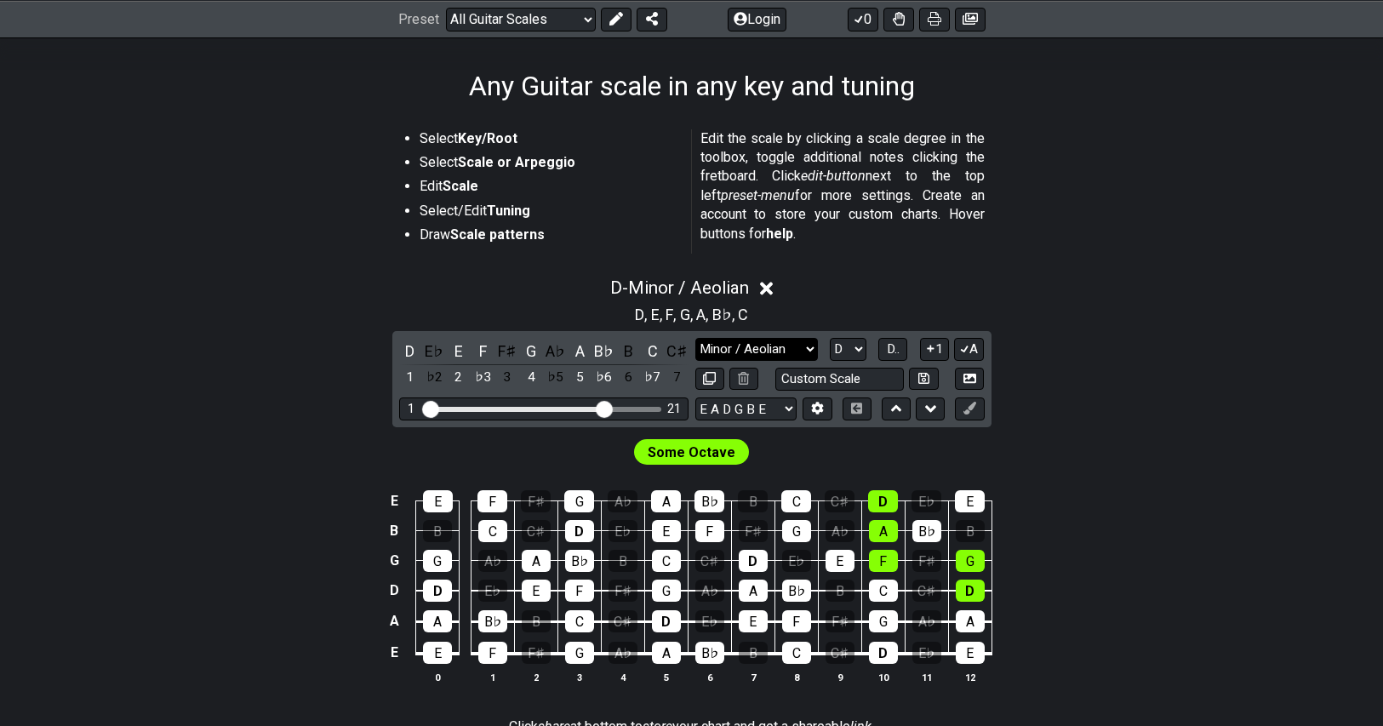
click at [758, 349] on select "Minor Pentatonic Root Minor Pentatonic Major Pentatonic Minor Blues Major Blues…" at bounding box center [756, 349] width 123 height 23
select select "Minor Blues"
click at [695, 338] on select "Minor Pentatonic Root Minor Pentatonic Major Pentatonic Minor Blues Major Blues…" at bounding box center [756, 349] width 123 height 23
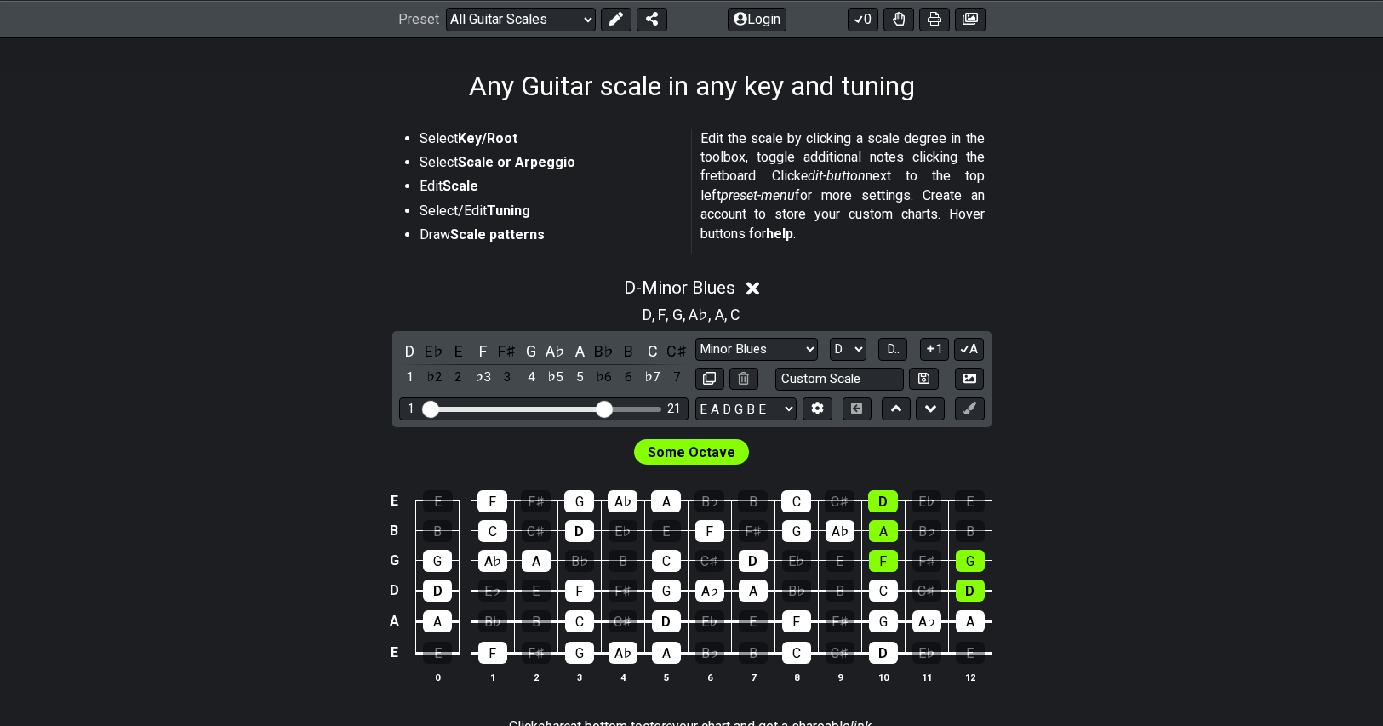
click at [1147, 314] on div "D , F , G , A♭ , A , C" at bounding box center [692, 312] width 1328 height 27
click at [782, 346] on select "Minor Pentatonic Root Minor Pentatonic Major Pentatonic Minor Blues Major Blues…" at bounding box center [756, 349] width 123 height 23
click at [1121, 272] on div "D - Minor Blues" at bounding box center [692, 282] width 1328 height 31
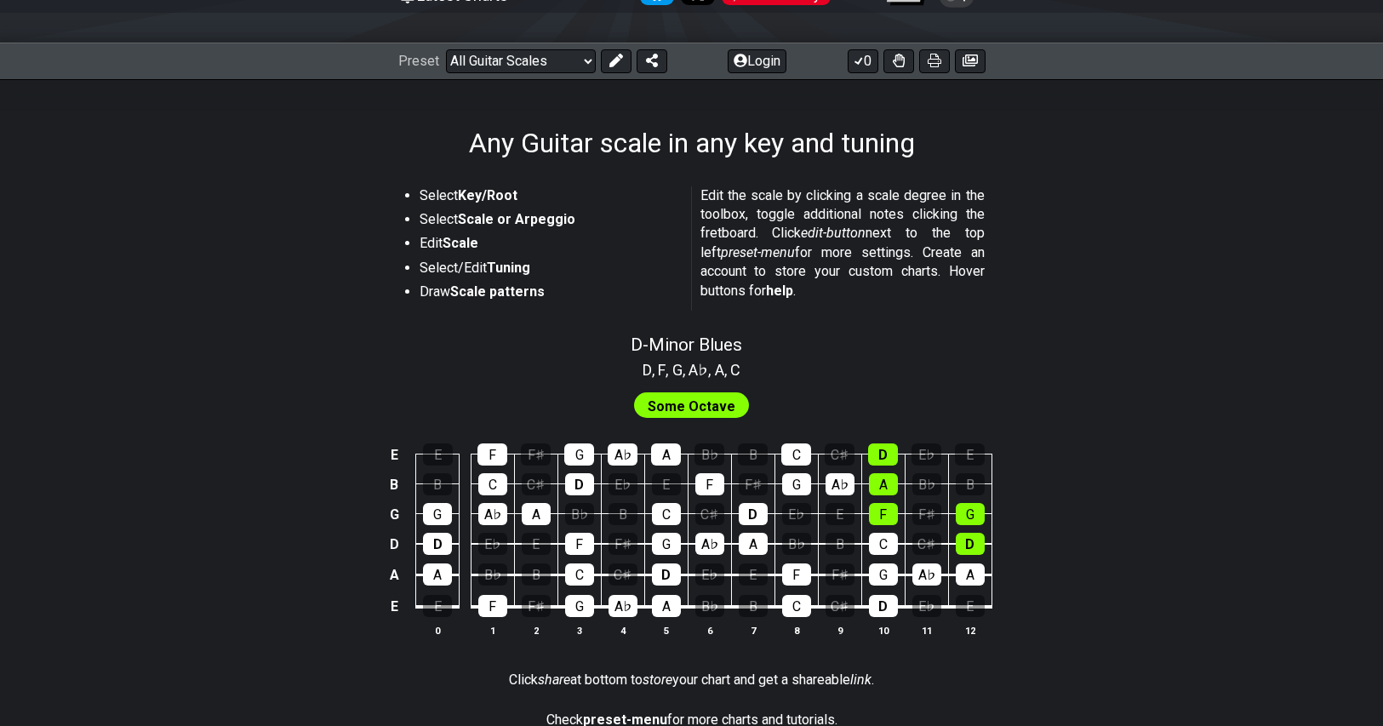
scroll to position [170, 0]
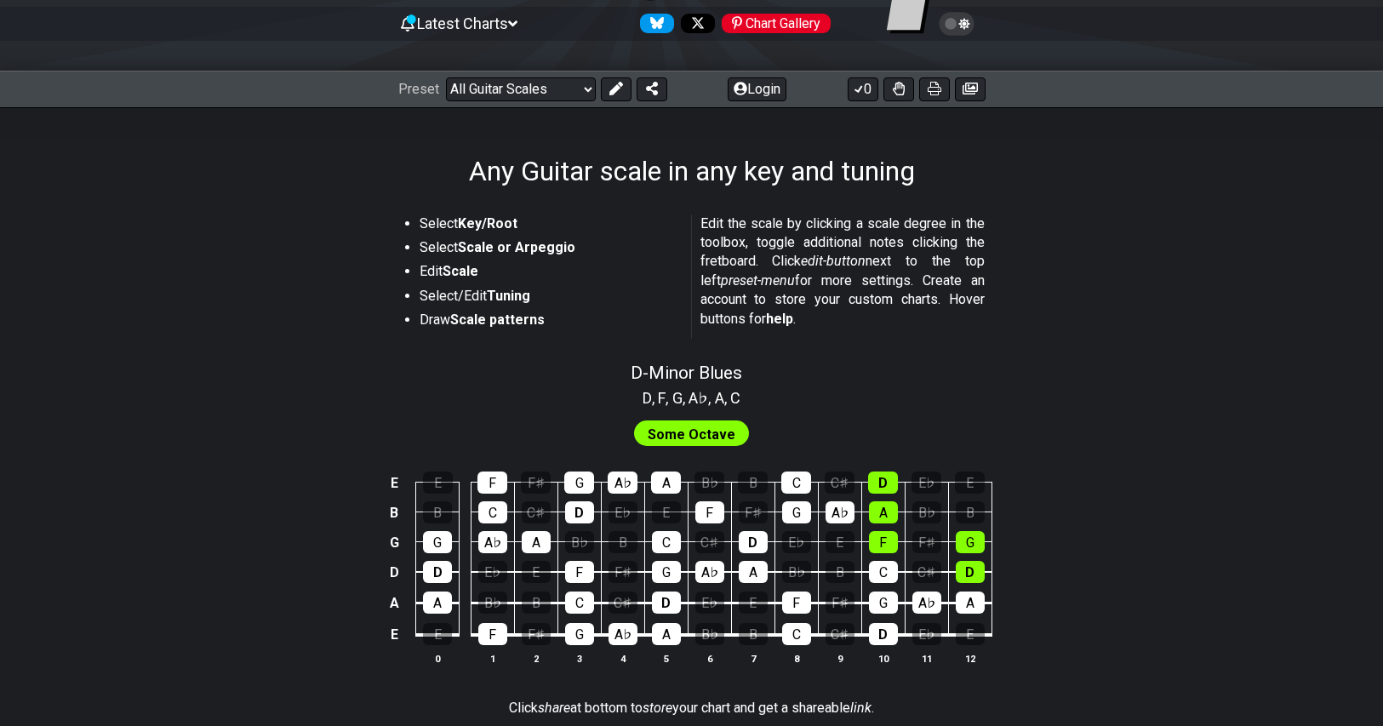
click at [689, 430] on span "Some Octave" at bounding box center [692, 434] width 88 height 25
click at [684, 376] on span "D - Minor Blues" at bounding box center [687, 373] width 112 height 20
select select "Minor Blues"
select select "D"
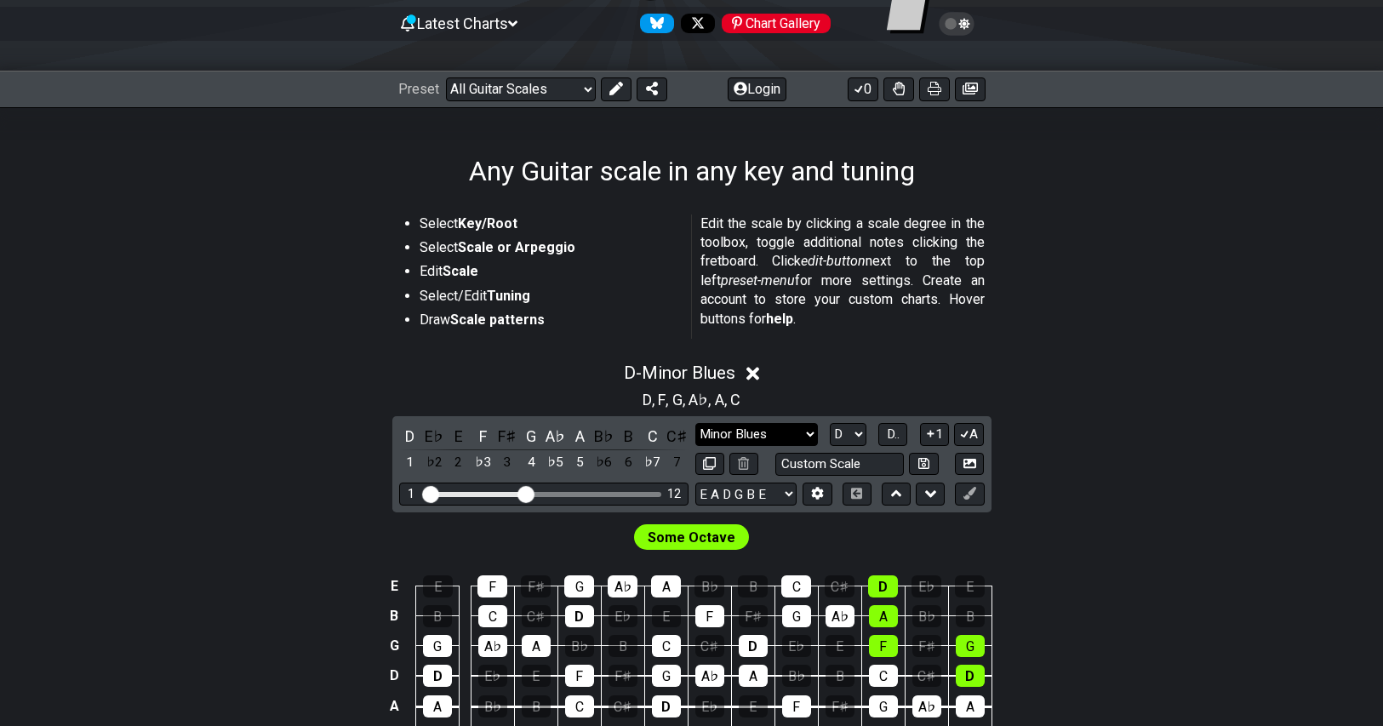
click at [781, 431] on select "Minor Pentatonic Root Minor Pentatonic Major Pentatonic Minor Blues Major Blues…" at bounding box center [756, 434] width 123 height 23
select select "Minor Pentatonic"
click at [695, 423] on select "Minor Pentatonic Root Minor Pentatonic Major Pentatonic Minor Blues Major Blues…" at bounding box center [756, 434] width 123 height 23
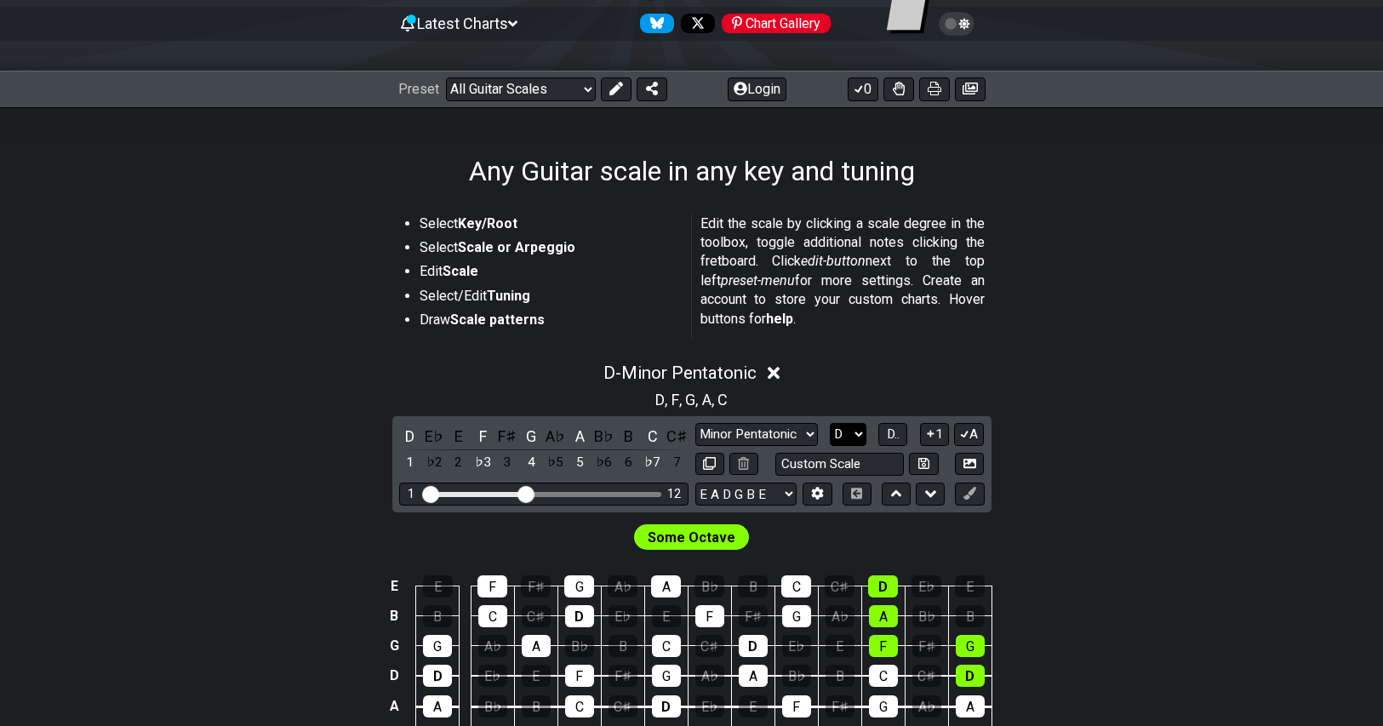
click at [849, 435] on select "A♭ A A♯ B♭ B C C♯ D♭ D D♯ E♭ E F F♯ G♭ G G♯" at bounding box center [848, 434] width 37 height 23
click at [830, 423] on select "A♭ A A♯ B♭ B C C♯ D♭ D D♯ E♭ E F F♯ G♭ G G♯" at bounding box center [848, 434] width 37 height 23
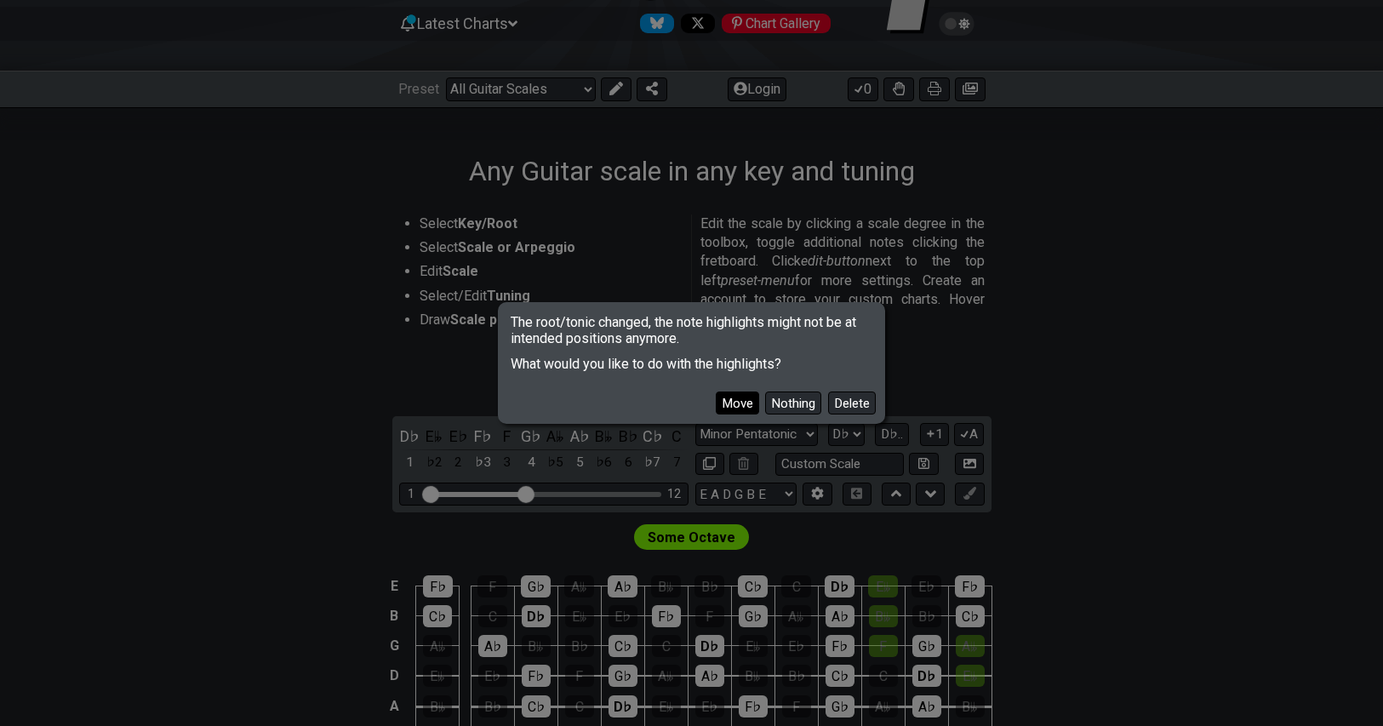
click at [733, 397] on button "Move" at bounding box center [737, 403] width 43 height 23
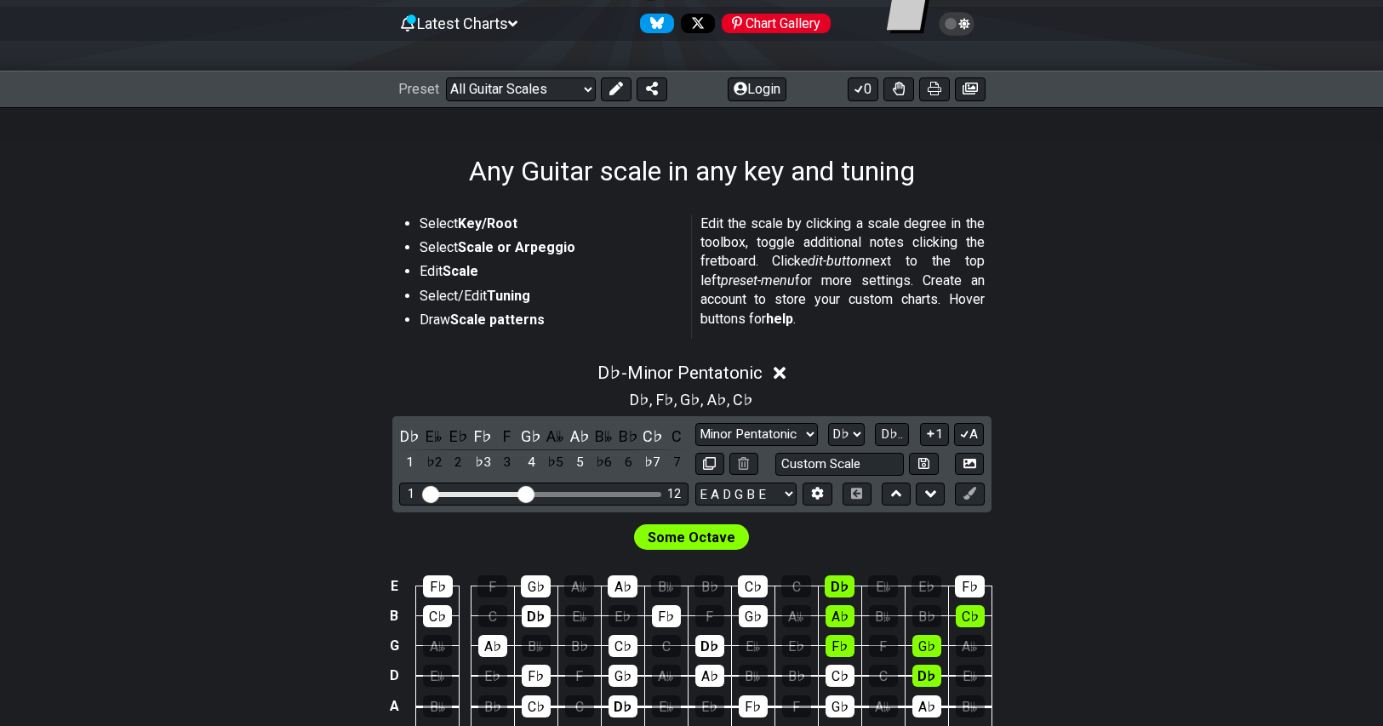
click at [903, 290] on p "Edit the scale by clicking a scale degree in the toolbox, toggle additional not…" at bounding box center [843, 271] width 284 height 114
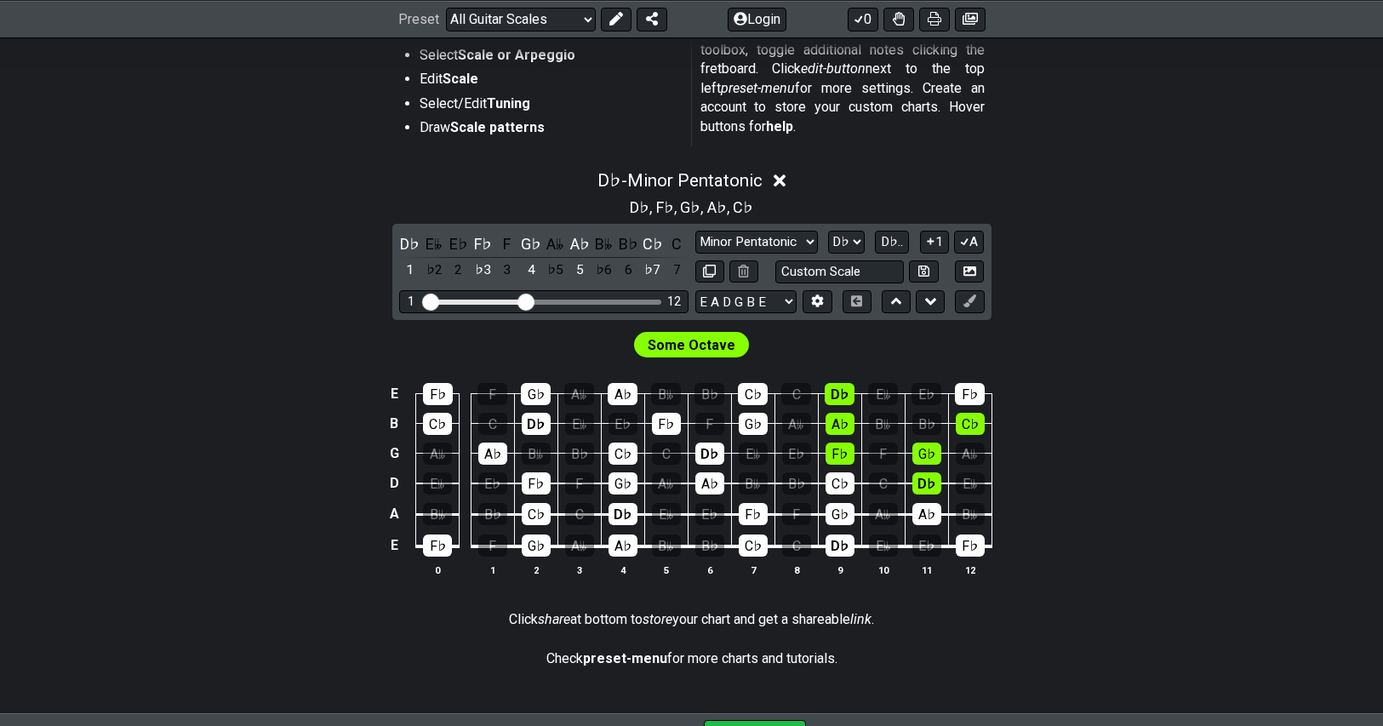
scroll to position [426, 0]
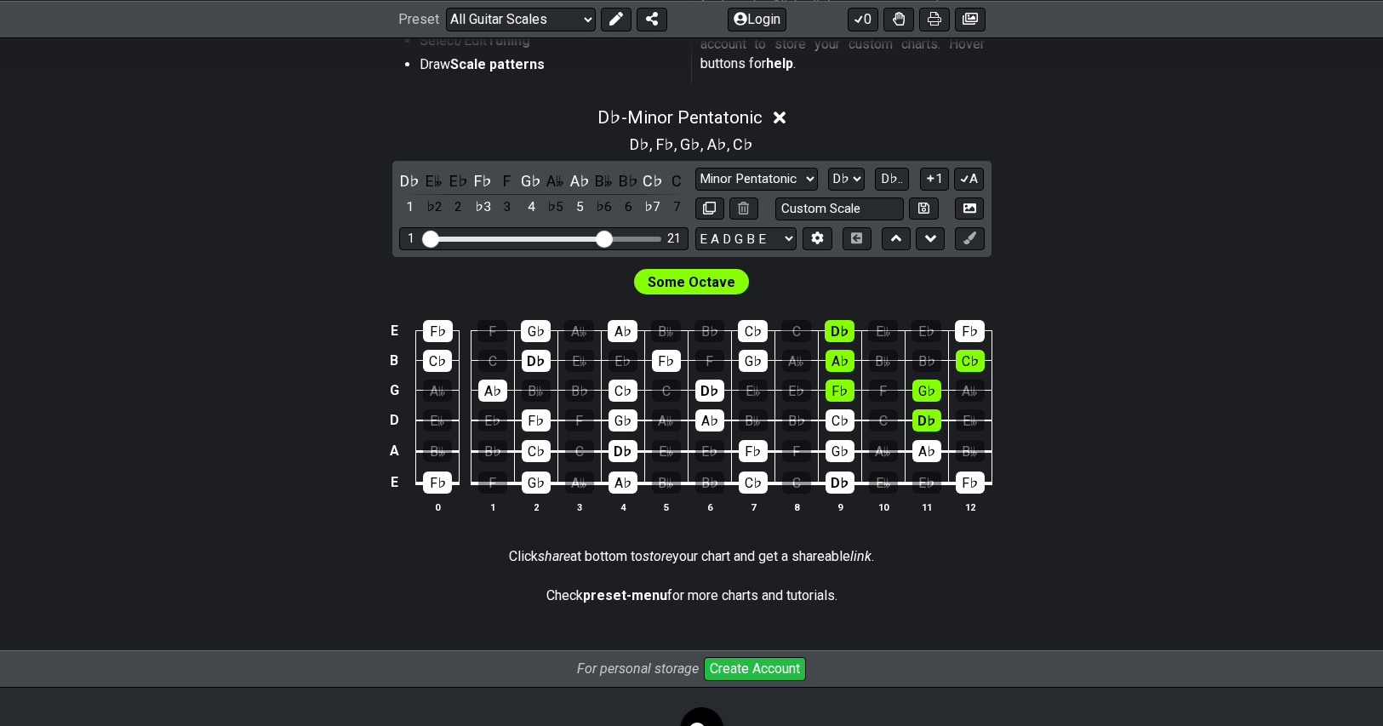
drag, startPoint x: 523, startPoint y: 237, endPoint x: 603, endPoint y: 239, distance: 79.2
click at [603, 237] on input "Visible fret range" at bounding box center [544, 237] width 242 height 0
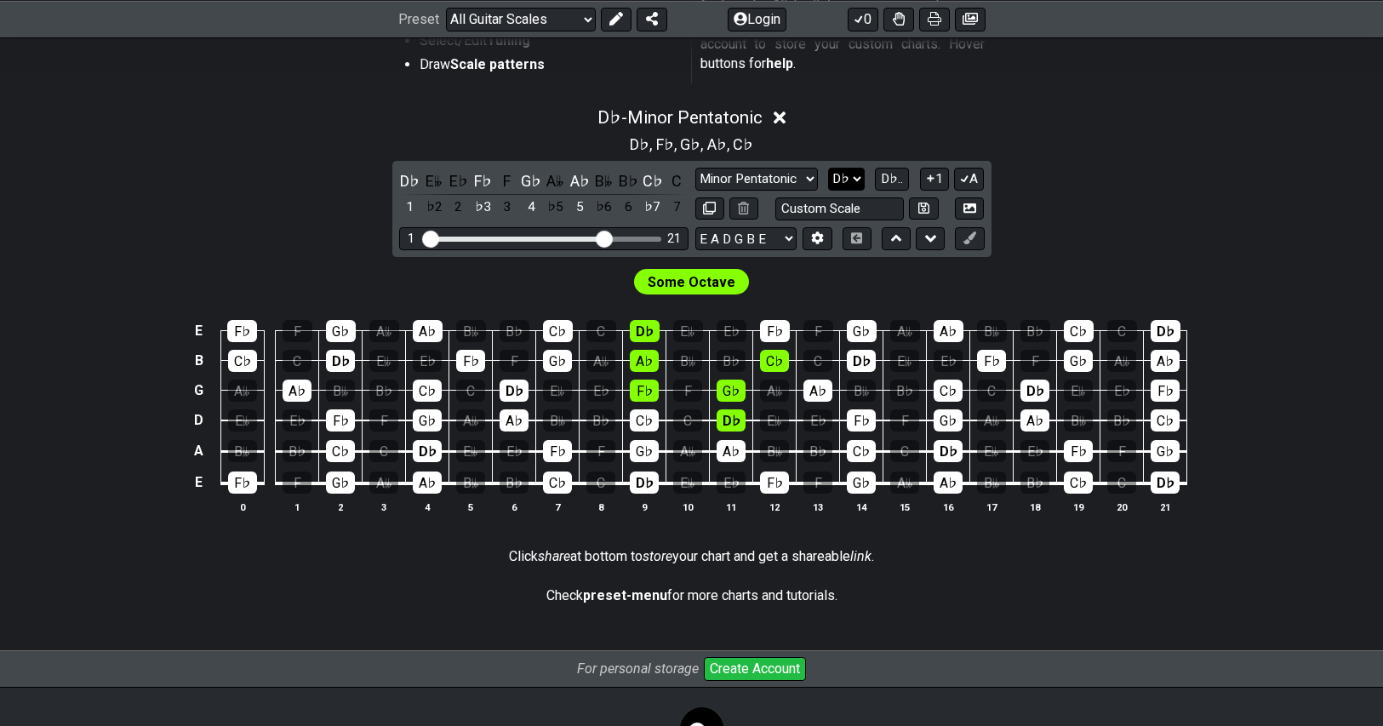
click at [847, 178] on select "A♭ A A♯ B♭ B C C♯ D♭ D D♯ E♭ E F F♯ G♭ G G♯" at bounding box center [846, 179] width 37 height 23
select select "D"
click at [830, 168] on select "A♭ A A♯ B♭ B C C♯ D♭ D D♯ E♭ E F F♯ G♭ G G♯" at bounding box center [846, 179] width 37 height 23
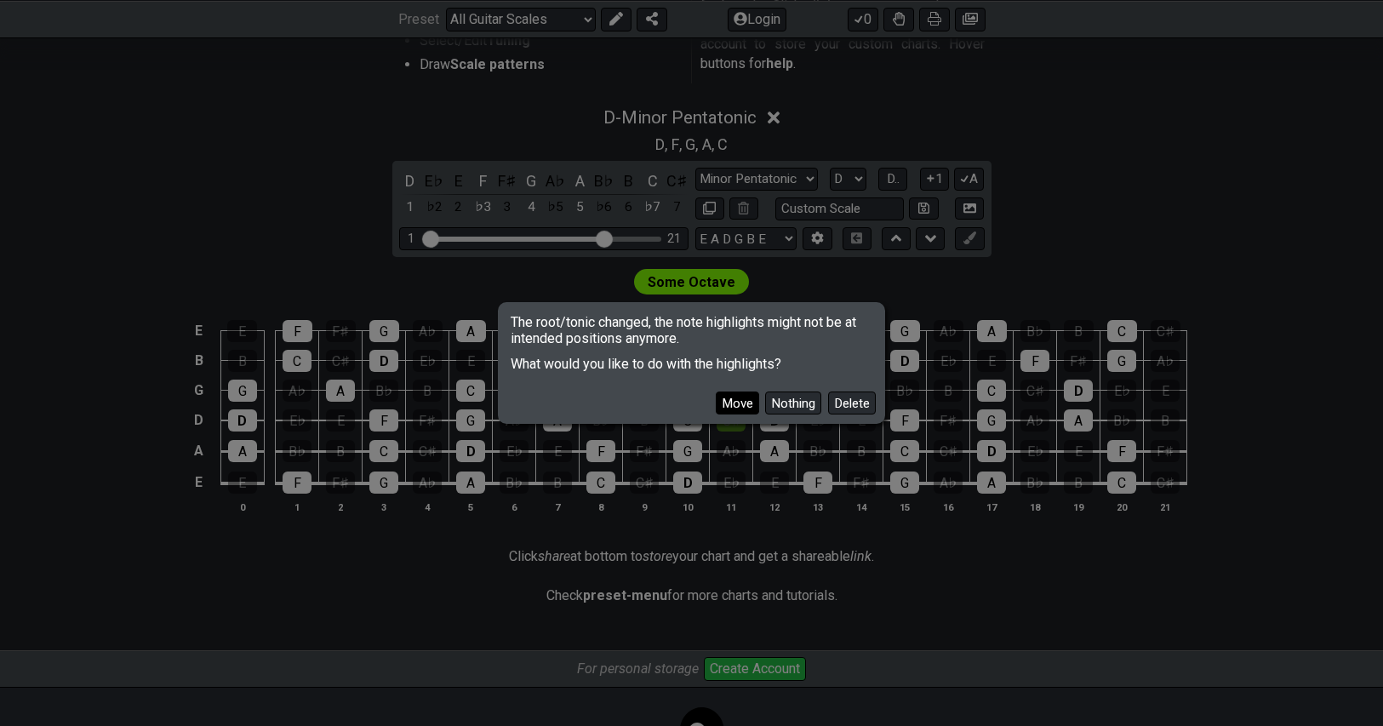
click at [735, 409] on button "Move" at bounding box center [737, 403] width 43 height 23
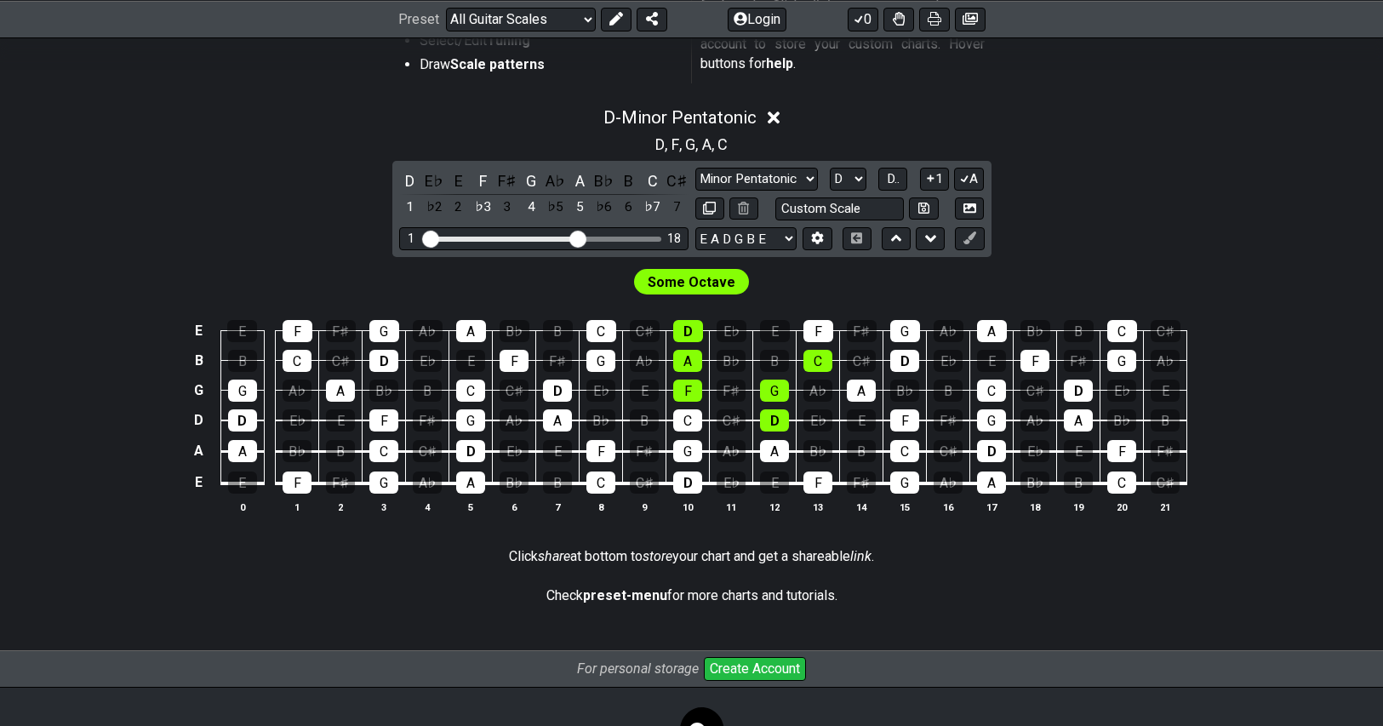
drag, startPoint x: 601, startPoint y: 240, endPoint x: 576, endPoint y: 245, distance: 25.2
click at [576, 237] on input "Visible fret range" at bounding box center [544, 237] width 242 height 0
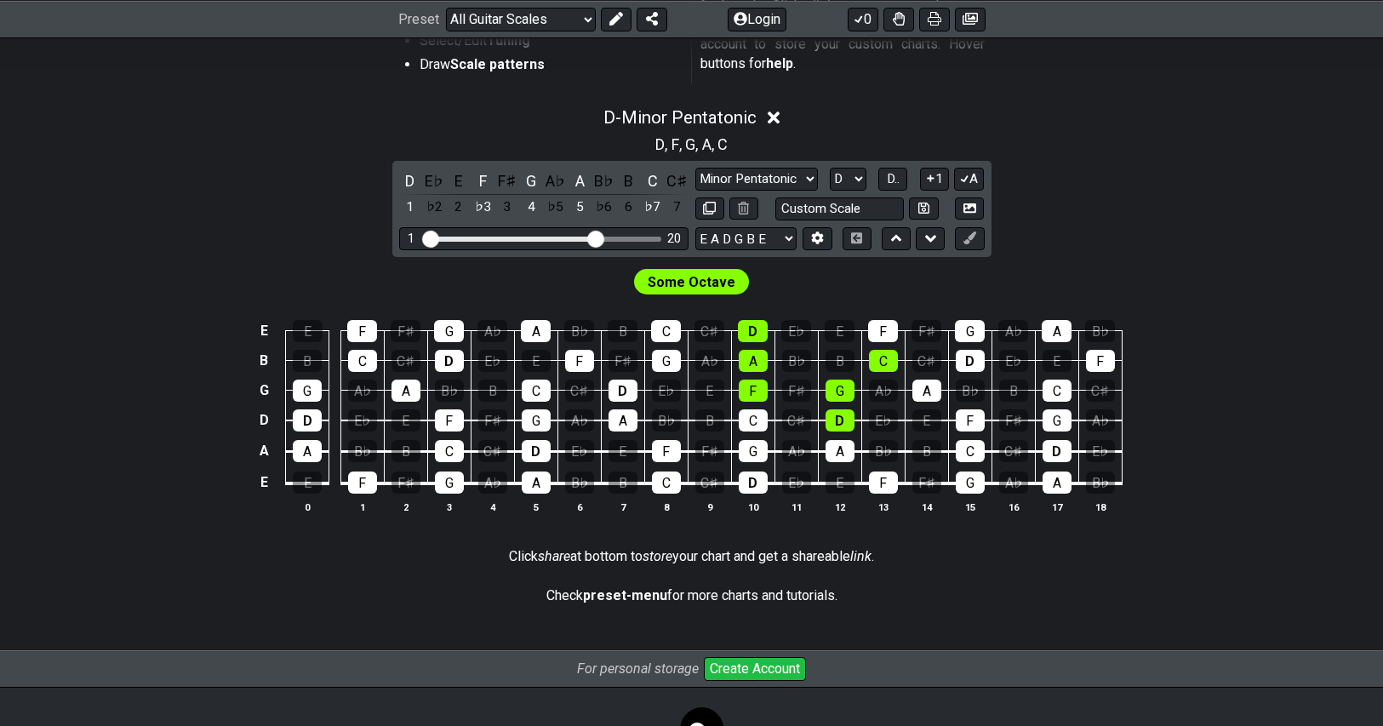
drag, startPoint x: 584, startPoint y: 243, endPoint x: 598, endPoint y: 241, distance: 14.6
click at [598, 237] on input "Visible fret range" at bounding box center [544, 237] width 242 height 0
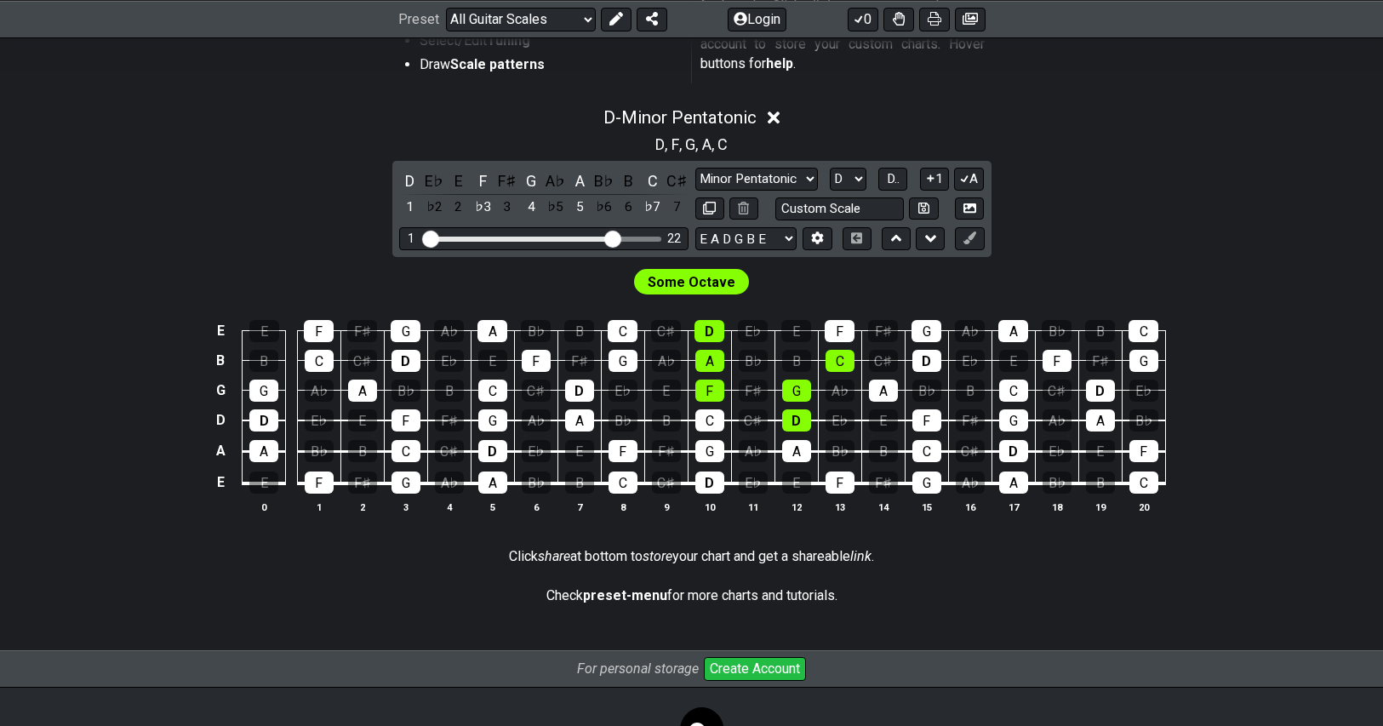
drag, startPoint x: 598, startPoint y: 241, endPoint x: 615, endPoint y: 238, distance: 16.4
click at [615, 237] on input "Visible fret range" at bounding box center [544, 237] width 242 height 0
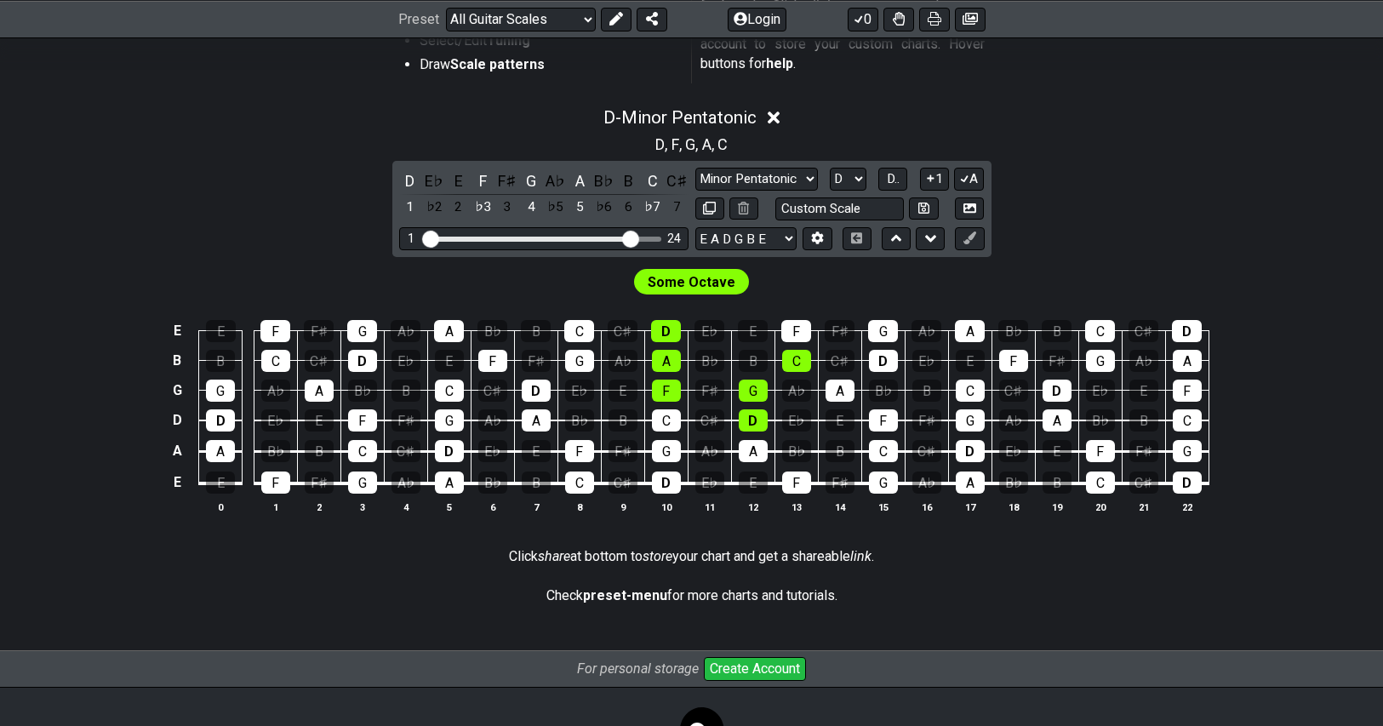
drag, startPoint x: 619, startPoint y: 239, endPoint x: 628, endPoint y: 239, distance: 9.4
click at [628, 237] on input "Visible fret range" at bounding box center [544, 237] width 242 height 0
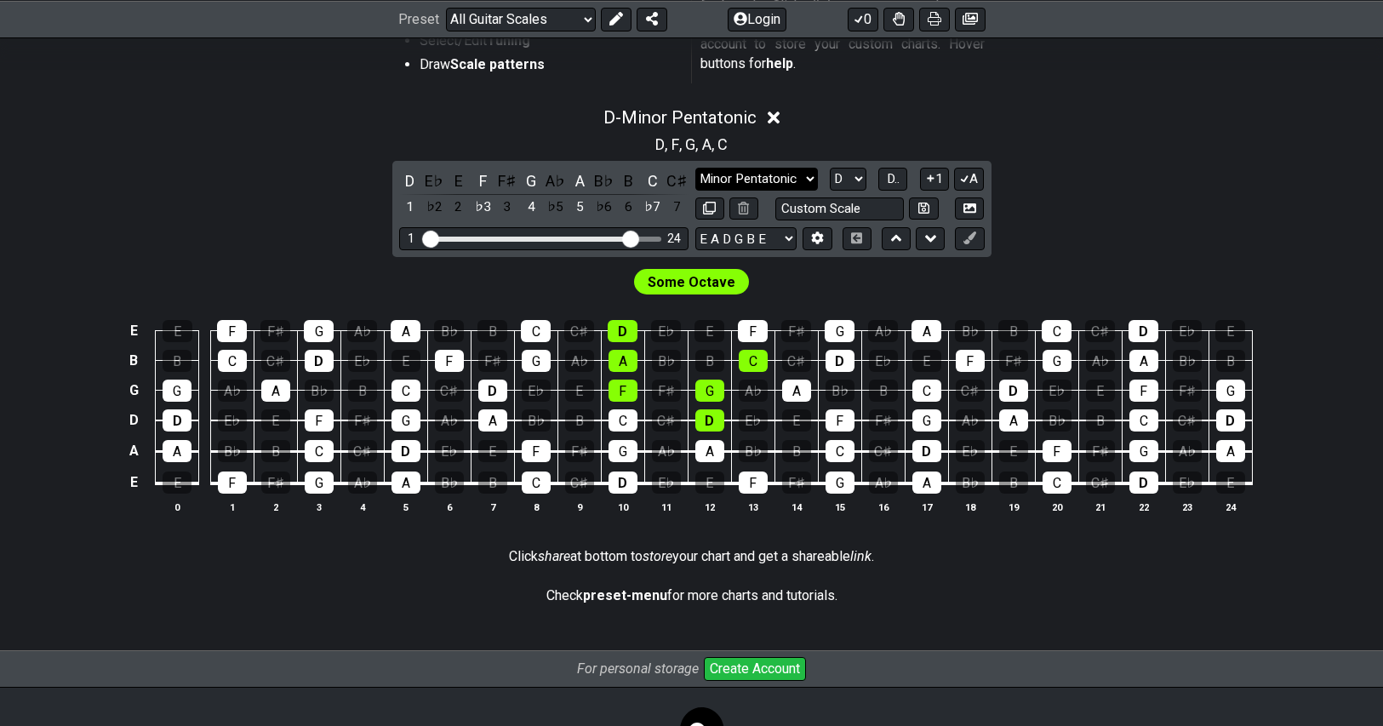
click at [776, 174] on select "Minor Pentatonic Root Minor Pentatonic Major Pentatonic Minor Blues Major Blues…" at bounding box center [756, 179] width 123 height 23
select select "Mixolydian"
click at [695, 168] on select "Minor Pentatonic Root Minor Pentatonic Major Pentatonic Minor Blues Major Blues…" at bounding box center [756, 179] width 123 height 23
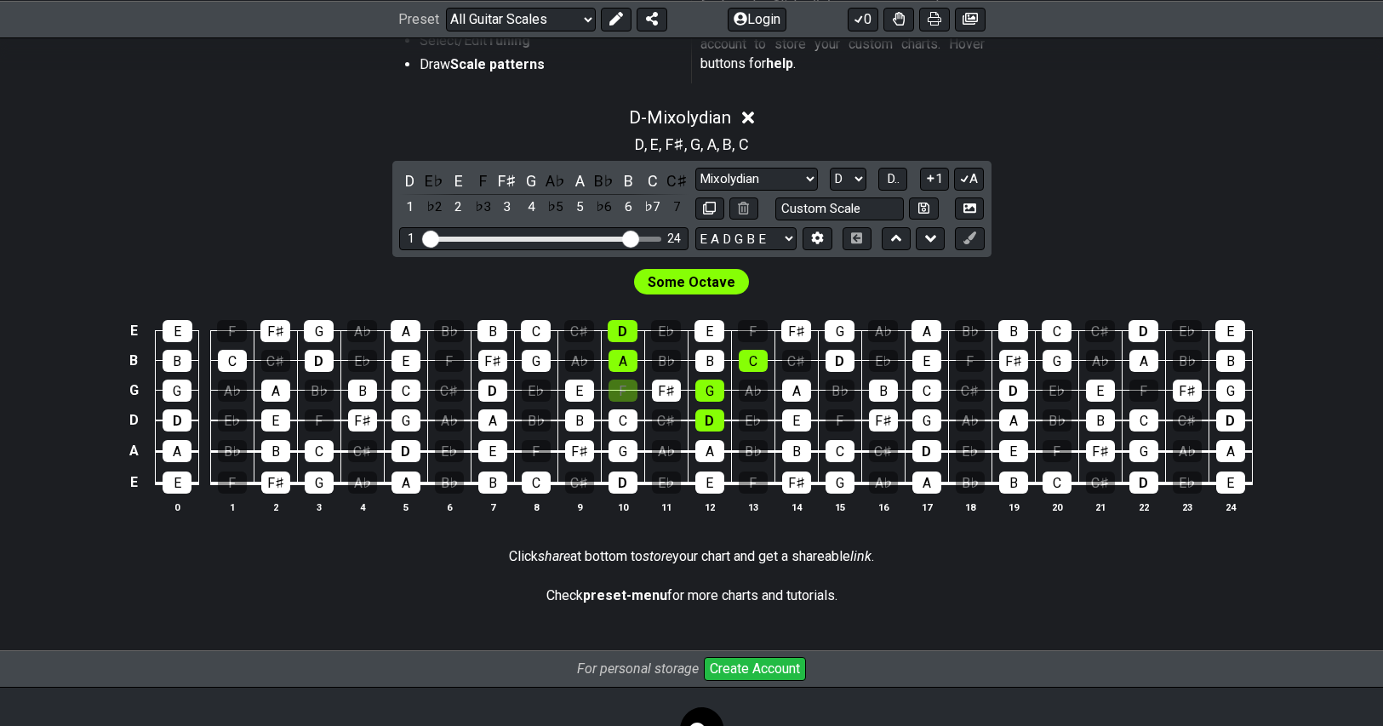
click at [1040, 209] on div "D - Mixolydian D , E , F♯ , G , A , B , C D E♭ E F F♯ G A♭ A B♭ B C C♯ 1 ♭2 2 ♭…" at bounding box center [692, 317] width 1328 height 440
click at [861, 175] on select "A♭ A A♯ B♭ B C C♯ D♭ D D♯ E♭ E F F♯ G♭ G G♯" at bounding box center [848, 179] width 37 height 23
click at [830, 168] on select "A♭ A A♯ B♭ B C C♯ D♭ D D♯ E♭ E F F♯ G♭ G G♯" at bounding box center [848, 179] width 37 height 23
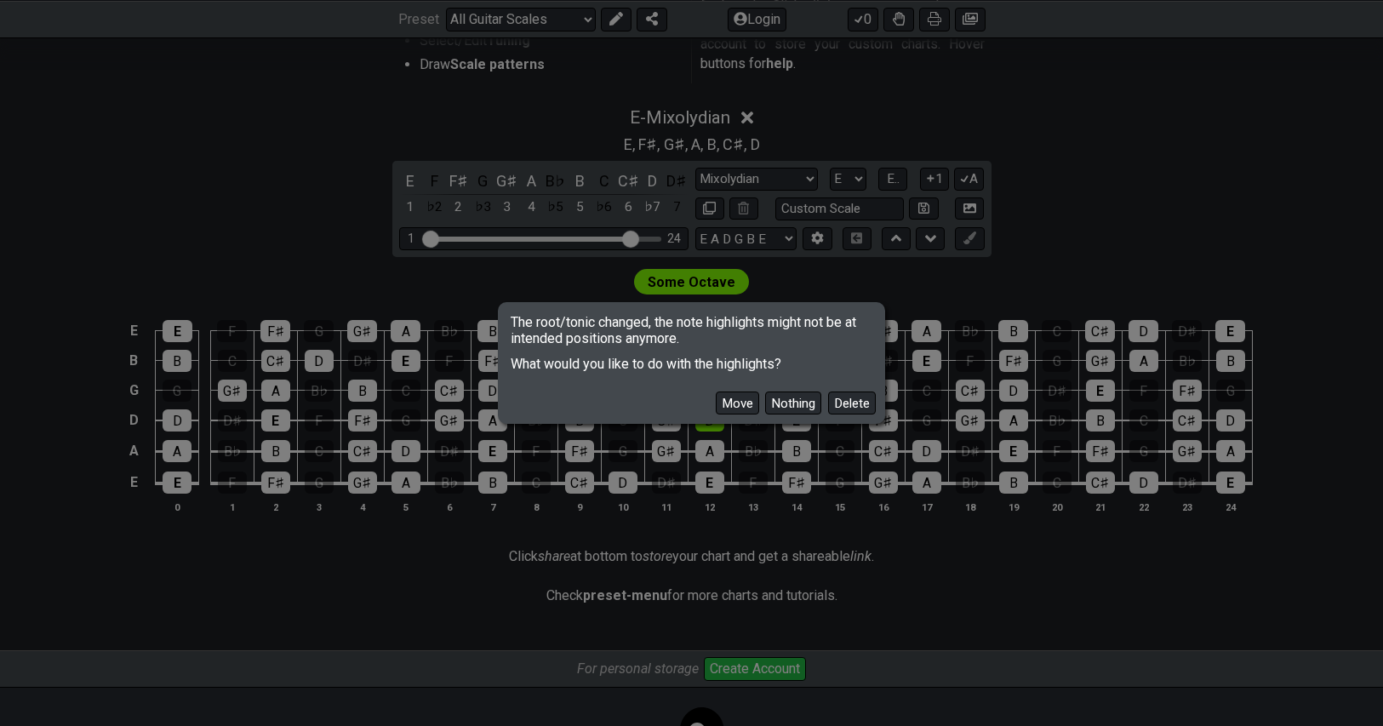
click at [1044, 182] on div "The root/tonic changed, the note highlights might not be at intended positions …" at bounding box center [691, 363] width 1383 height 726
drag, startPoint x: 737, startPoint y: 400, endPoint x: 788, endPoint y: 380, distance: 55.0
click at [736, 400] on button "Move" at bounding box center [737, 403] width 43 height 23
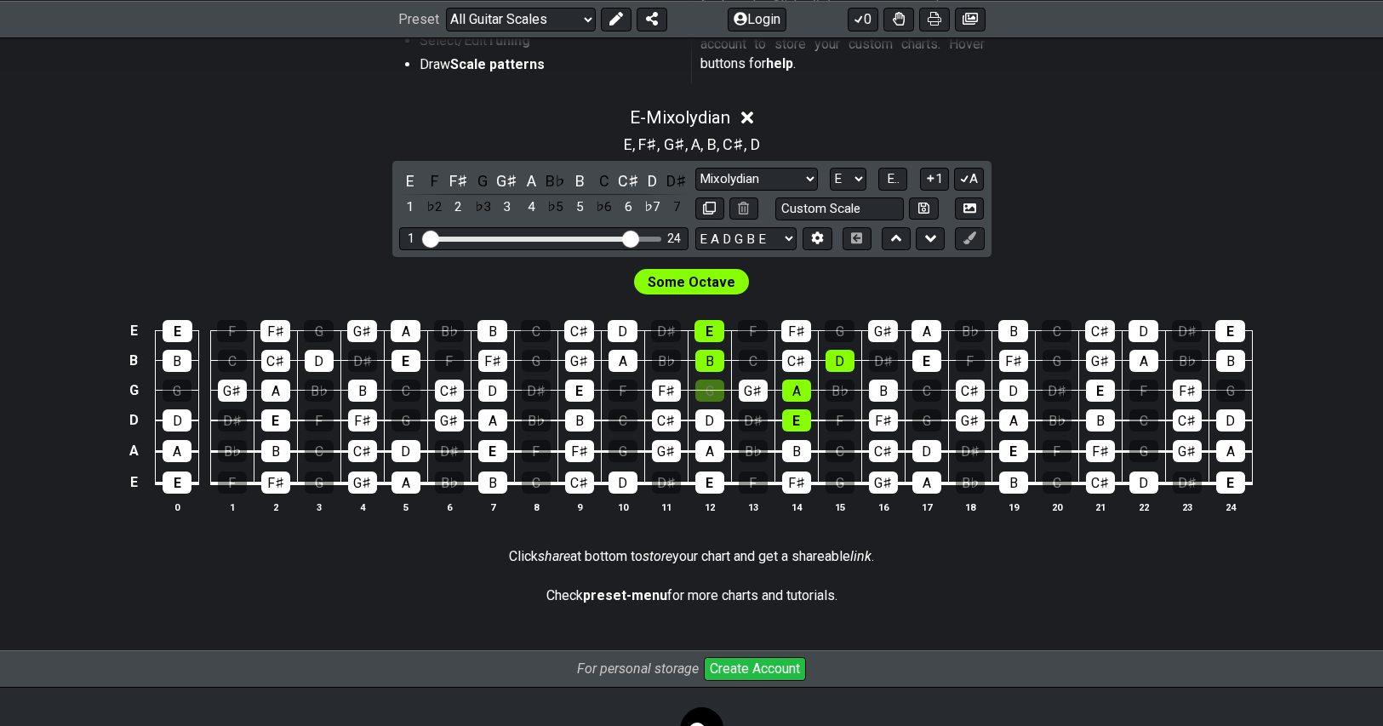
click at [1083, 163] on div "E - Mixolydian E , F♯ , G♯ , A , B , C♯ , D E F F♯ G G♯ A B♭ B C C♯ D D♯ 1 ♭2 2…" at bounding box center [692, 317] width 1328 height 440
click at [849, 177] on select "A♭ A A♯ B♭ B C C♯ D♭ D D♯ E♭ E F F♯ G♭ G G♯" at bounding box center [848, 179] width 37 height 23
select select "A"
click at [830, 168] on select "A♭ A A♯ B♭ B C C♯ D♭ D D♯ E♭ E F F♯ G♭ G G♯" at bounding box center [848, 179] width 37 height 23
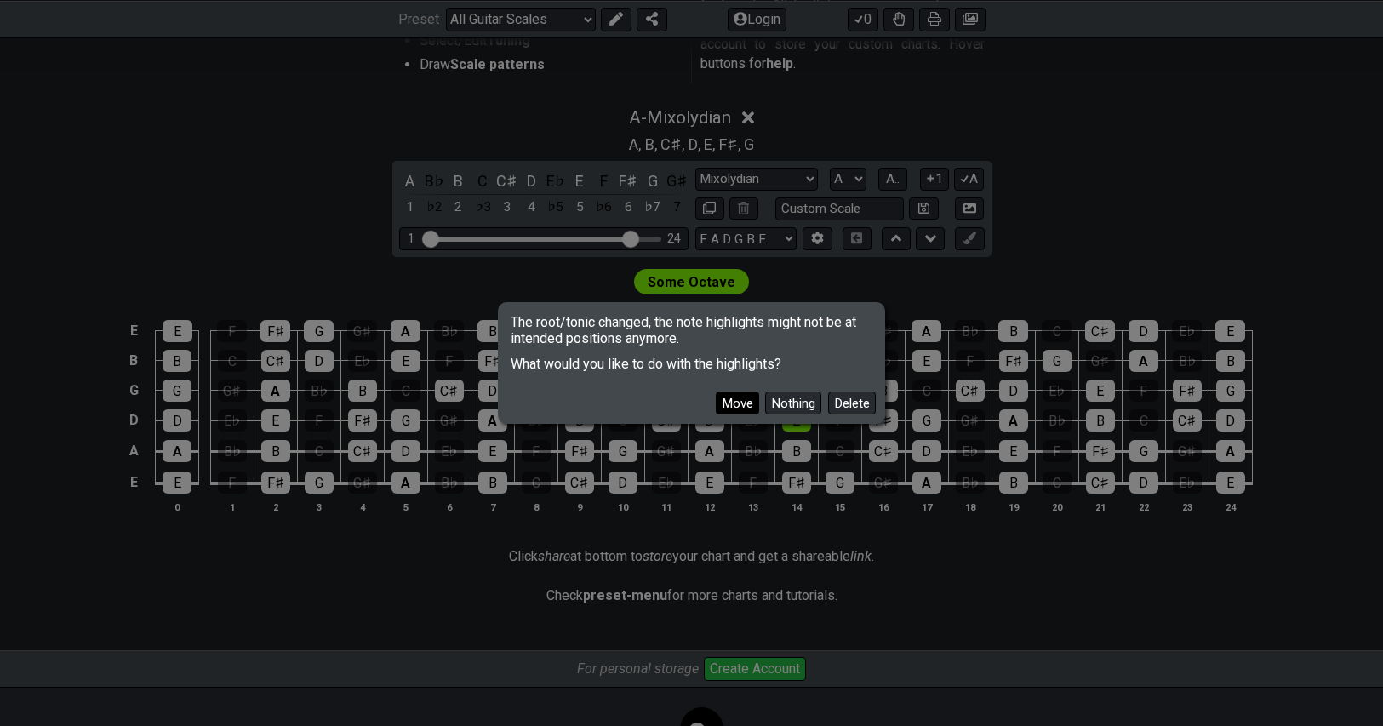
click at [738, 411] on button "Move" at bounding box center [737, 403] width 43 height 23
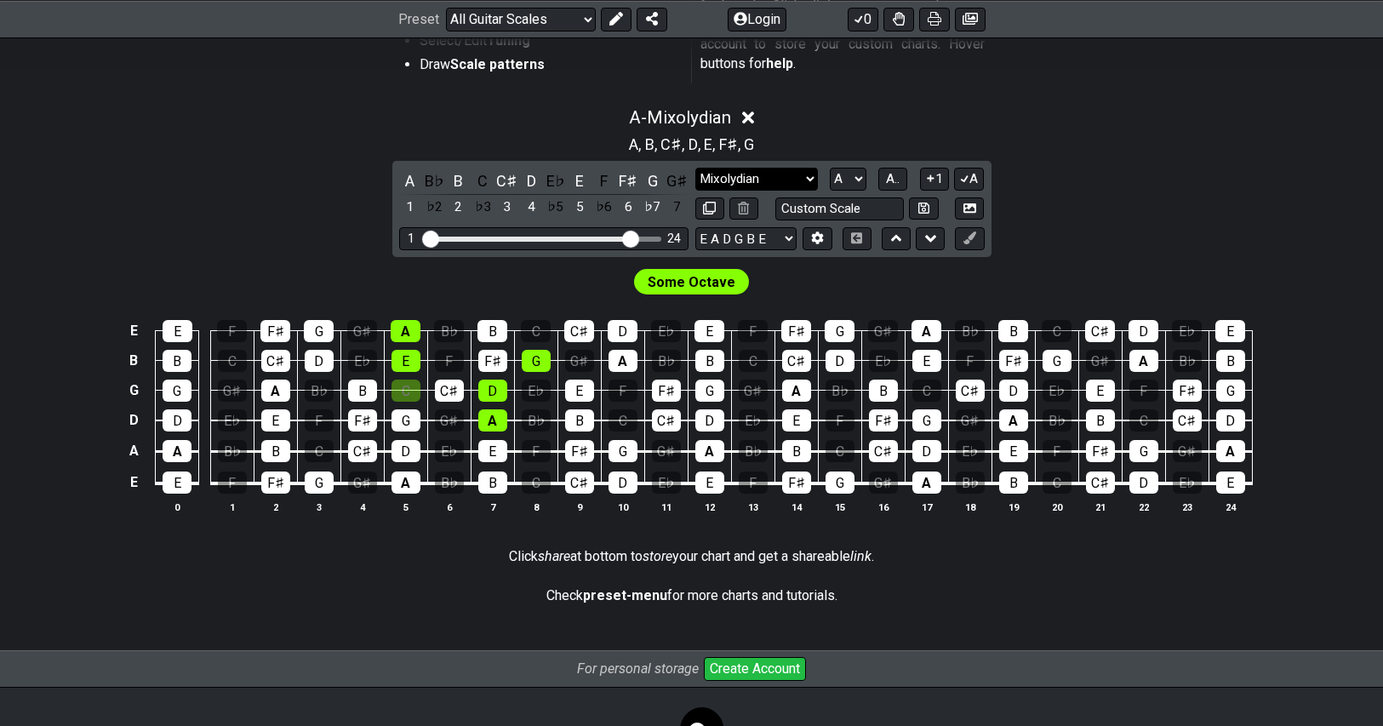
drag, startPoint x: 771, startPoint y: 169, endPoint x: 762, endPoint y: 172, distance: 10.0
click at [771, 169] on select "Minor Pentatonic Root Minor Pentatonic Major Pentatonic Minor Blues Major Blues…" at bounding box center [756, 179] width 123 height 23
click at [695, 168] on select "Minor Pentatonic Root Minor Pentatonic Major Pentatonic Minor Blues Major Blues…" at bounding box center [756, 179] width 123 height 23
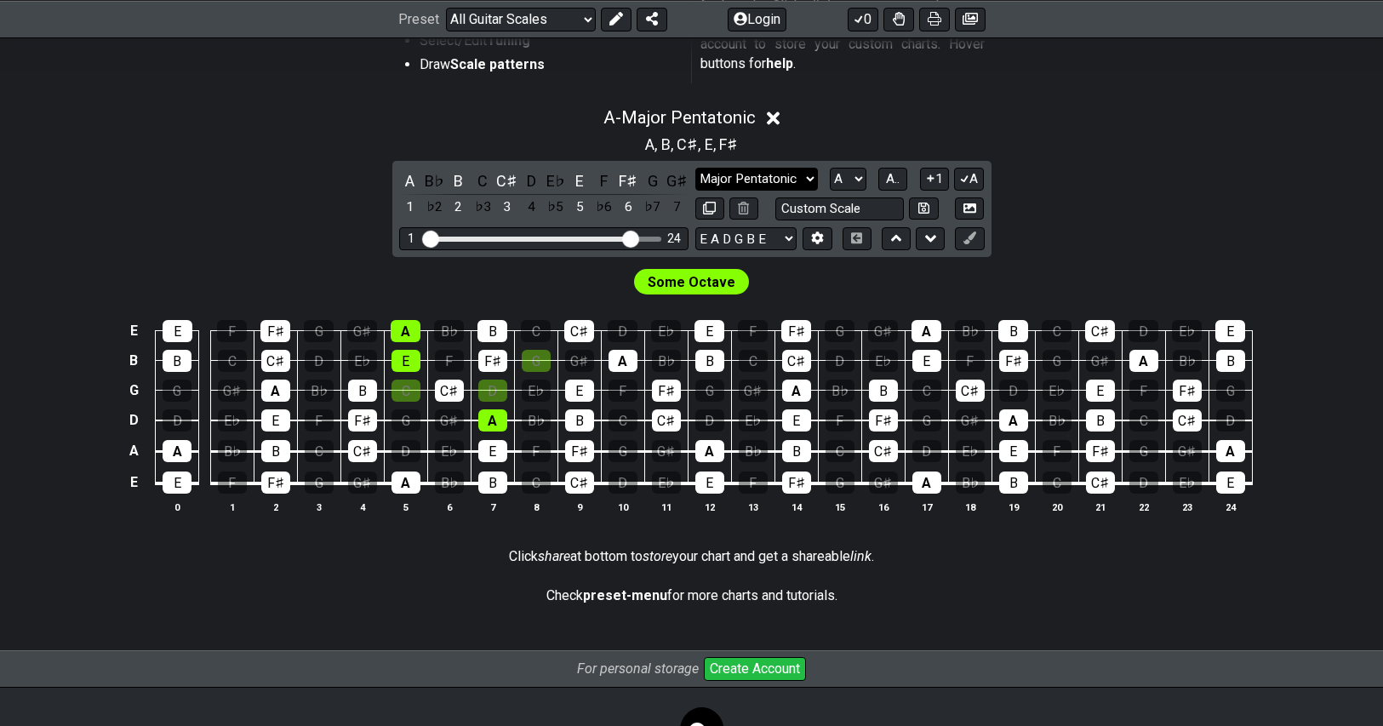
click at [770, 174] on select "Minor Pentatonic Root Minor Pentatonic Major Pentatonic Minor Blues Major Blues…" at bounding box center [756, 179] width 123 height 23
select select "Minor Pentatonic"
click at [695, 168] on select "Minor Pentatonic Root Minor Pentatonic Major Pentatonic Minor Blues Major Blues…" at bounding box center [756, 179] width 123 height 23
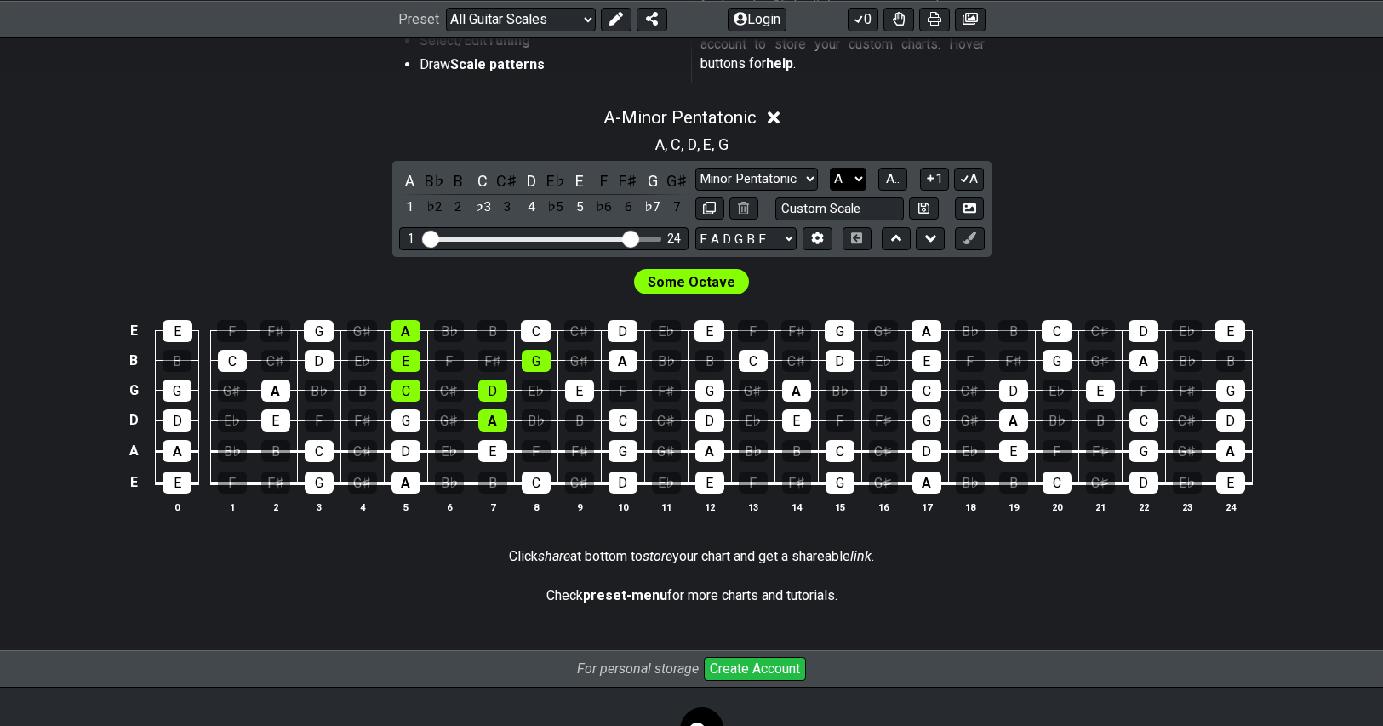
click at [848, 180] on select "A♭ A A♯ B♭ B C C♯ D♭ D D♯ E♭ E F F♯ G♭ G G♯" at bounding box center [848, 179] width 37 height 23
select select "E"
click at [830, 168] on select "A♭ A A♯ B♭ B C C♯ D♭ D D♯ E♭ E F F♯ G♭ G G♯" at bounding box center [848, 179] width 37 height 23
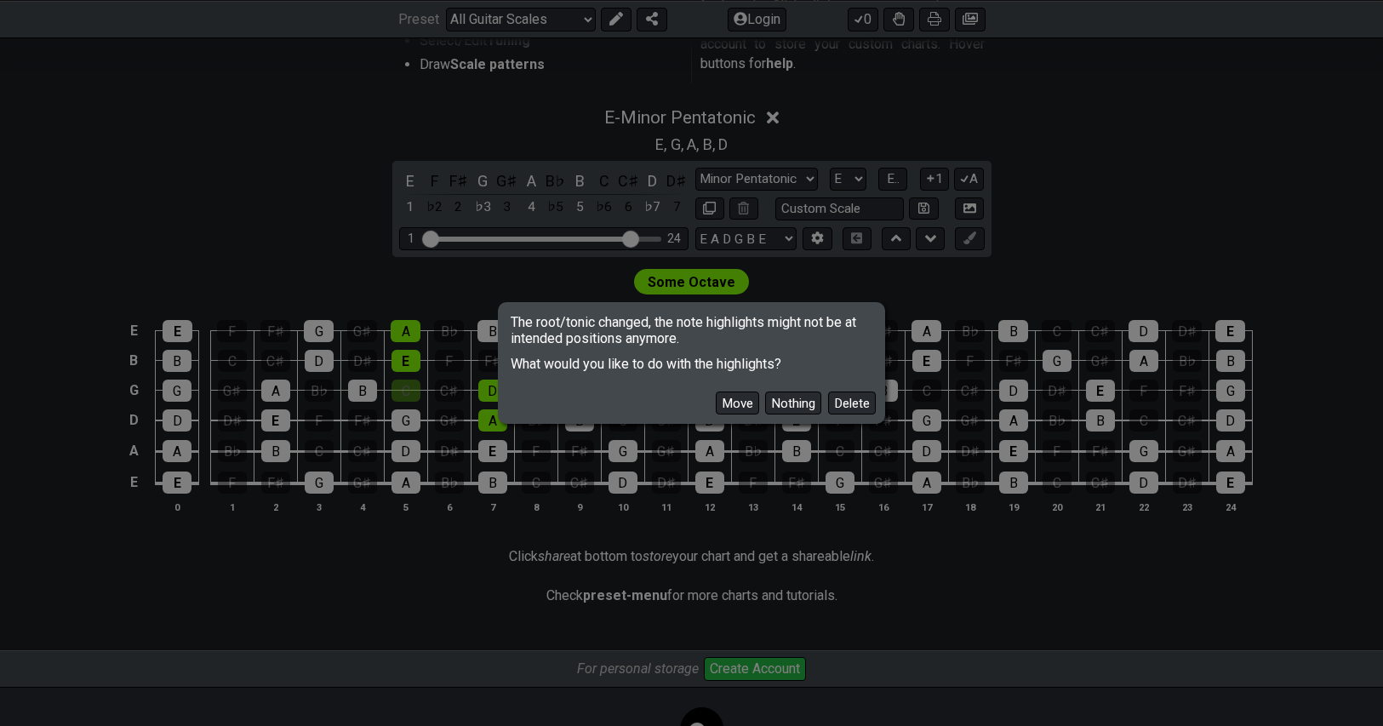
drag, startPoint x: 730, startPoint y: 407, endPoint x: 768, endPoint y: 388, distance: 41.9
click at [731, 406] on button "Move" at bounding box center [737, 403] width 43 height 23
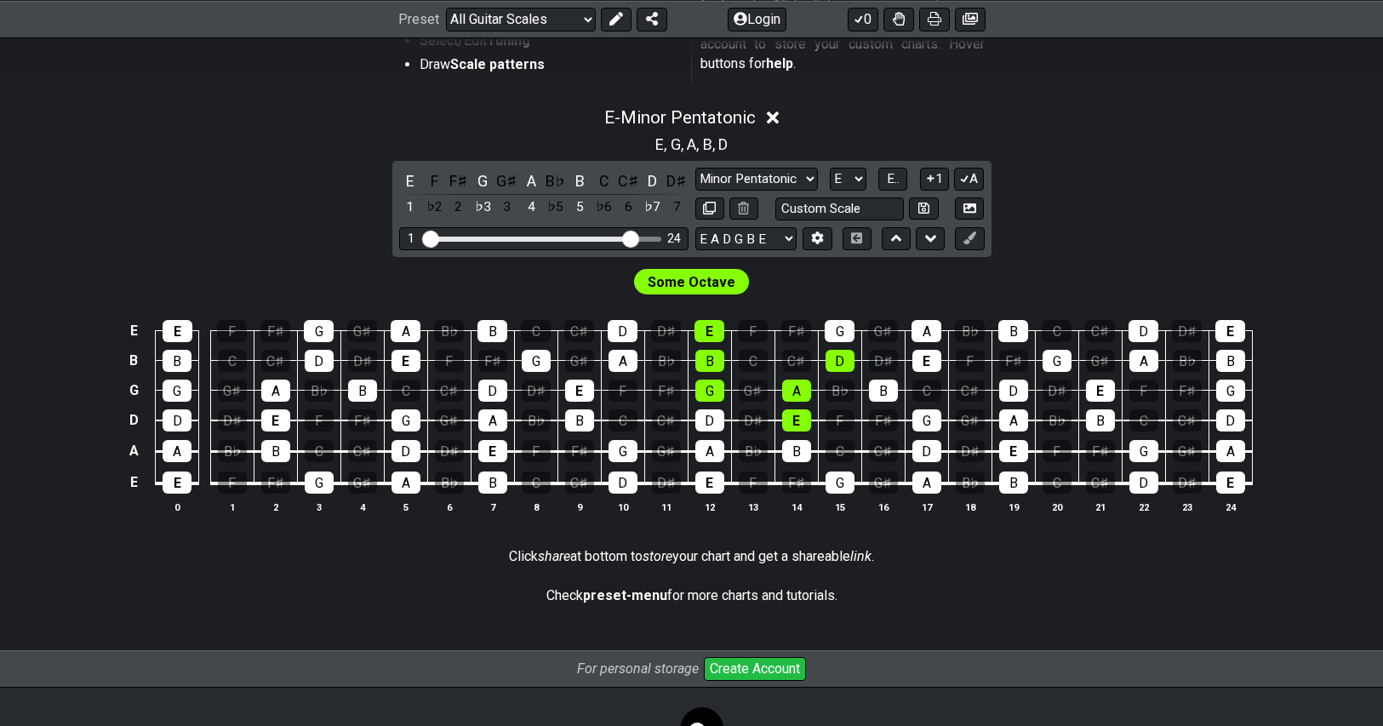
click at [1130, 197] on div "E - Minor Pentatonic E , G , A , B , D E F F♯ G G♯ A B♭ B C C♯ D D♯ 1 ♭2 2 ♭3 3…" at bounding box center [692, 317] width 1328 height 440
click at [775, 178] on select "Minor Pentatonic Root Minor Pentatonic Major Pentatonic Minor Blues Major Blues…" at bounding box center [756, 179] width 123 height 23
click at [695, 168] on select "Minor Pentatonic Root Minor Pentatonic Major Pentatonic Minor Blues Major Blues…" at bounding box center [756, 179] width 123 height 23
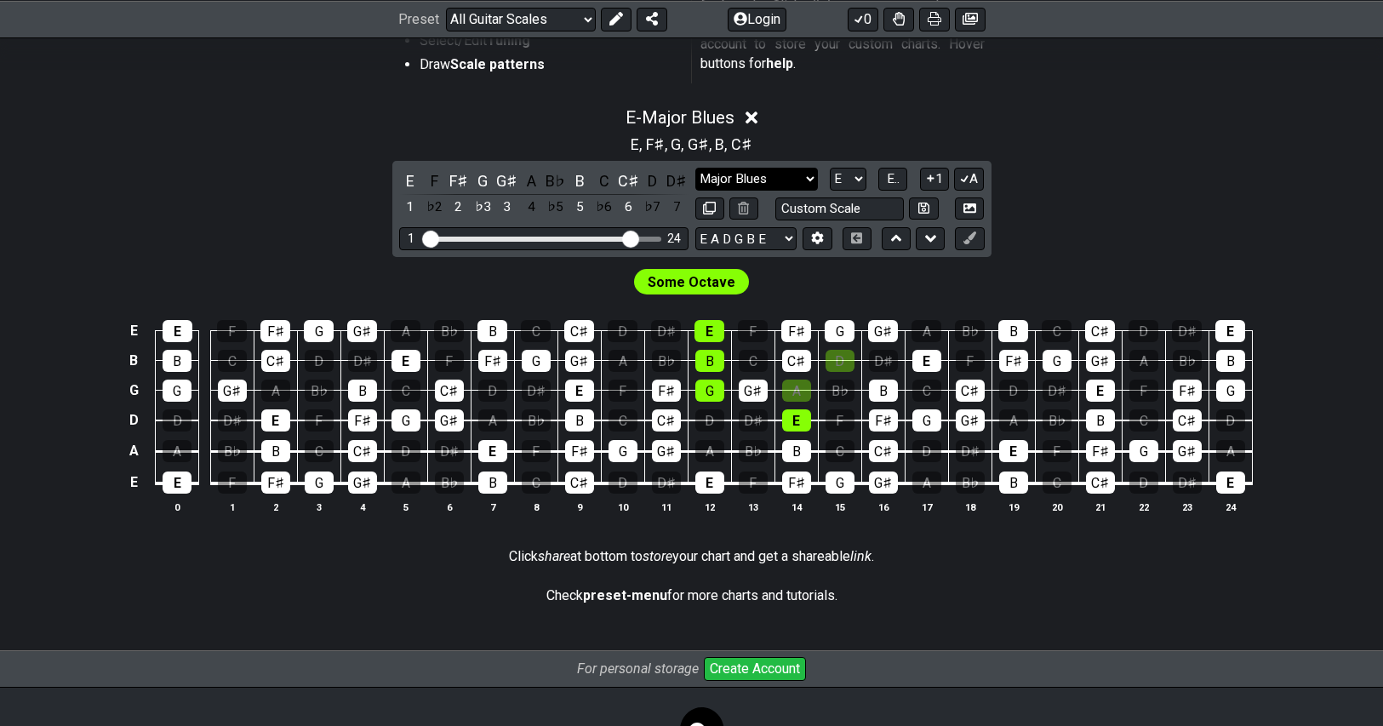
click at [759, 179] on select "Minor Pentatonic Root Minor Pentatonic Major Pentatonic Minor Blues Major Blues…" at bounding box center [756, 179] width 123 height 23
select select "Minor Pentatonic"
click at [695, 168] on select "Minor Pentatonic Root Minor Pentatonic Major Pentatonic Minor Blues Major Blues…" at bounding box center [756, 179] width 123 height 23
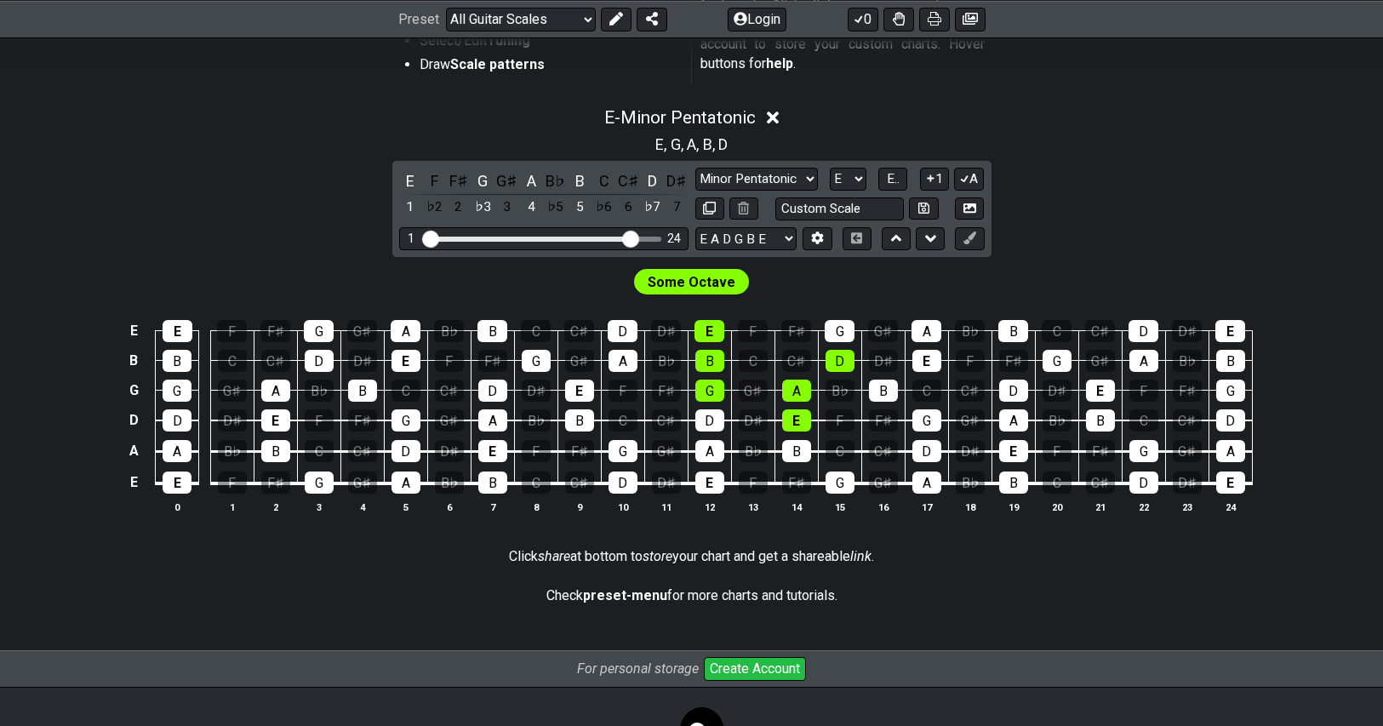
click at [1301, 174] on div "E - Minor Pentatonic E , G , A , B , D E F F♯ G G♯ A B♭ B C C♯ D D♯ 1 ♭2 2 ♭3 3…" at bounding box center [692, 317] width 1328 height 440
